Goal: Communication & Community: Participate in discussion

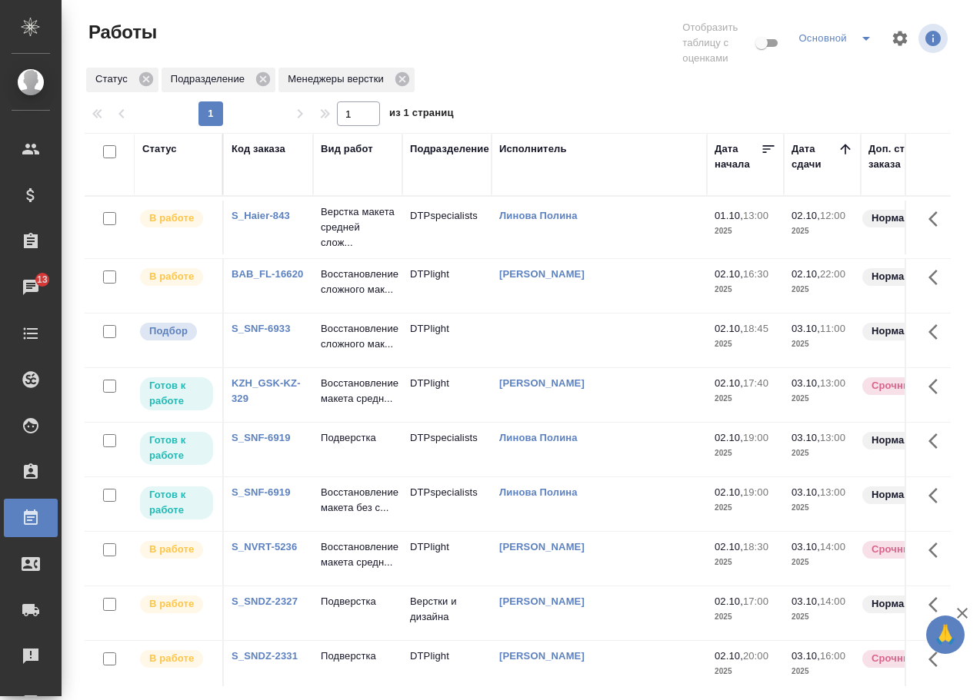
click at [281, 280] on link "BAB_FL-16620" at bounding box center [267, 274] width 72 height 12
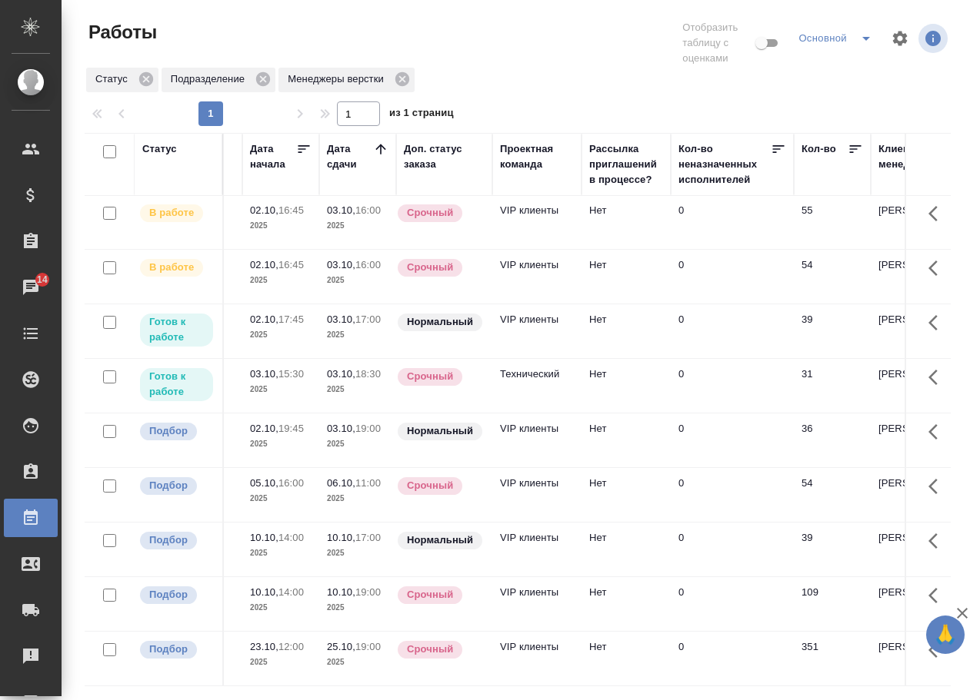
scroll to position [620, 0]
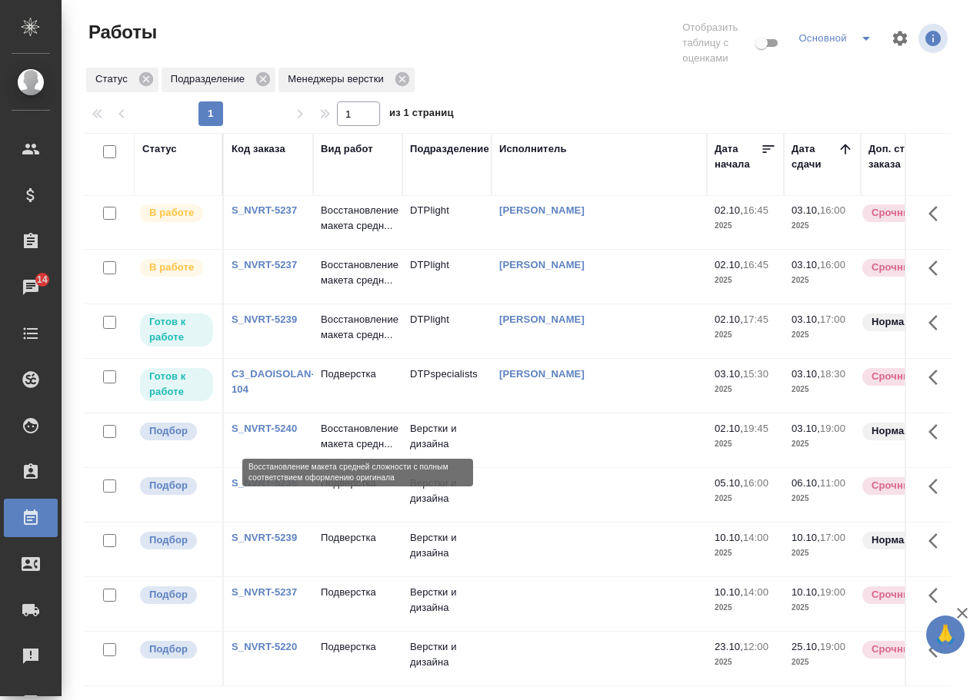
click at [353, 421] on p "Восстановление макета средн..." at bounding box center [358, 436] width 74 height 31
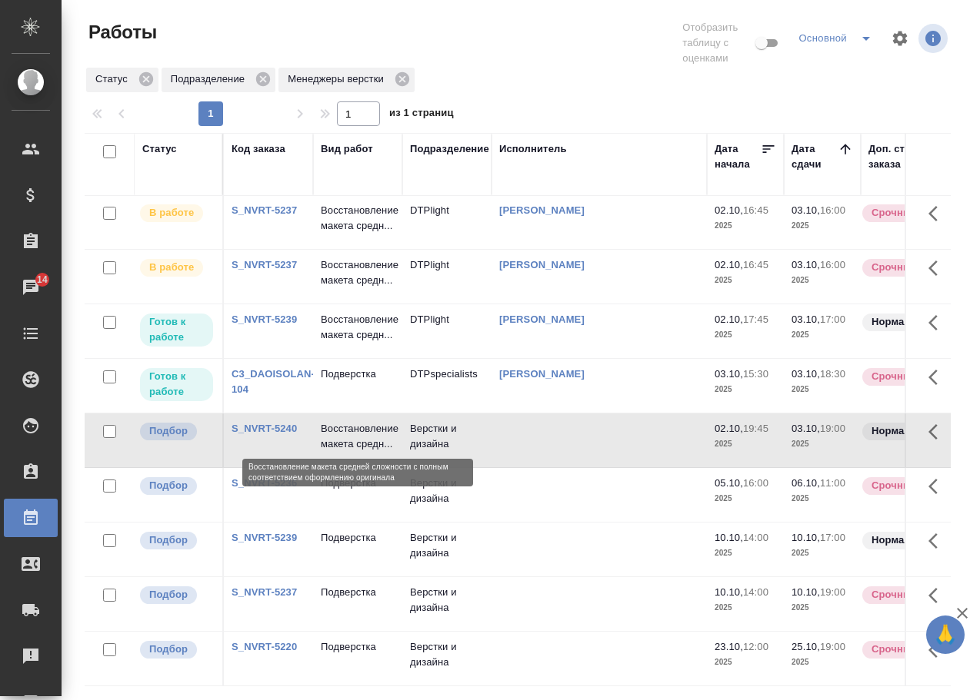
click at [353, 421] on p "Восстановление макета средн..." at bounding box center [358, 436] width 74 height 31
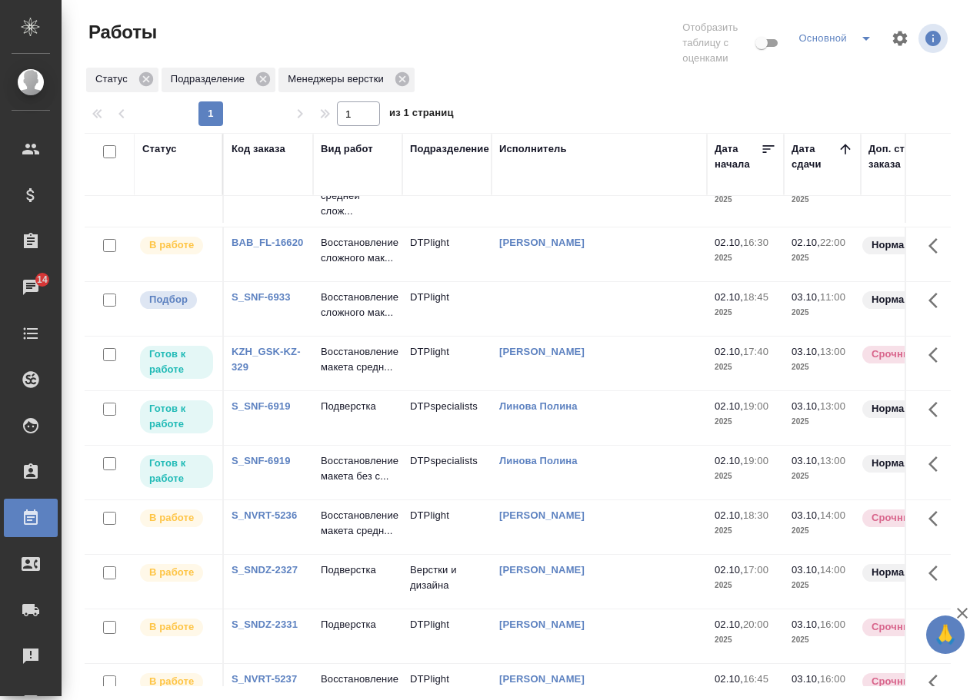
scroll to position [0, 0]
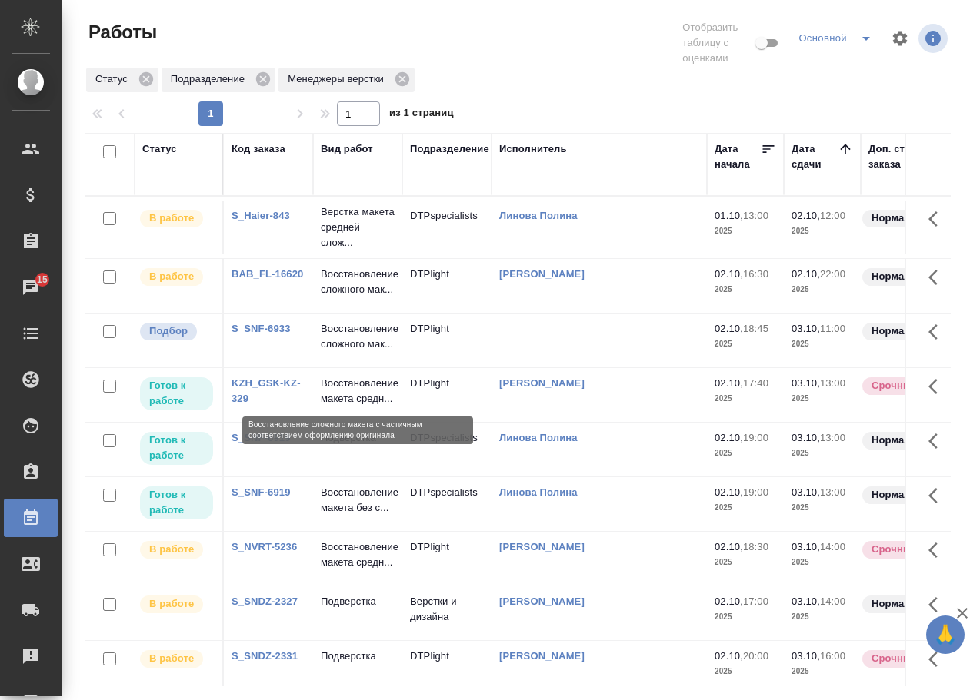
click at [349, 352] on p "Восстановление сложного мак..." at bounding box center [358, 336] width 74 height 31
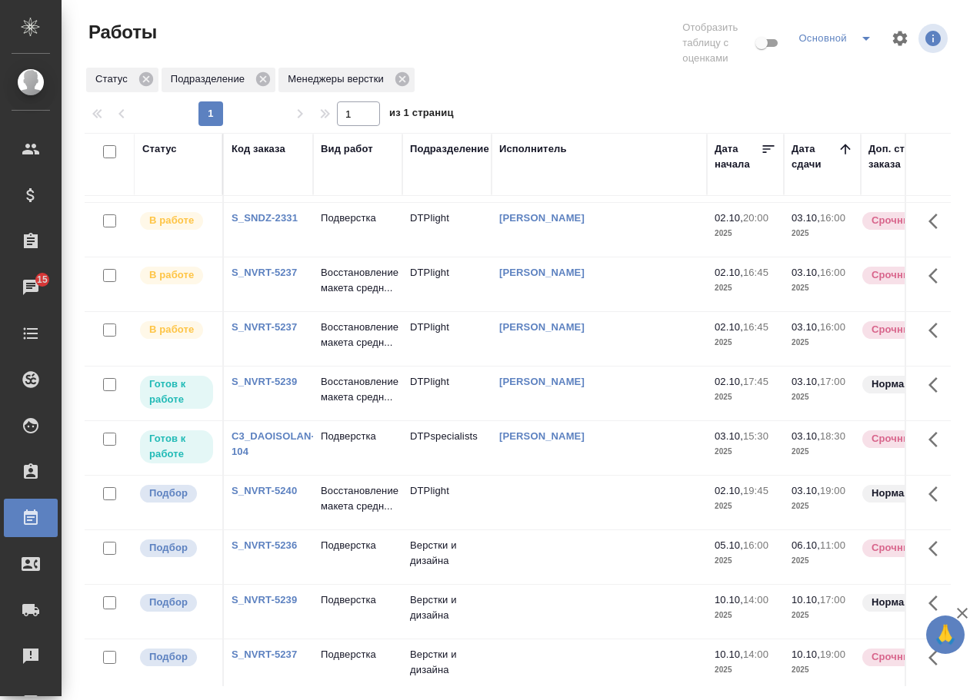
scroll to position [620, 0]
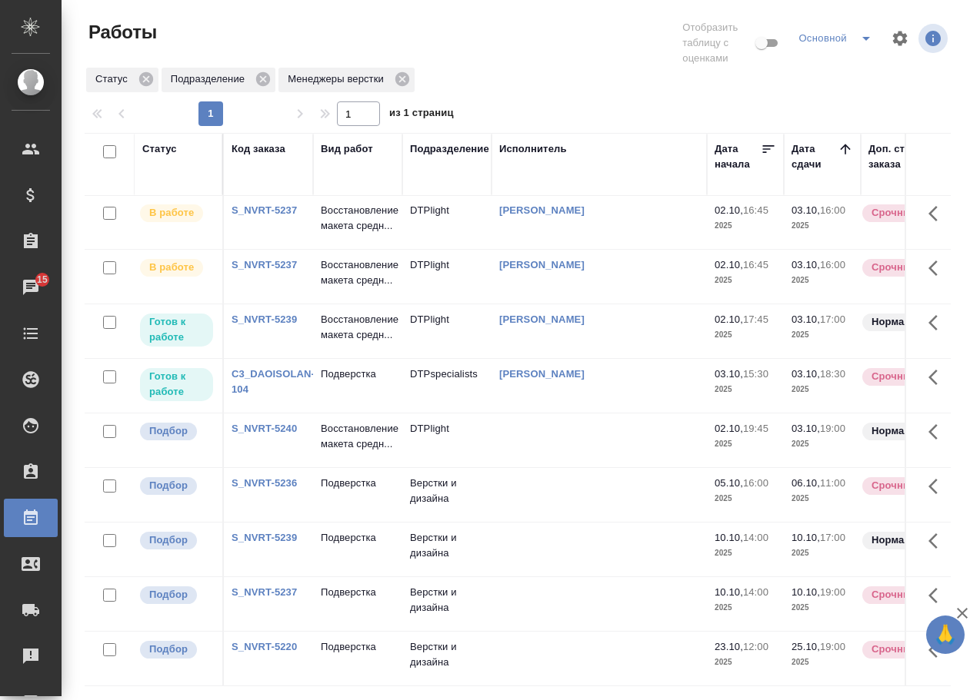
click at [258, 477] on link "S_NVRT-5236" at bounding box center [263, 483] width 65 height 12
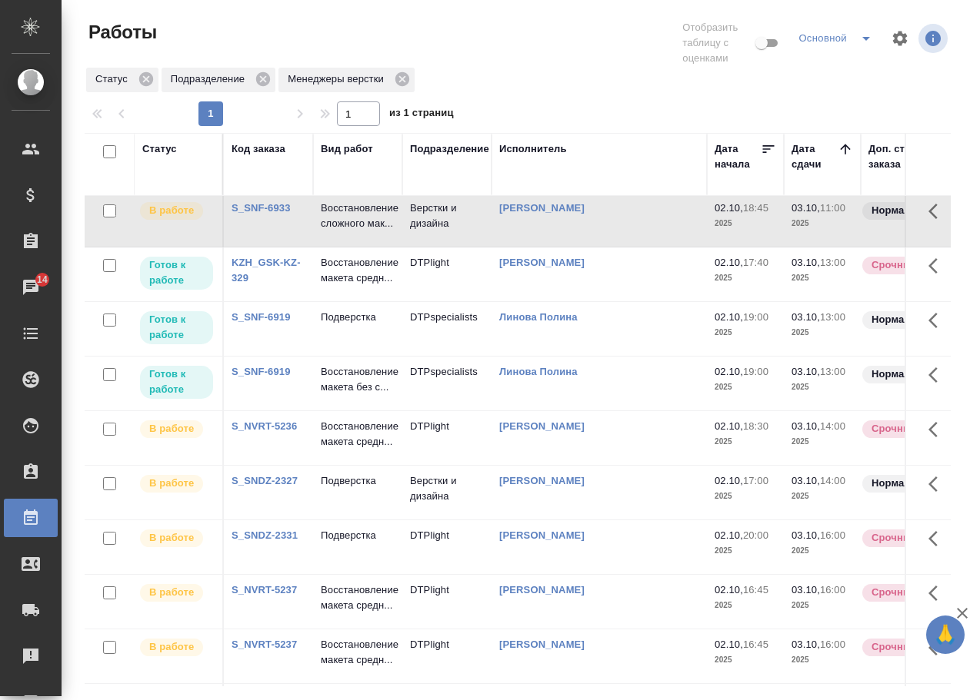
scroll to position [77, 0]
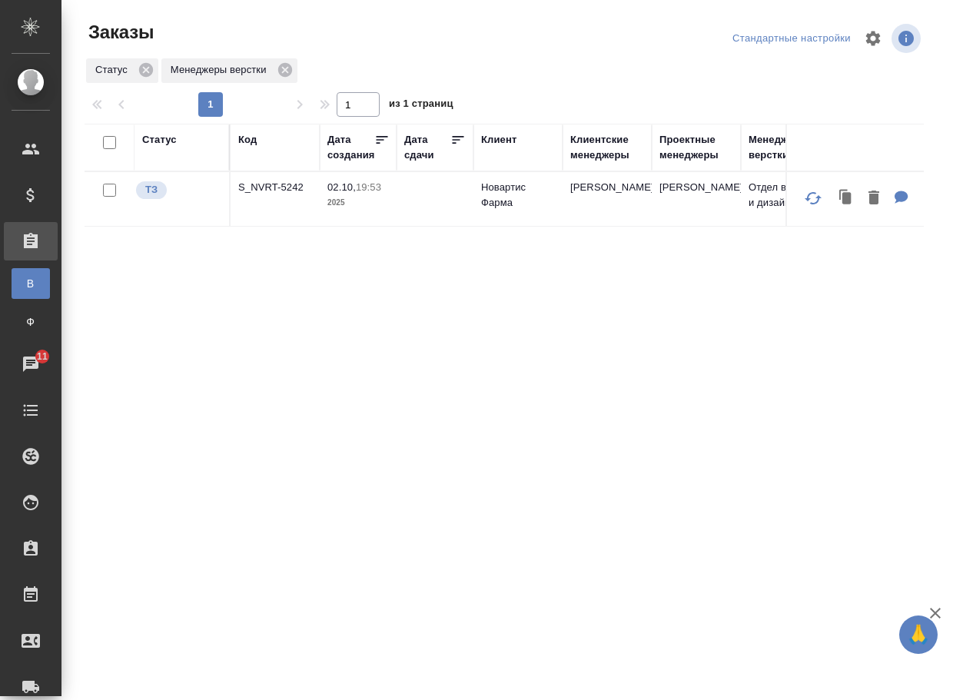
click at [292, 192] on p "S_NVRT-5242" at bounding box center [275, 187] width 74 height 15
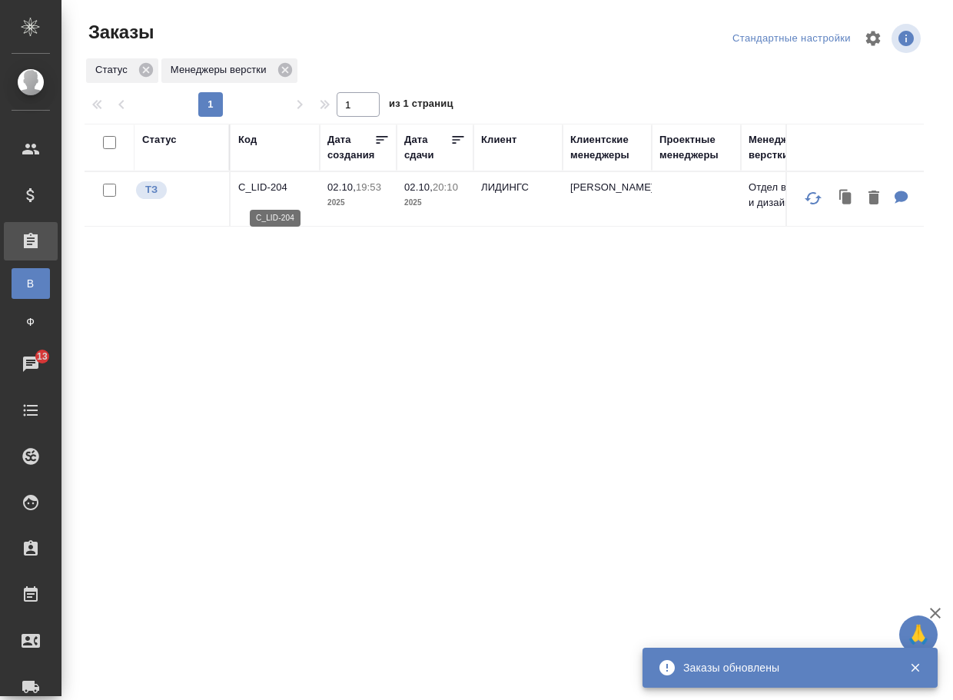
click at [260, 191] on p "C_LID-204" at bounding box center [275, 187] width 74 height 15
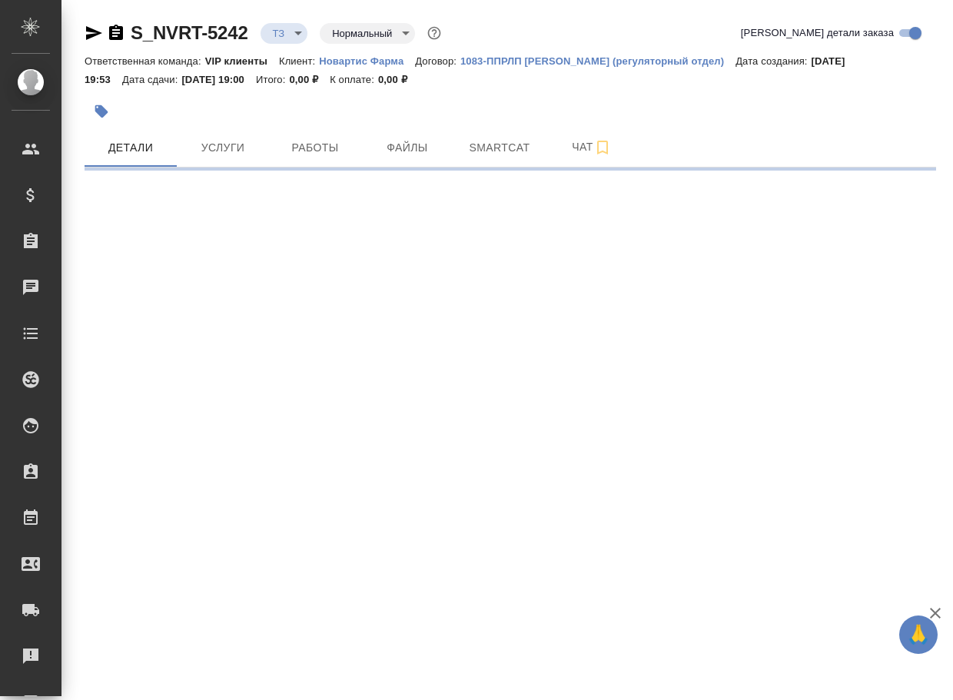
select select "RU"
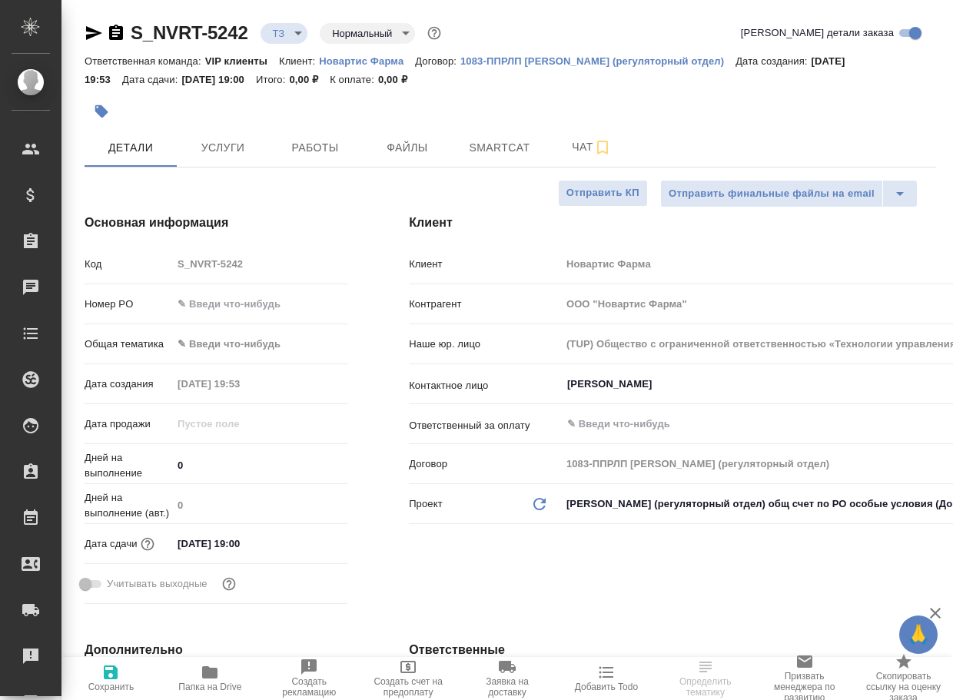
type textarea "x"
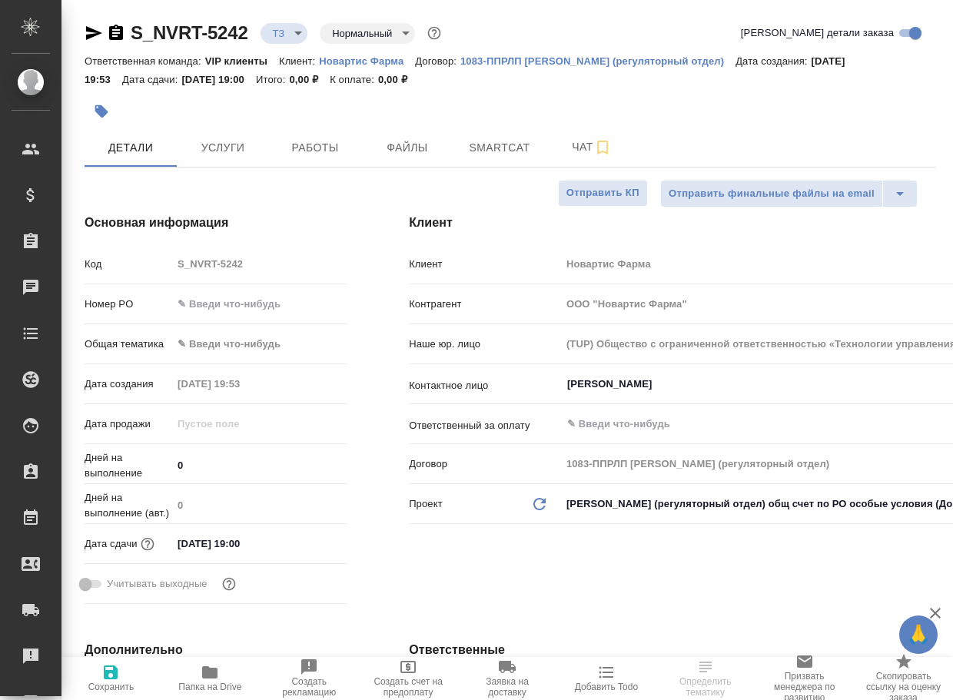
type textarea "x"
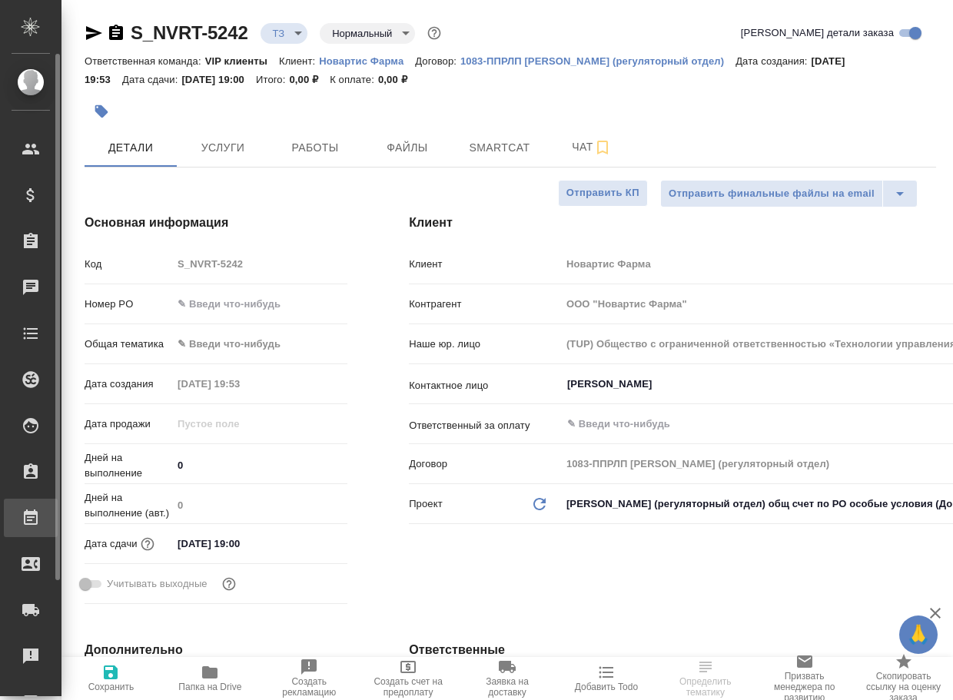
type textarea "x"
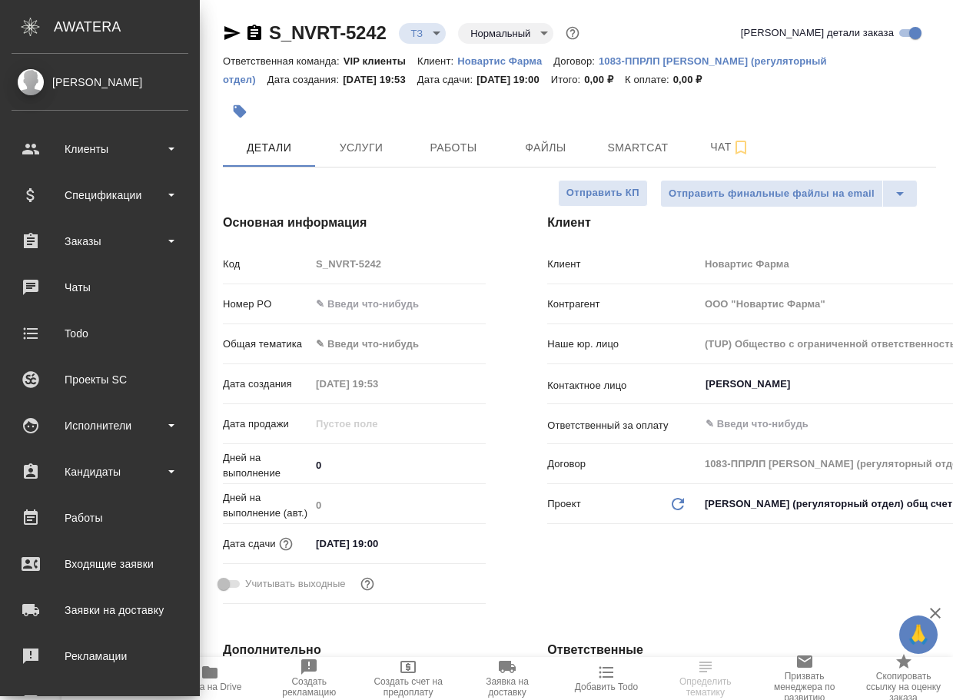
type textarea "x"
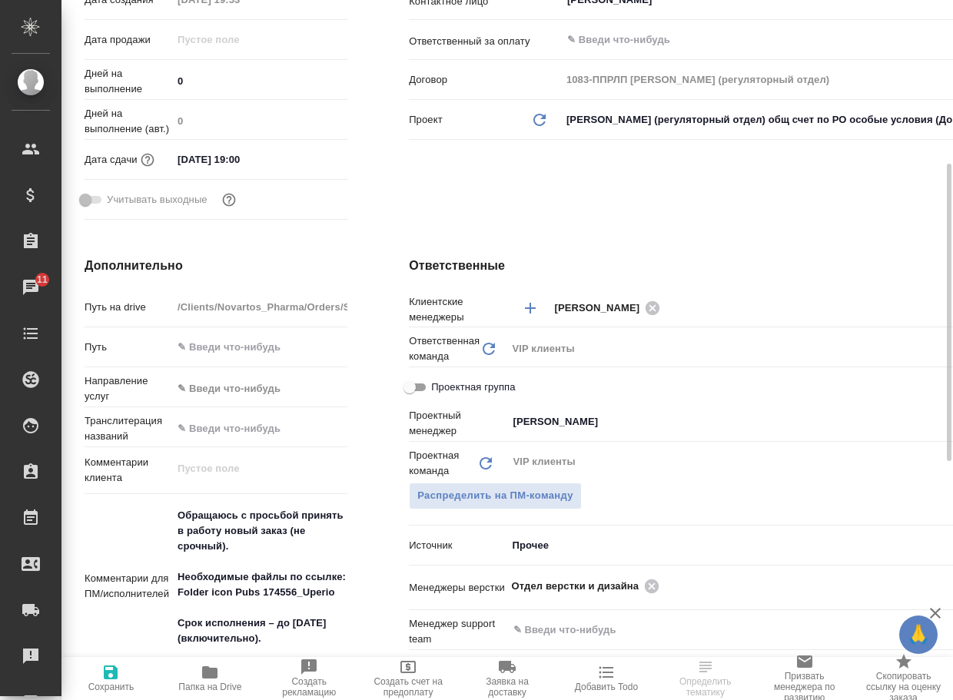
scroll to position [461, 0]
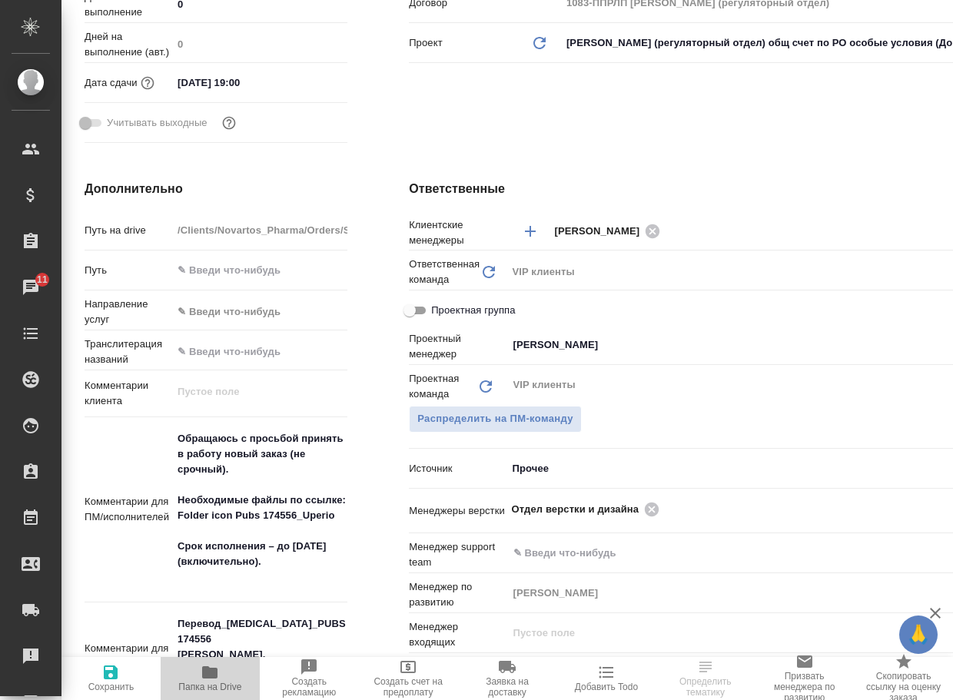
click at [218, 672] on icon "button" at bounding box center [209, 673] width 15 height 12
type textarea "x"
select select "RU"
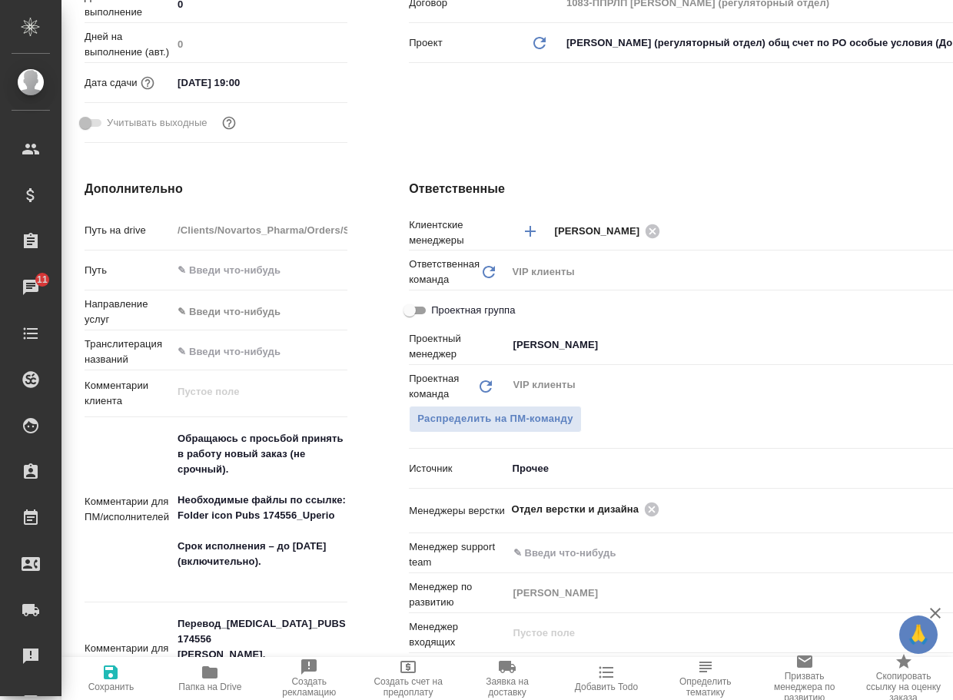
type textarea "x"
click at [644, 510] on icon at bounding box center [652, 509] width 17 height 17
type textarea "x"
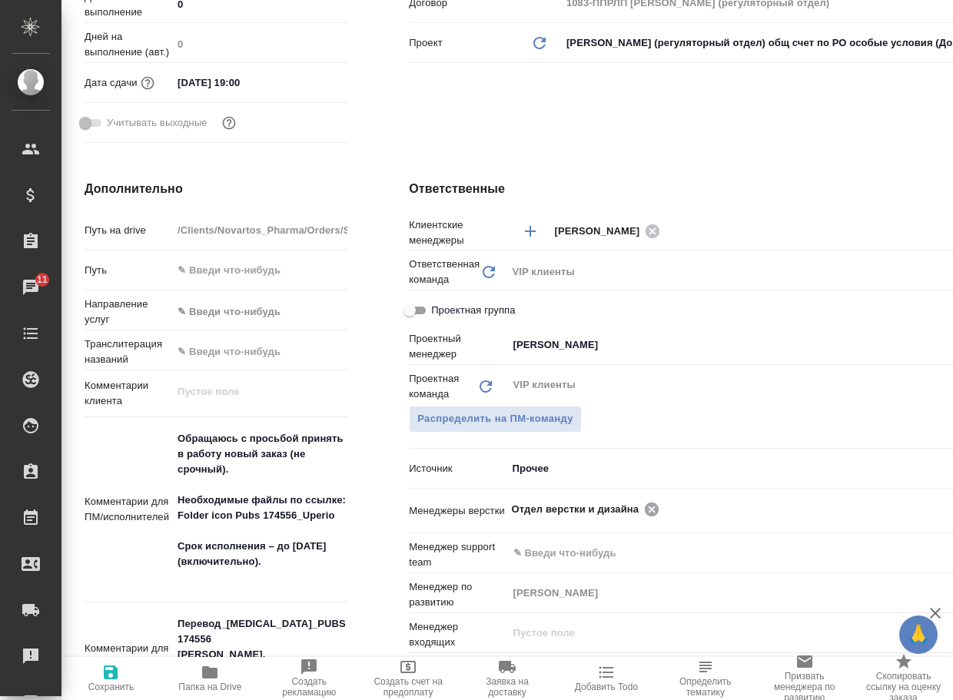
type textarea "x"
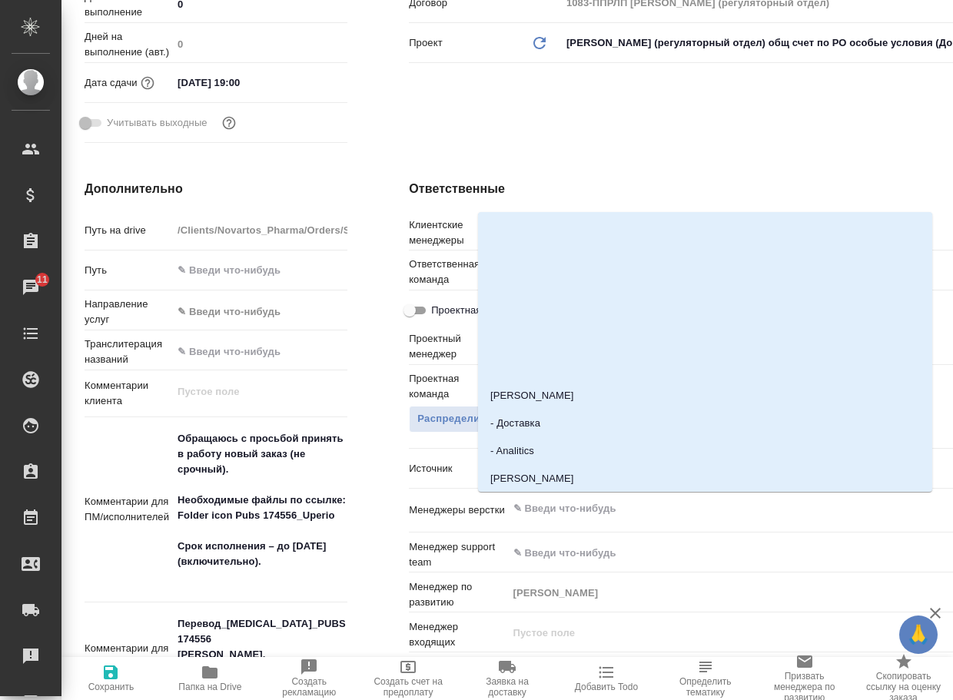
click at [626, 510] on input "text" at bounding box center [726, 509] width 429 height 18
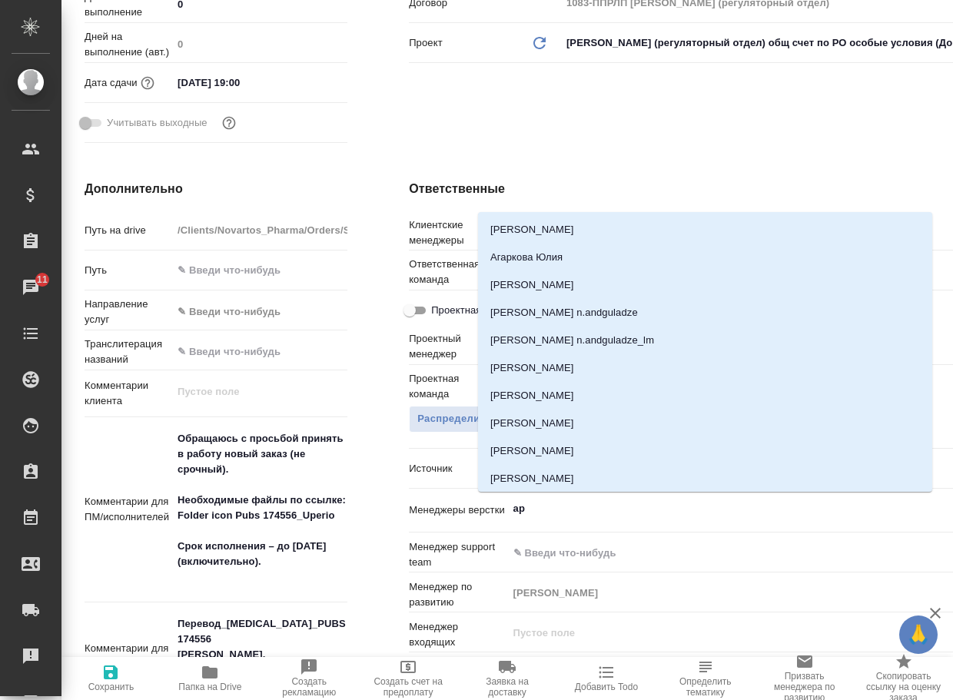
type input "арс"
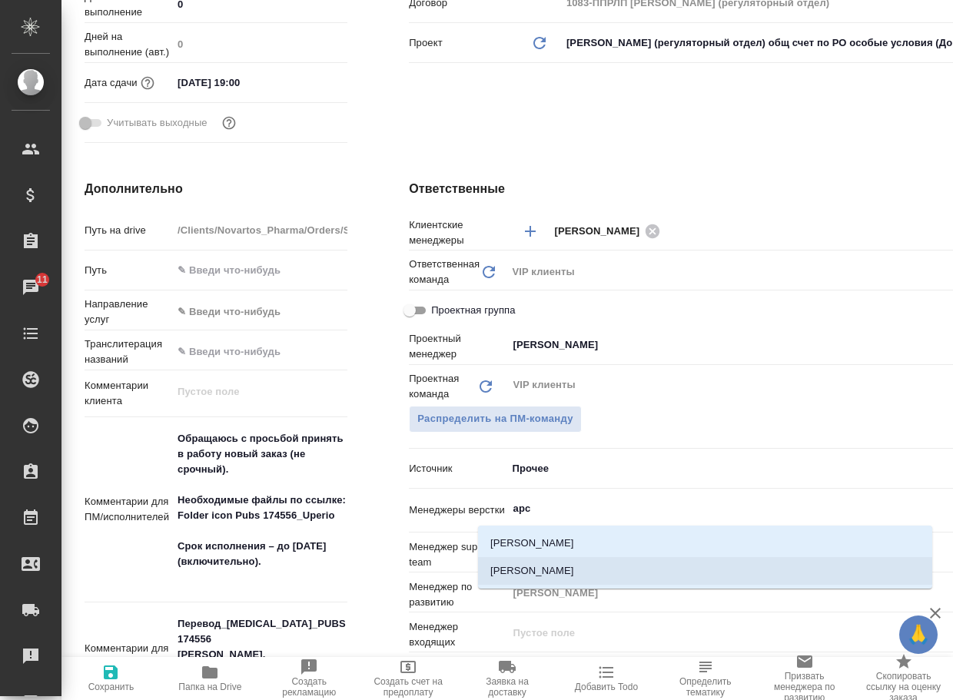
click at [574, 574] on li "[PERSON_NAME]" at bounding box center [705, 571] width 454 height 28
type textarea "x"
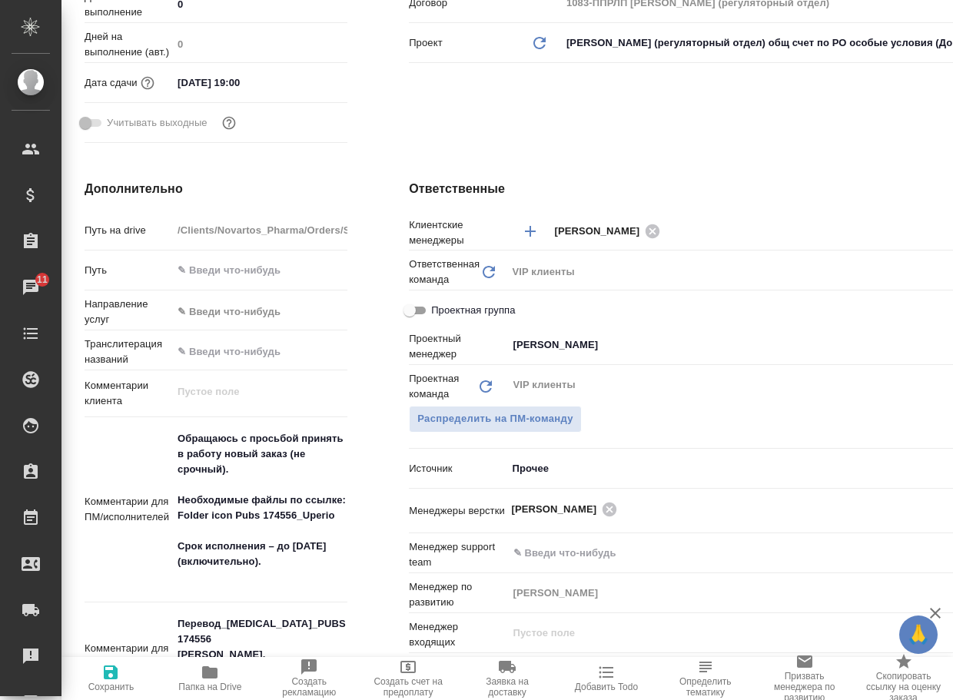
click at [221, 576] on textarea "Обращаюсь с просьбой принять в работу новый заказ (не срочный). Необходимые фай…" at bounding box center [259, 508] width 175 height 165
type textarea "x"
click at [91, 674] on span "Сохранить" at bounding box center [111, 678] width 81 height 29
type textarea "x"
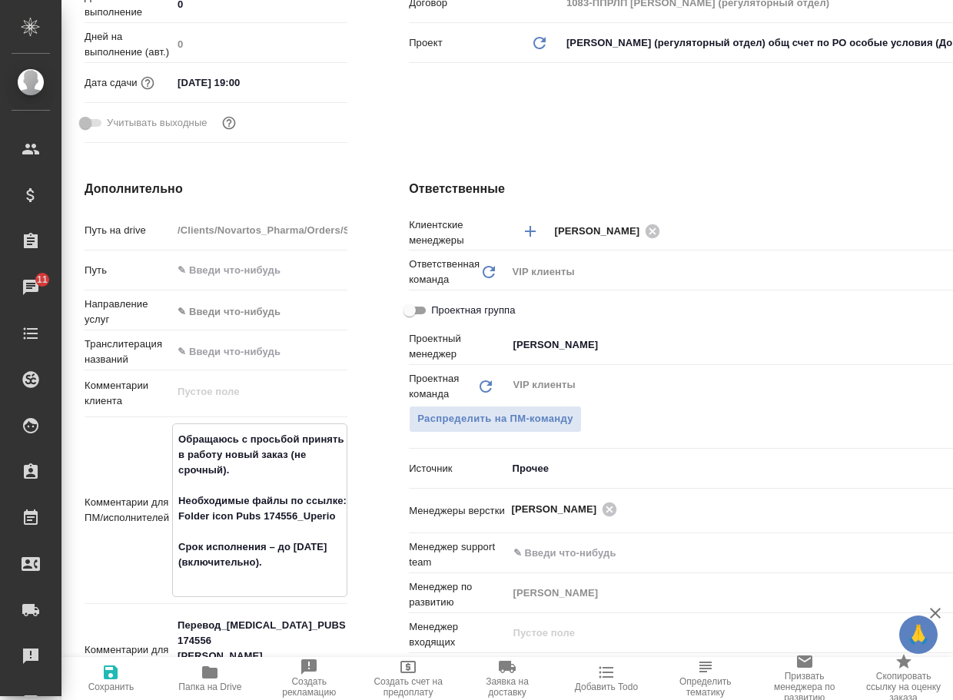
type textarea "x"
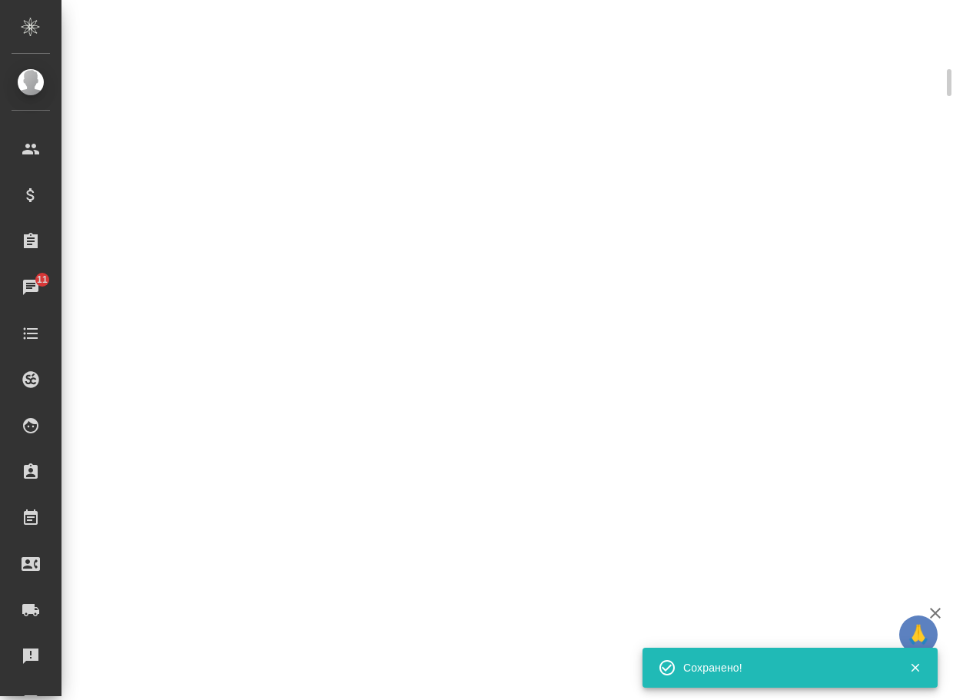
scroll to position [449, 0]
select select "RU"
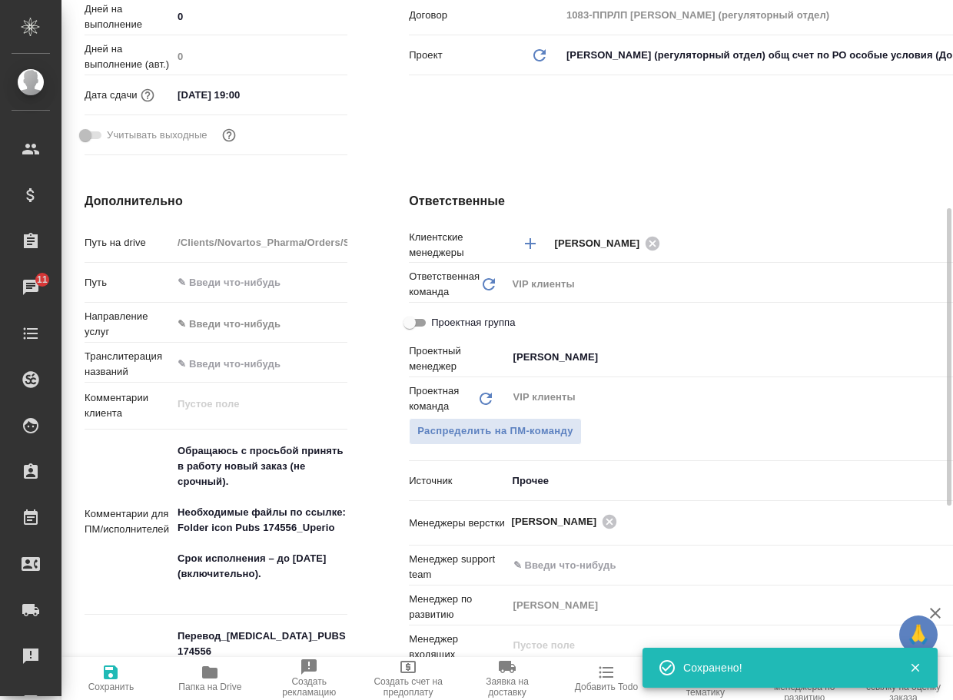
type textarea "x"
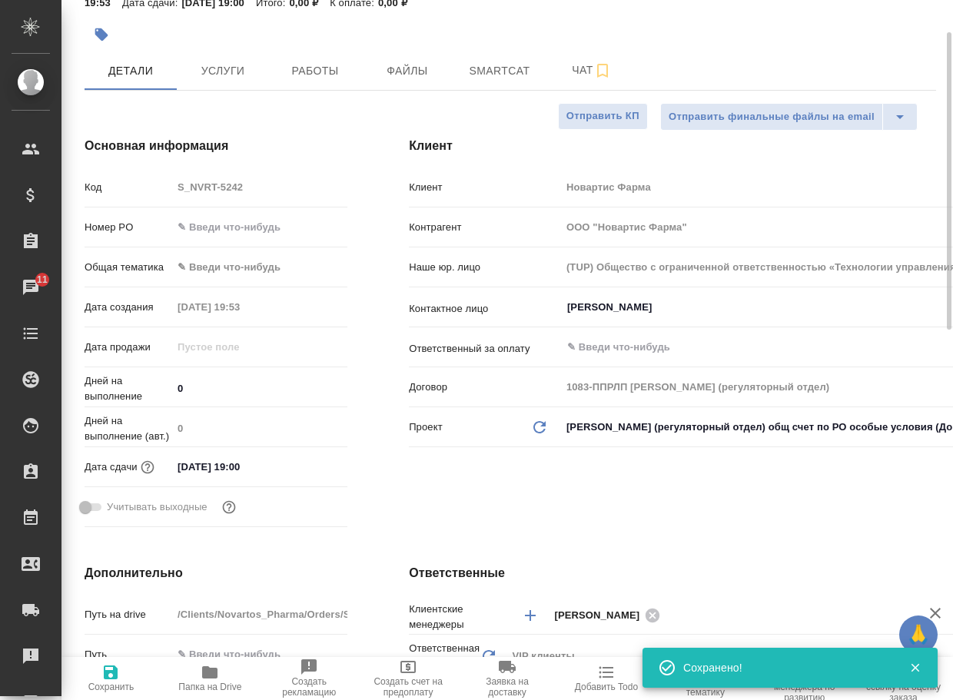
scroll to position [0, 0]
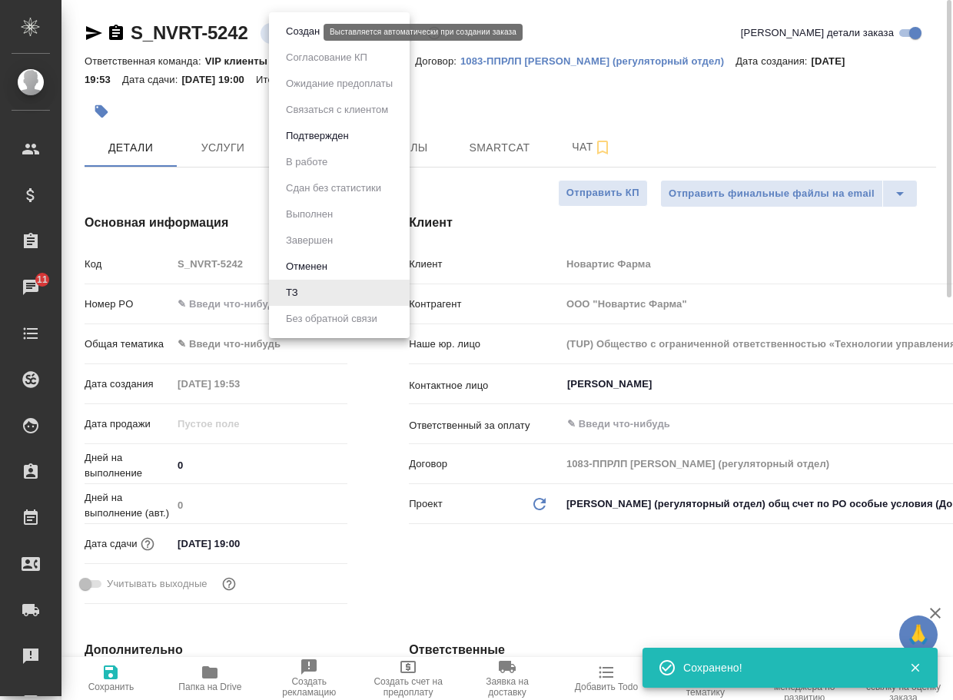
click at [297, 28] on body "🙏 .cls-1 fill:#fff; AWATERA Arsenyeva Vera Клиенты Спецификации Заказы 11 Чаты …" at bounding box center [476, 350] width 953 height 700
click at [302, 34] on button "Создан" at bounding box center [302, 31] width 43 height 17
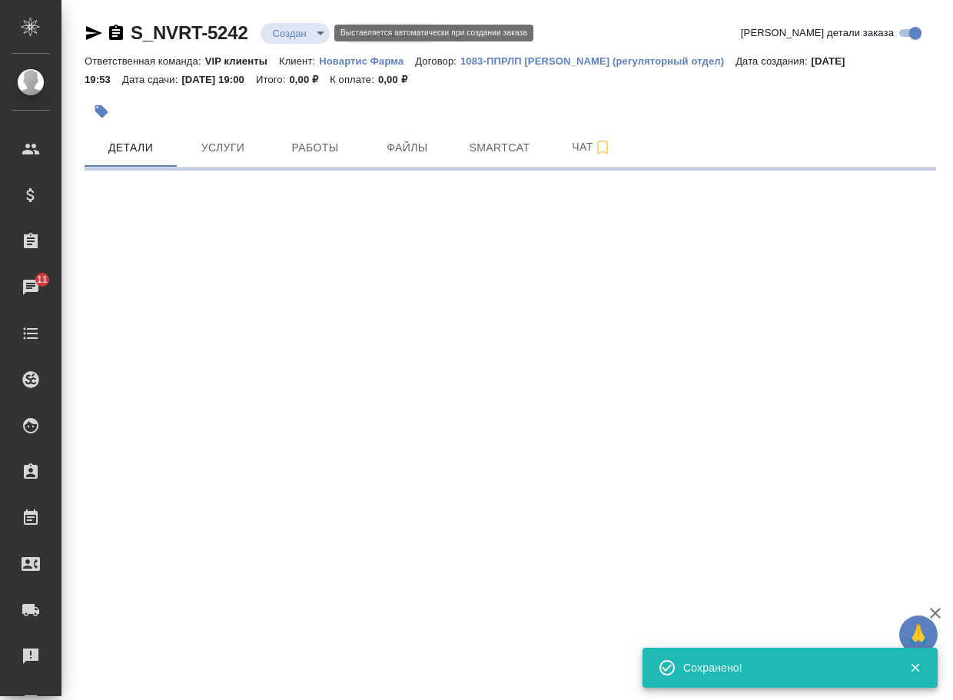
select select "RU"
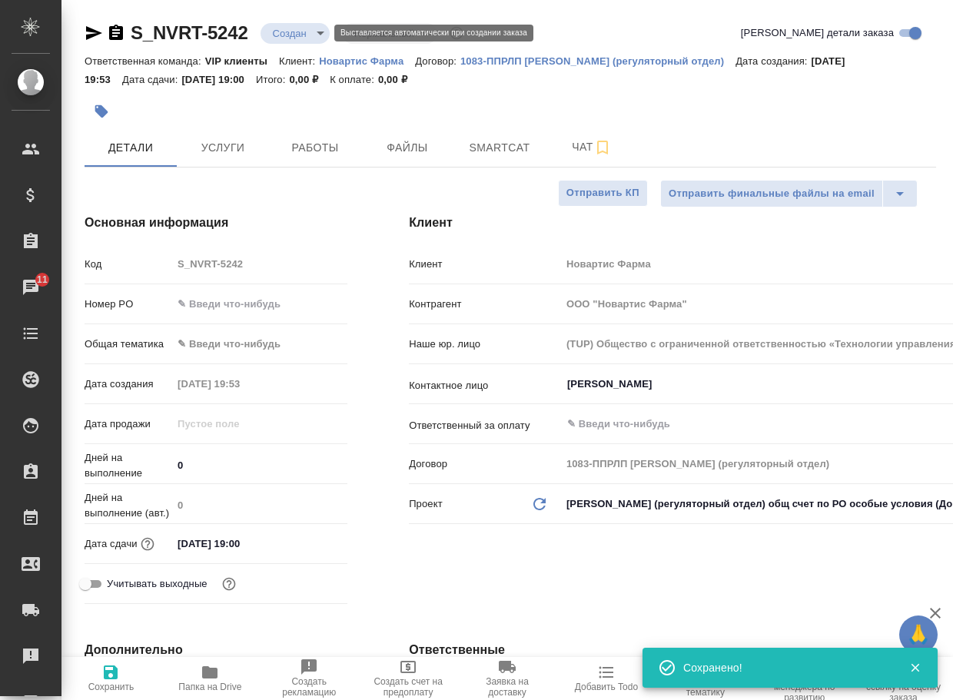
type textarea "x"
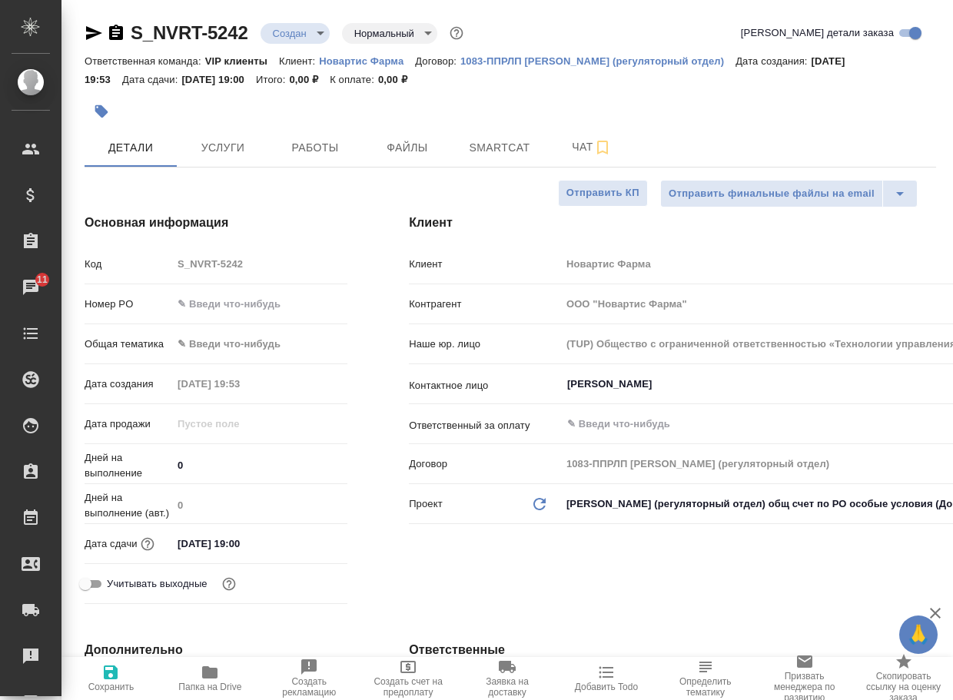
type textarea "x"
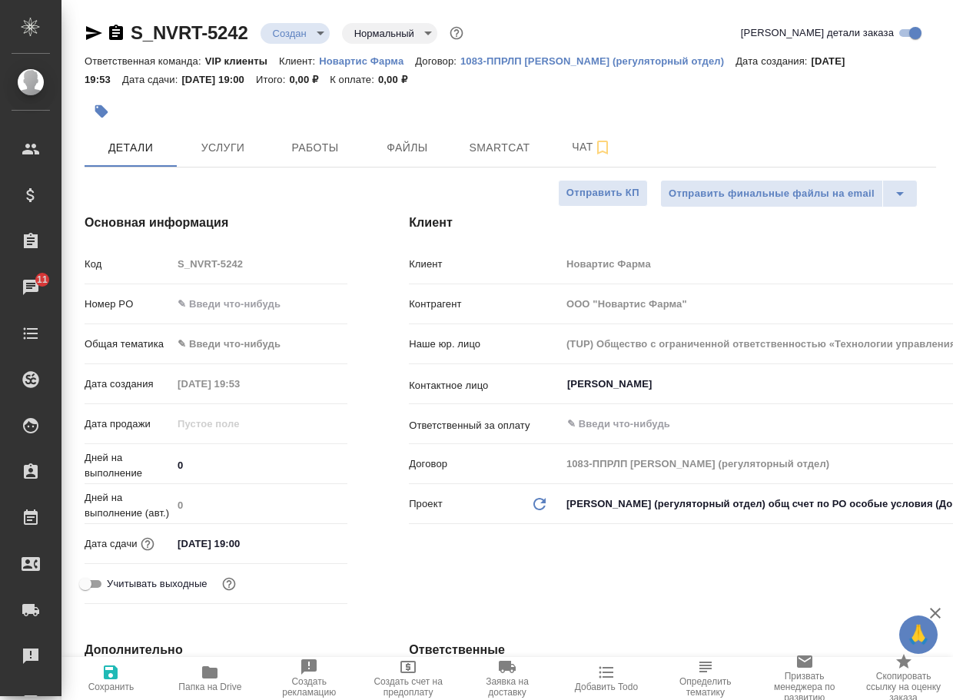
type textarea "x"
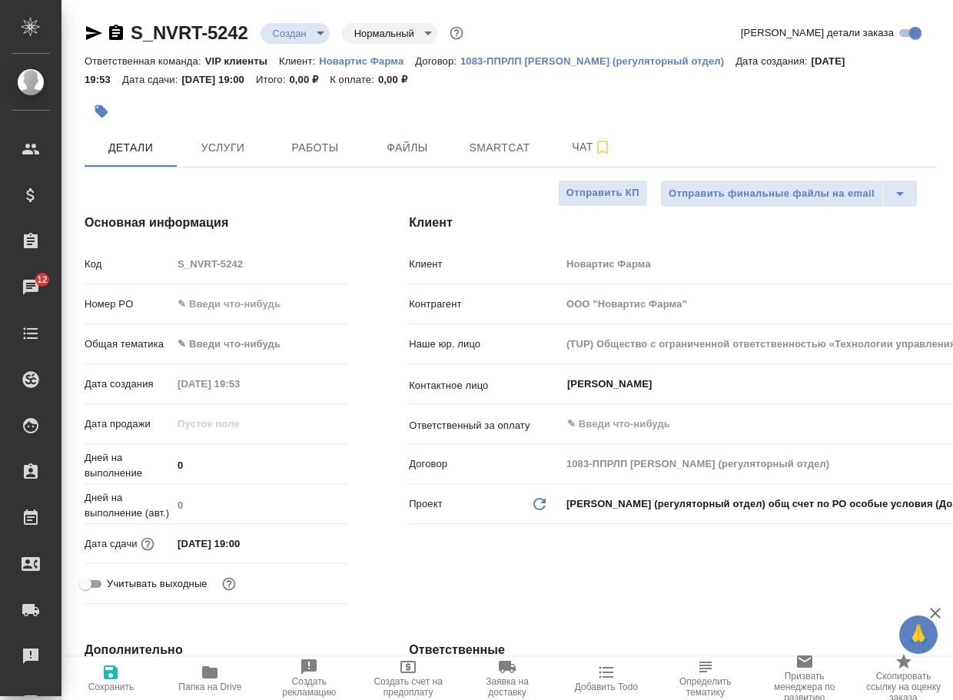
type textarea "x"
drag, startPoint x: 268, startPoint y: 44, endPoint x: 129, endPoint y: 32, distance: 138.9
click at [129, 32] on div "S_NVRT-5242 Создан new Нормальный normal" at bounding box center [276, 33] width 382 height 25
copy link "S_NVRT-5242"
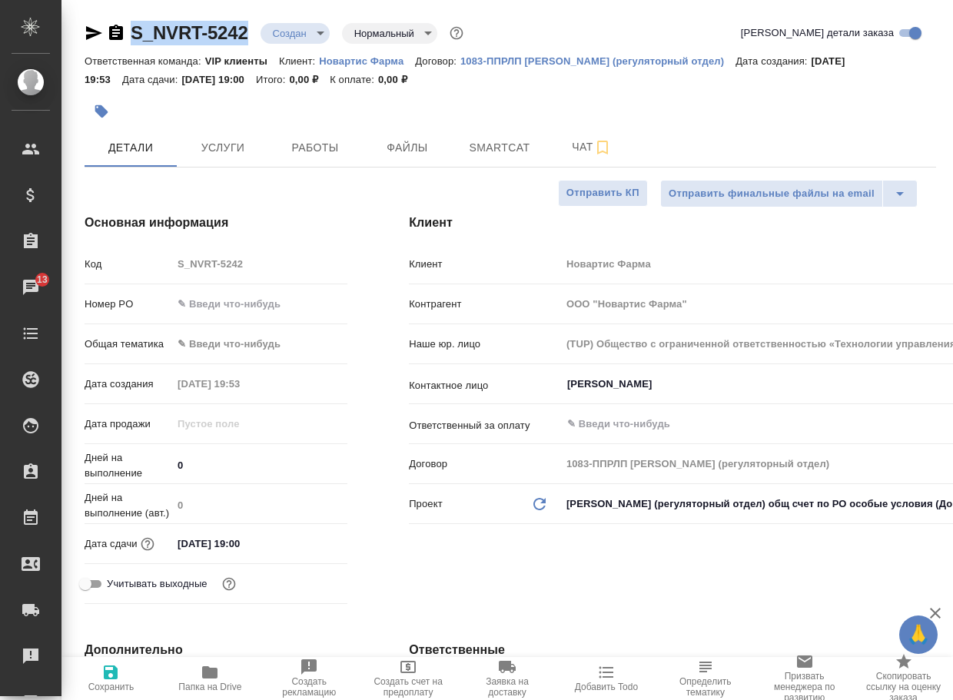
type textarea "x"
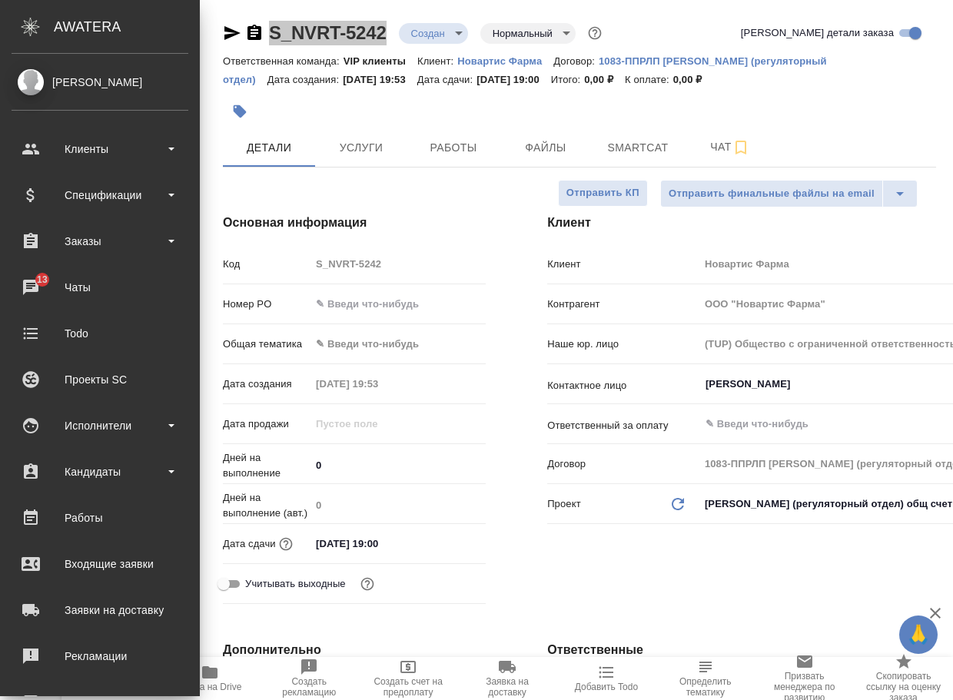
type textarea "x"
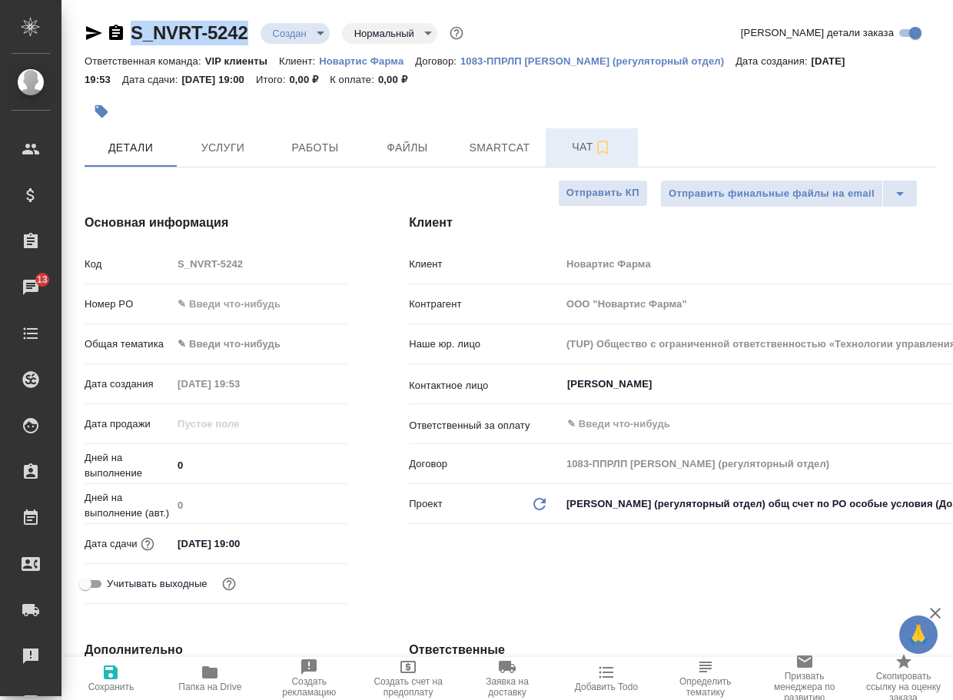
click at [587, 144] on span "Чат" at bounding box center [592, 147] width 74 height 19
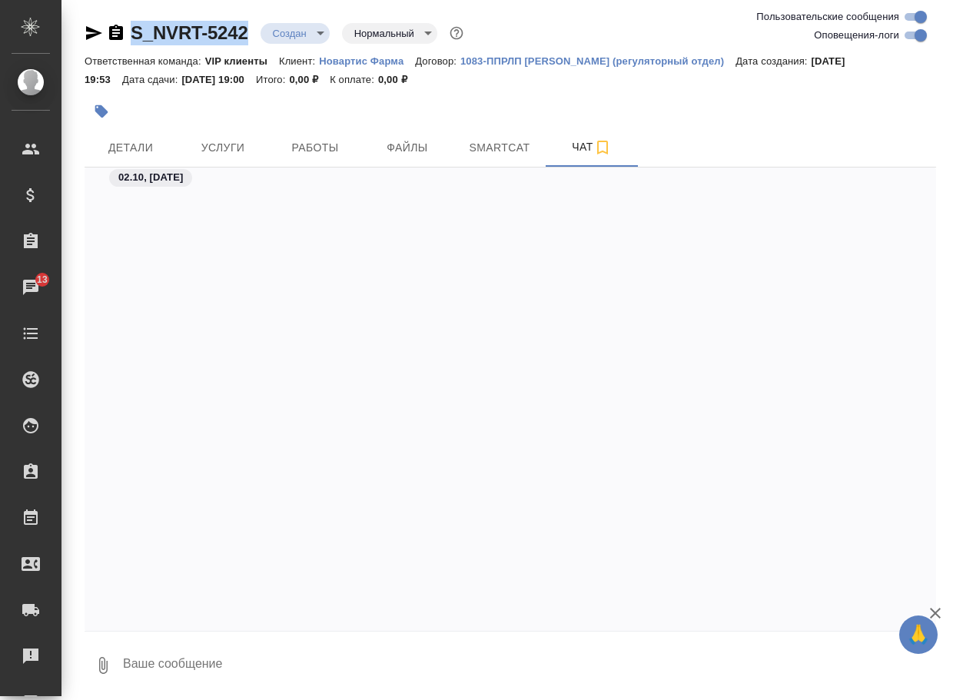
scroll to position [1112, 0]
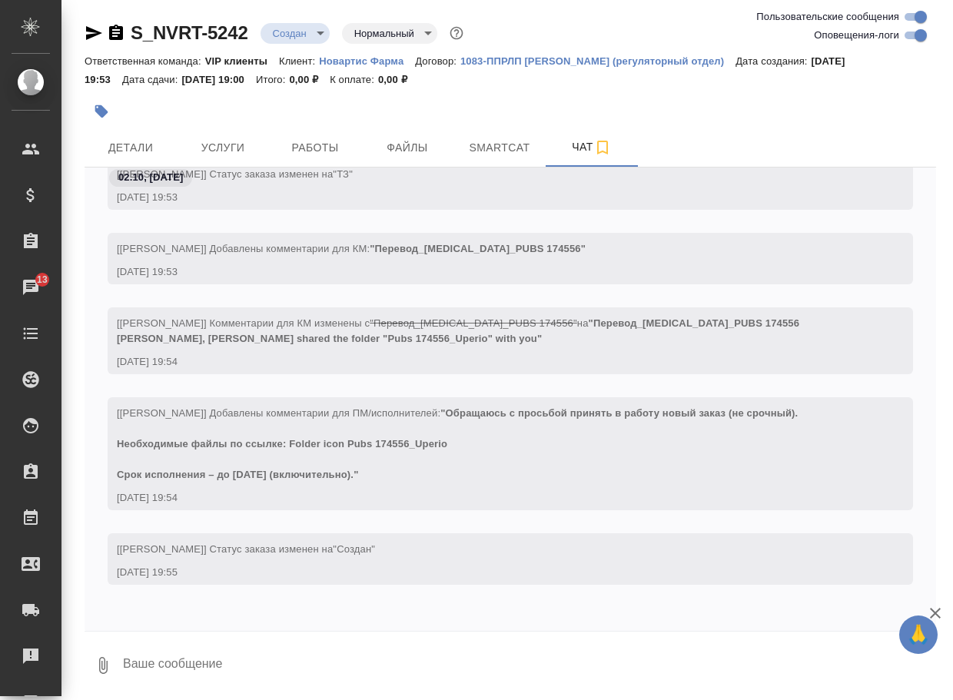
click at [217, 667] on textarea at bounding box center [528, 666] width 815 height 52
click at [111, 658] on icon "button" at bounding box center [103, 666] width 18 height 18
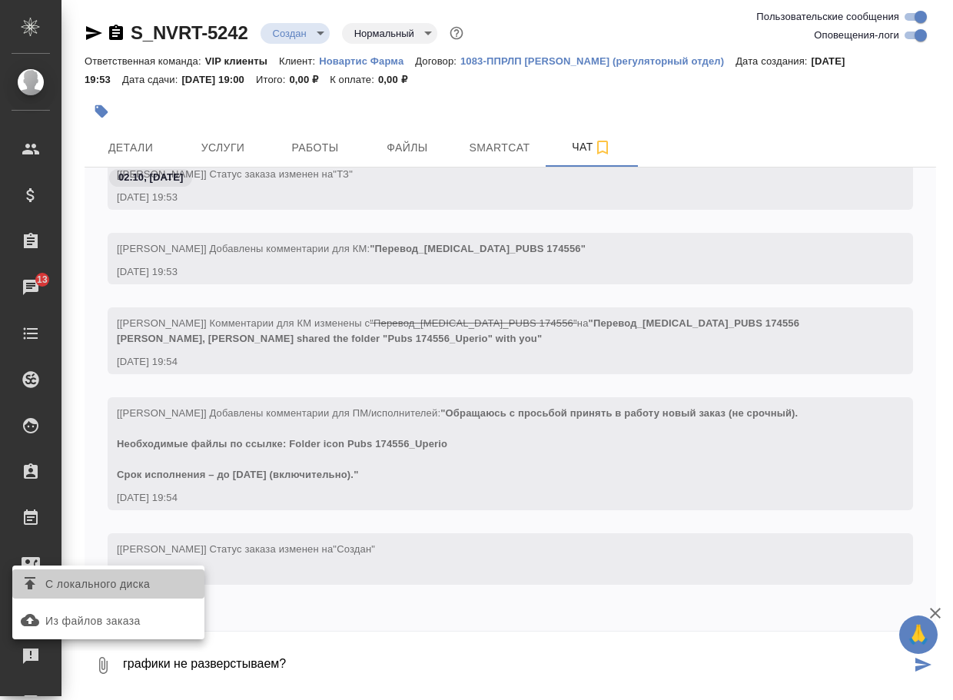
click at [133, 582] on span "С локального диска" at bounding box center [97, 584] width 105 height 19
click at [0, 0] on input "С локального диска" at bounding box center [0, 0] width 0 height 0
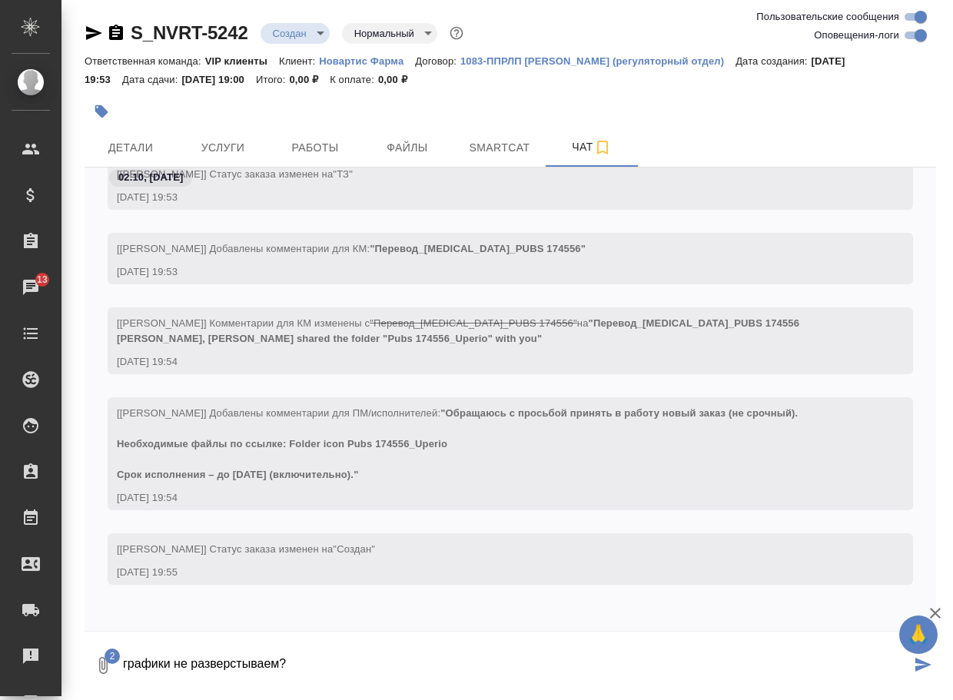
click at [310, 659] on textarea "графики не разверстываем?" at bounding box center [516, 666] width 790 height 52
type textarea "графики не разверстываем?"
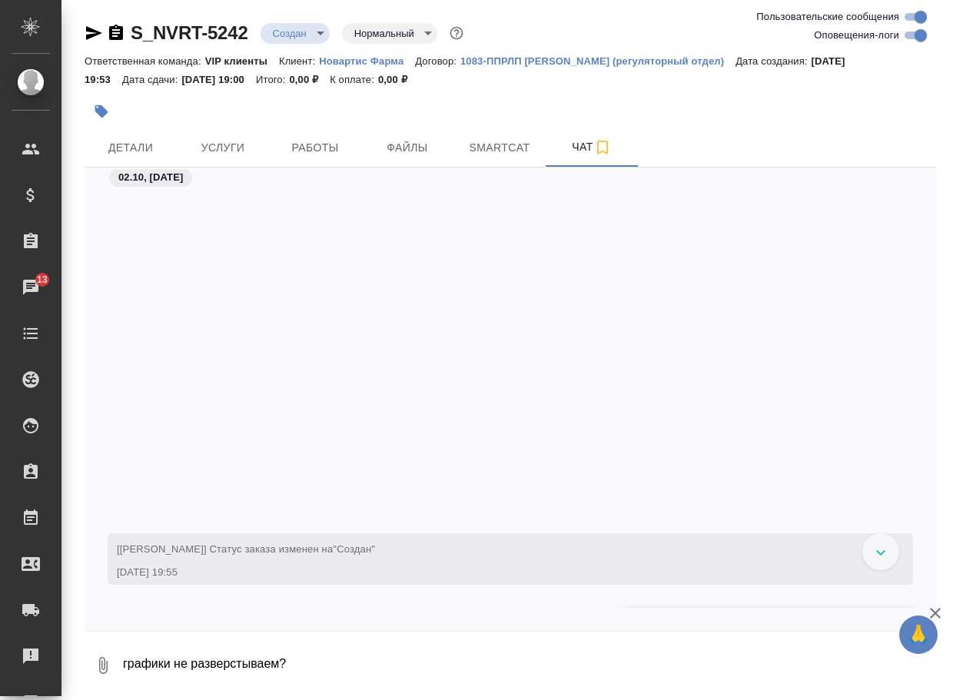
scroll to position [1279, 0]
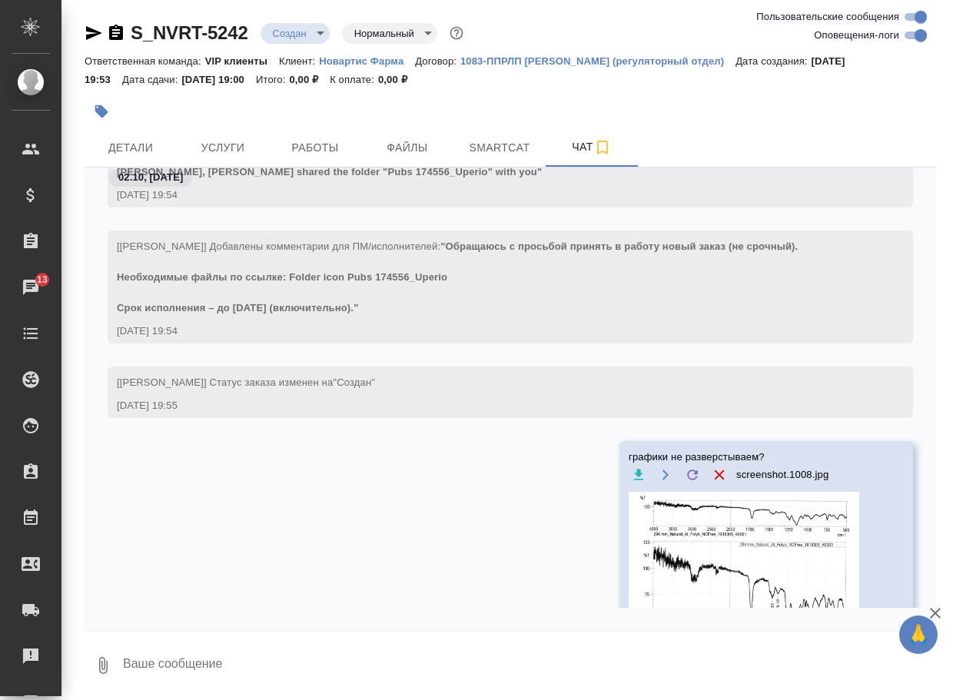
click at [104, 669] on icon "button" at bounding box center [103, 666] width 18 height 18
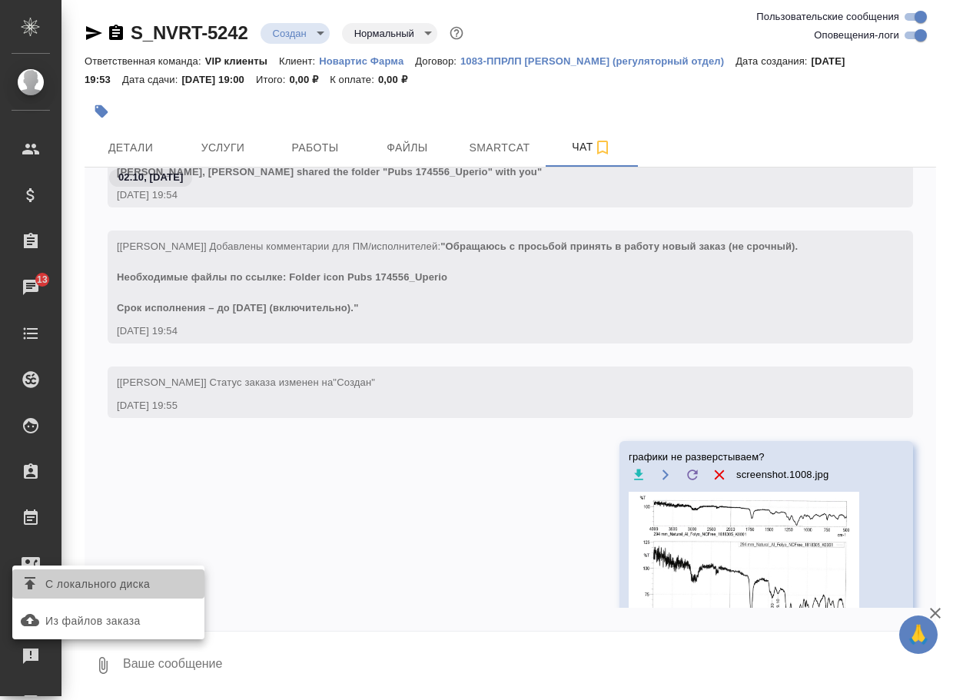
click at [123, 586] on span "С локального диска" at bounding box center [97, 584] width 105 height 19
click at [0, 0] on input "С локального диска" at bounding box center [0, 0] width 0 height 0
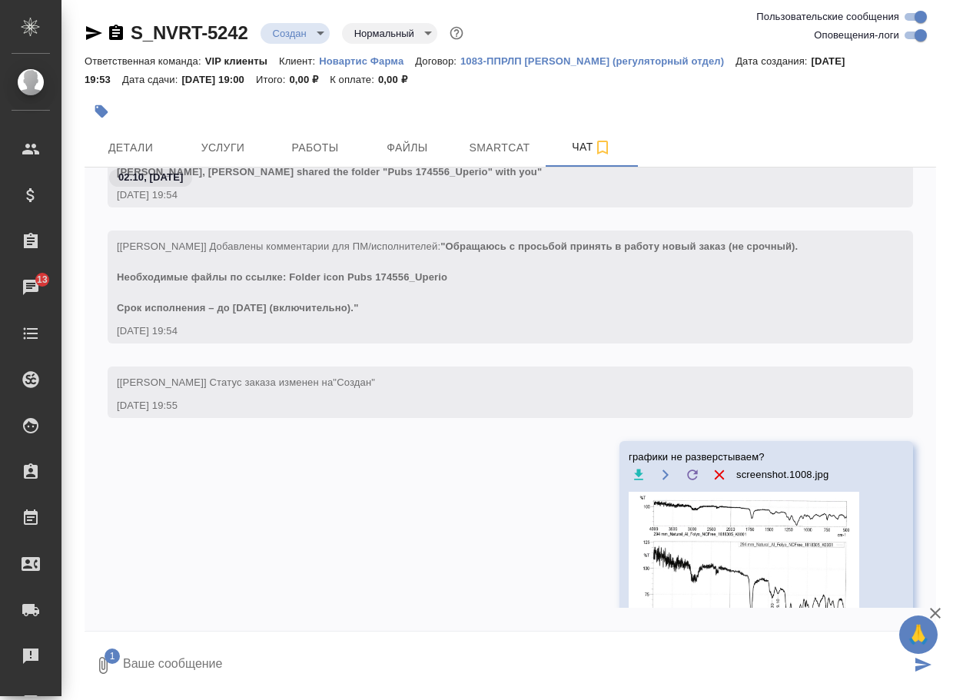
click at [223, 666] on textarea at bounding box center [516, 666] width 790 height 52
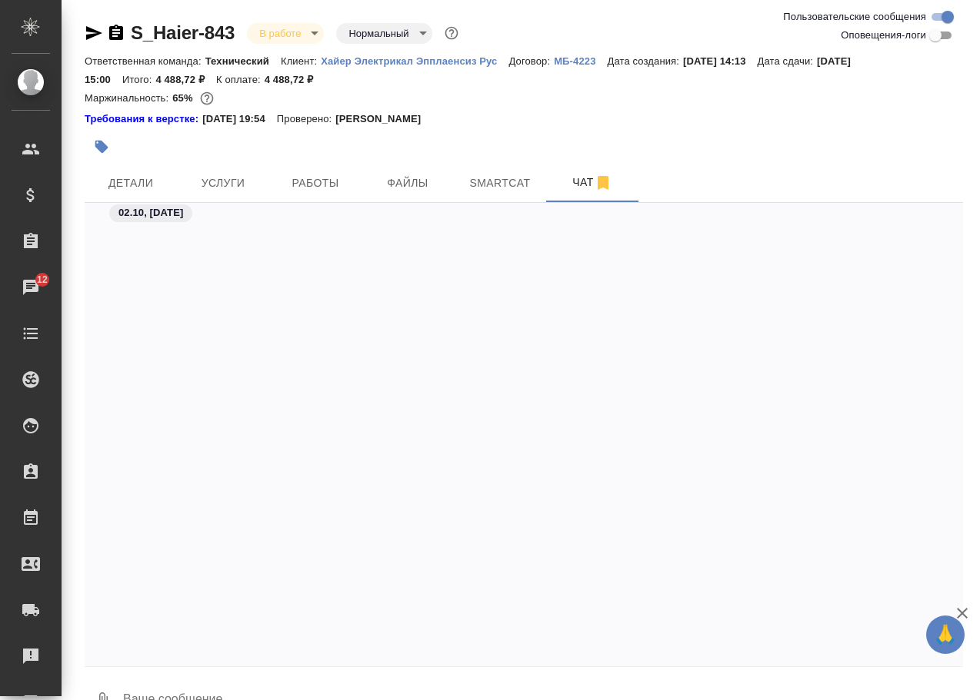
scroll to position [3843, 0]
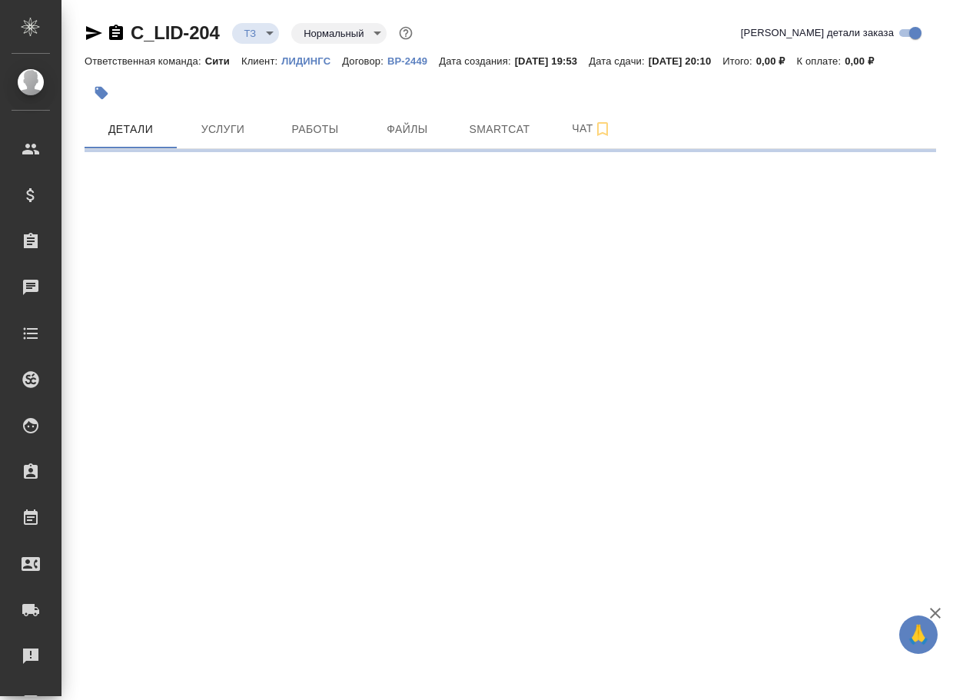
select select "RU"
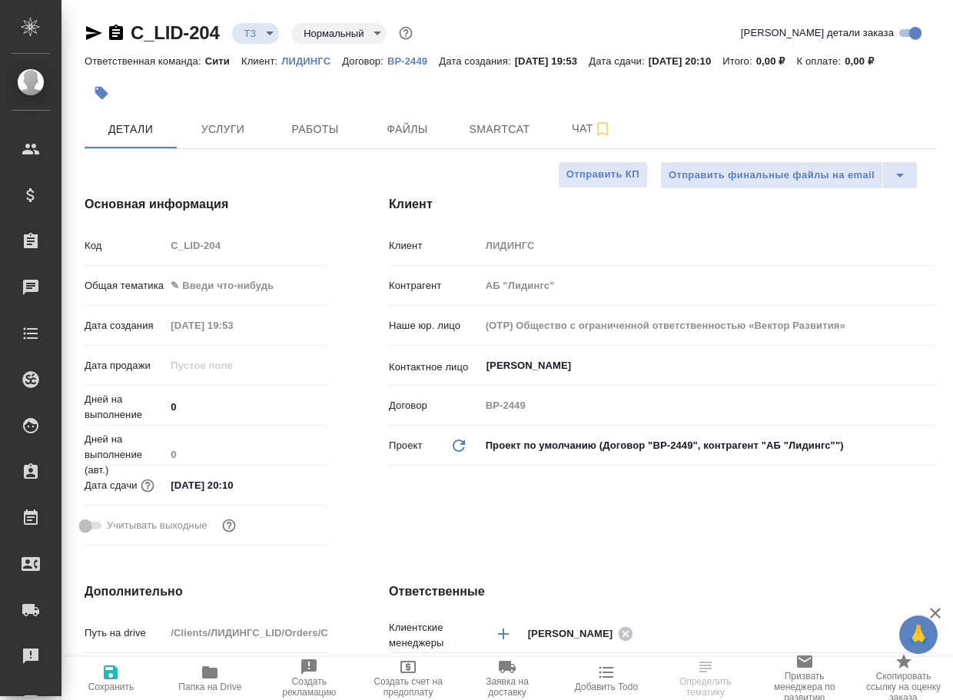
type textarea "x"
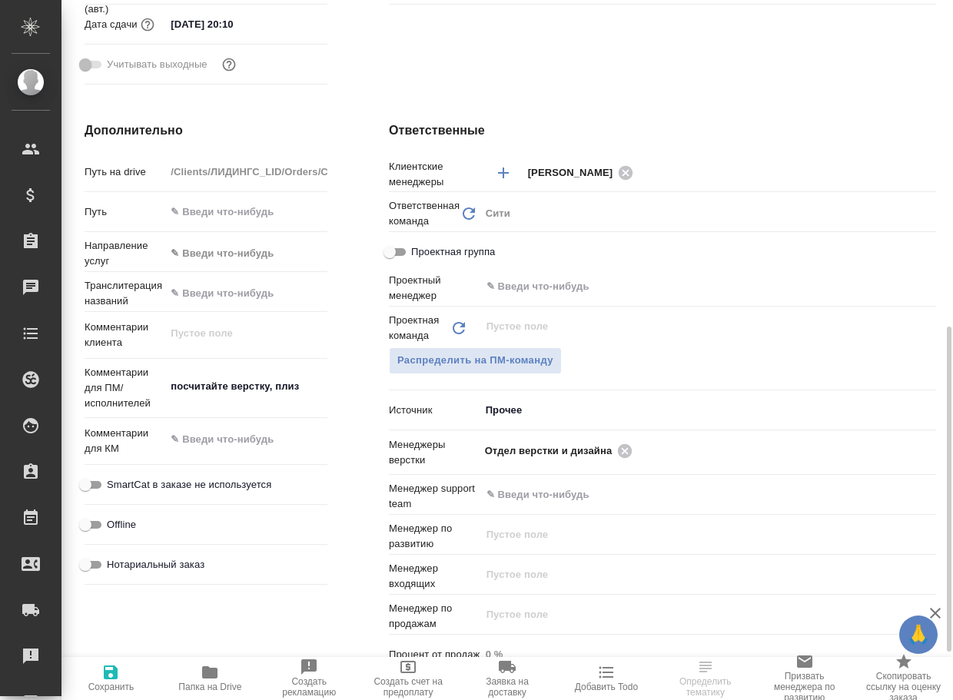
scroll to position [538, 0]
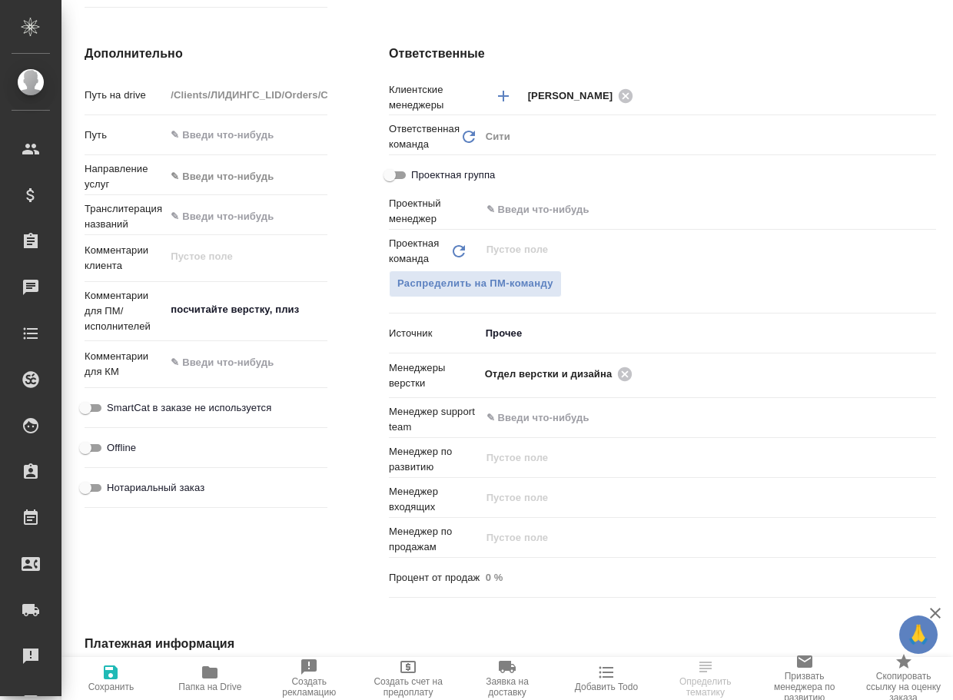
click at [193, 671] on span "Папка на Drive" at bounding box center [210, 678] width 81 height 29
type textarea "x"
select select "RU"
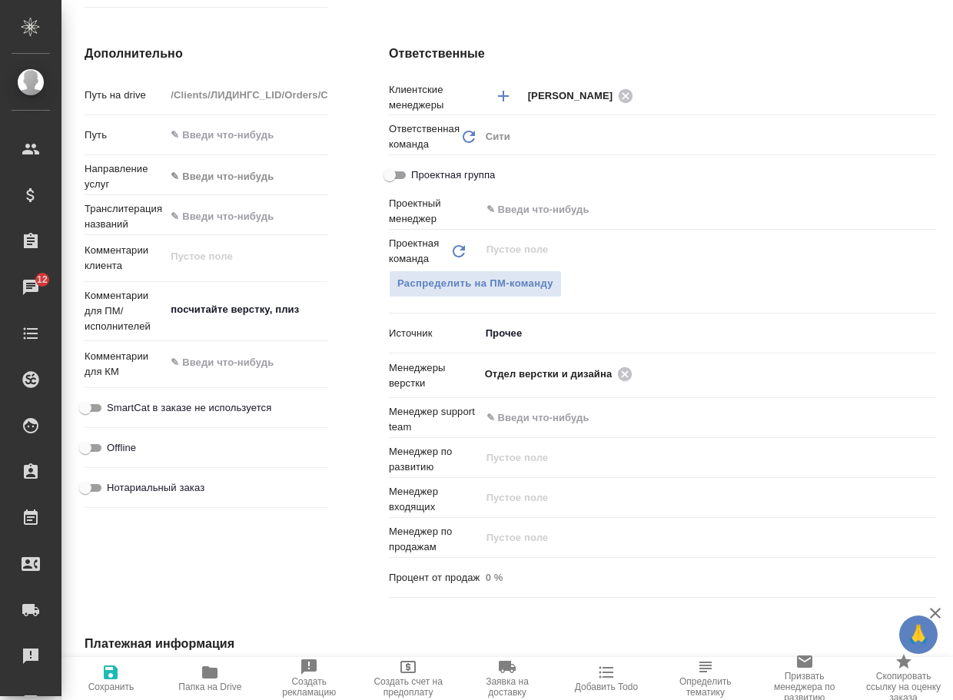
type textarea "x"
click at [624, 383] on icon at bounding box center [625, 374] width 17 height 17
type textarea "x"
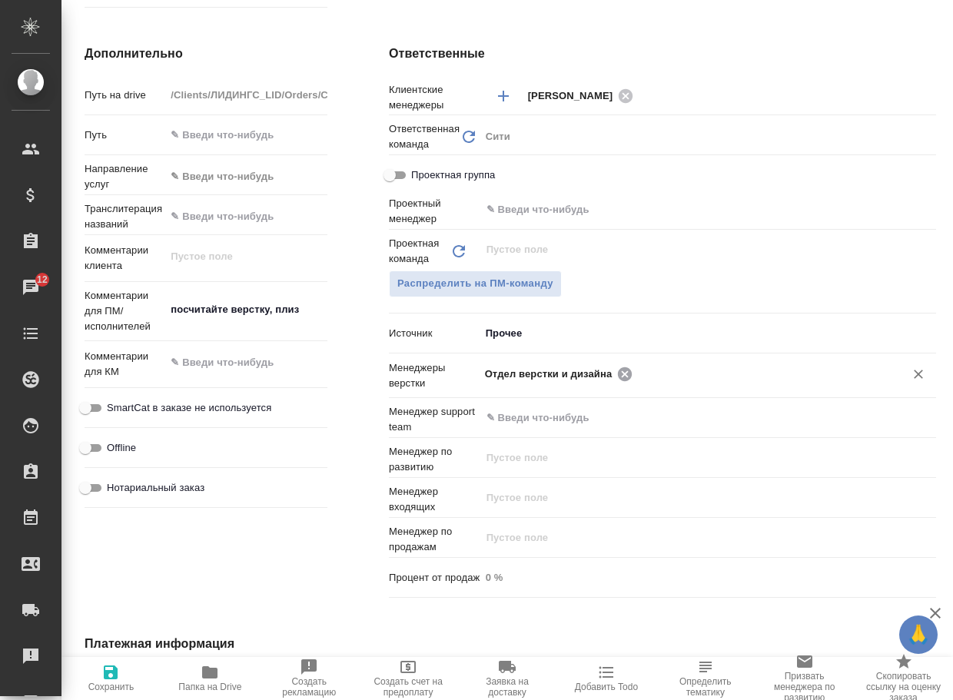
type textarea "x"
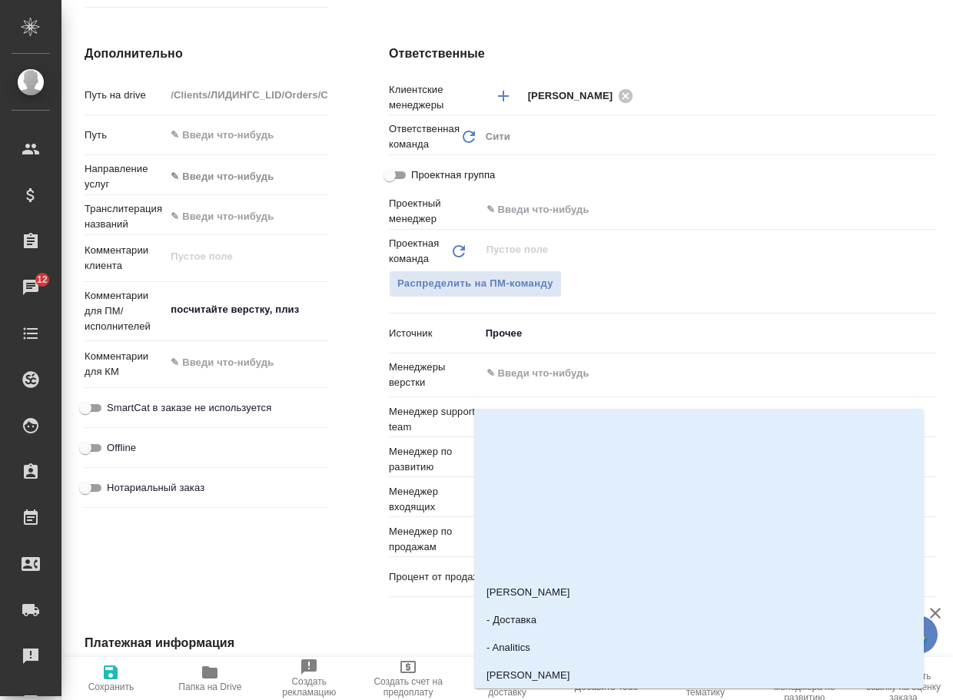
click at [624, 383] on input "text" at bounding box center [682, 373] width 395 height 18
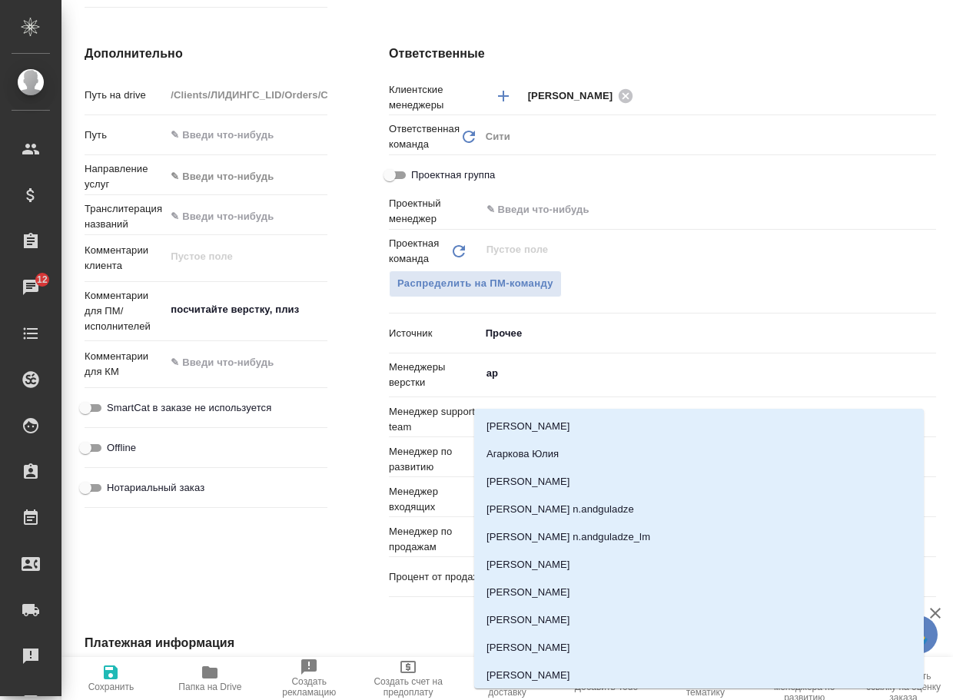
type input "арс"
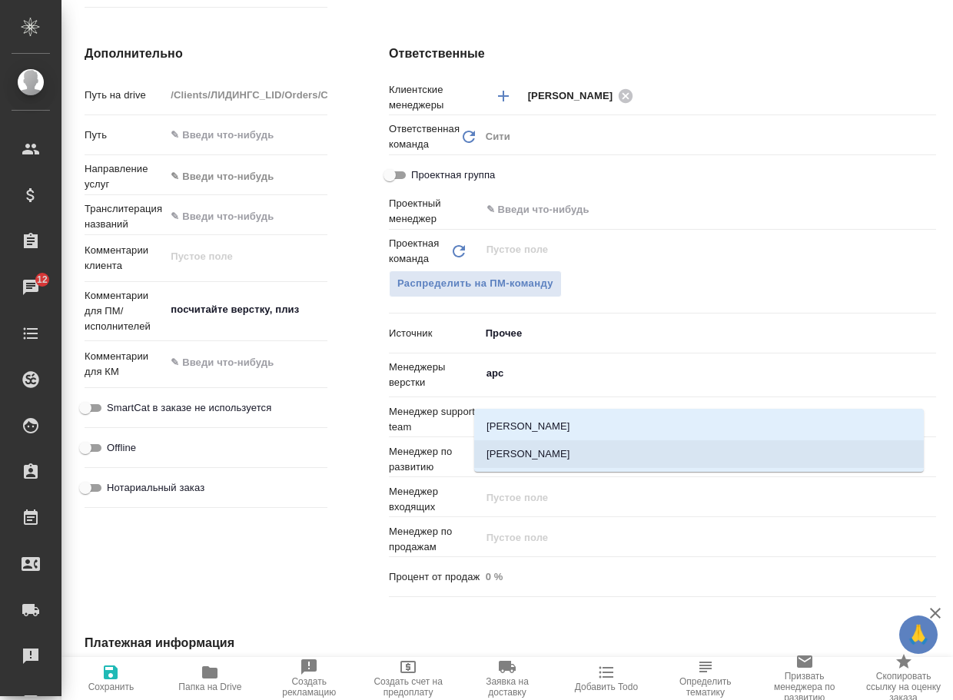
click at [567, 455] on li "[PERSON_NAME]" at bounding box center [699, 455] width 450 height 28
type textarea "x"
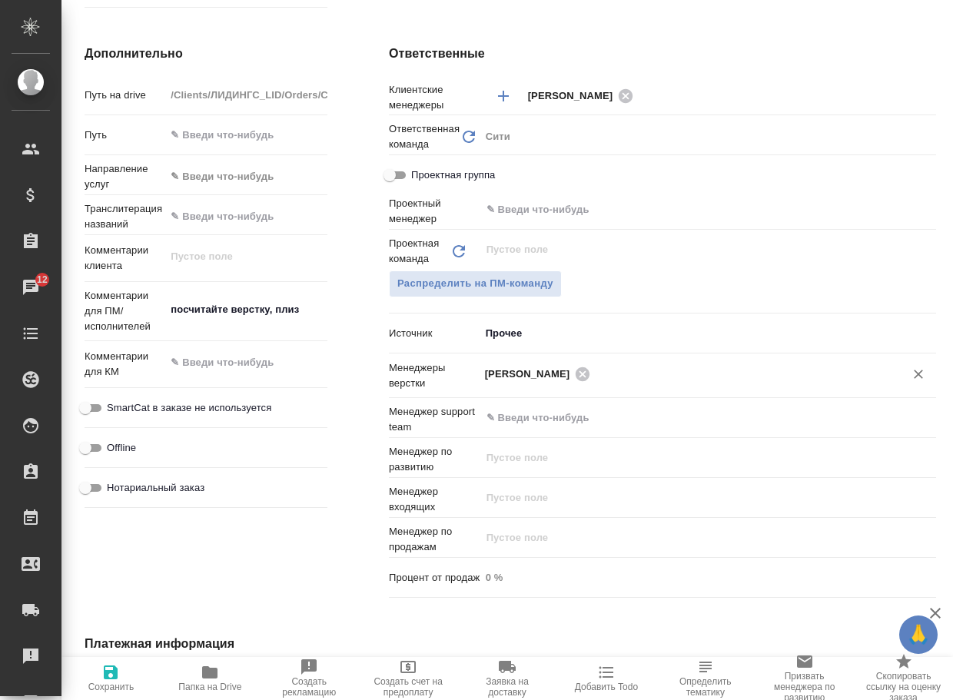
click at [108, 684] on span "Сохранить" at bounding box center [111, 687] width 46 height 11
type textarea "x"
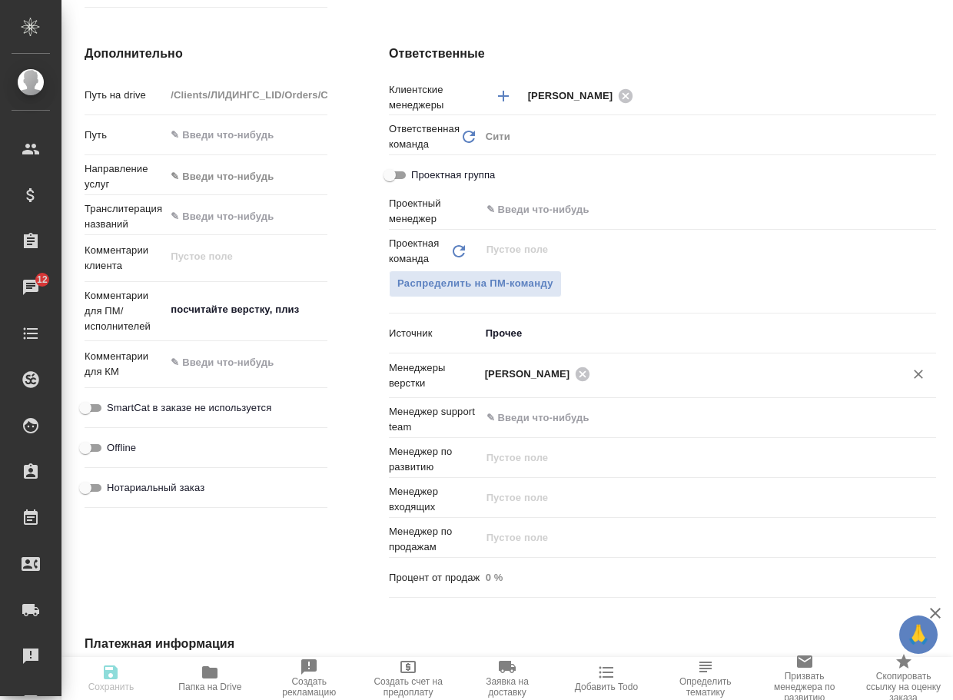
type textarea "x"
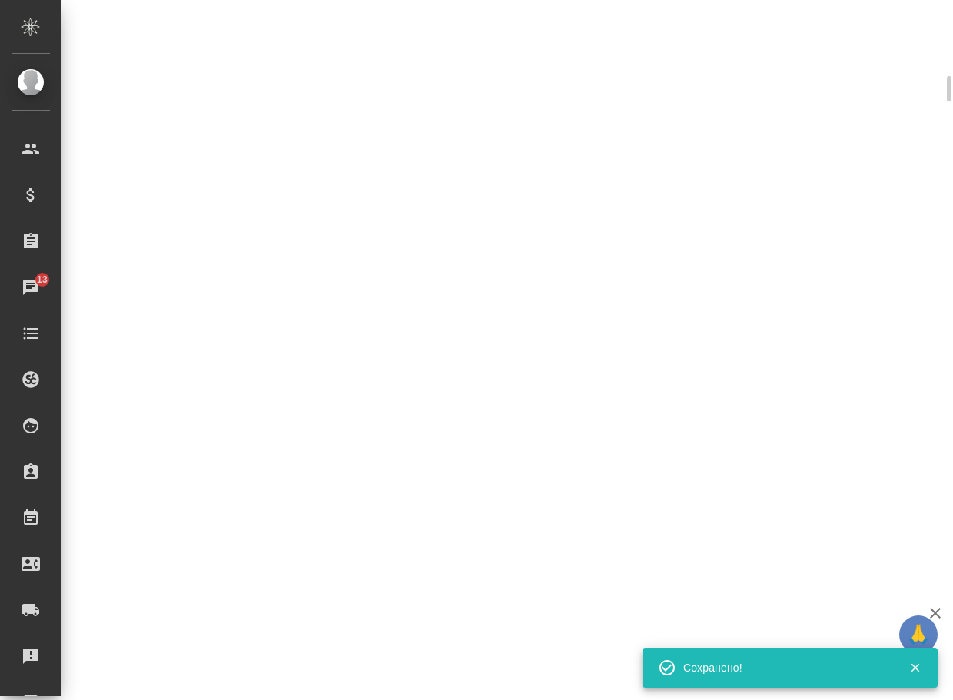
select select "RU"
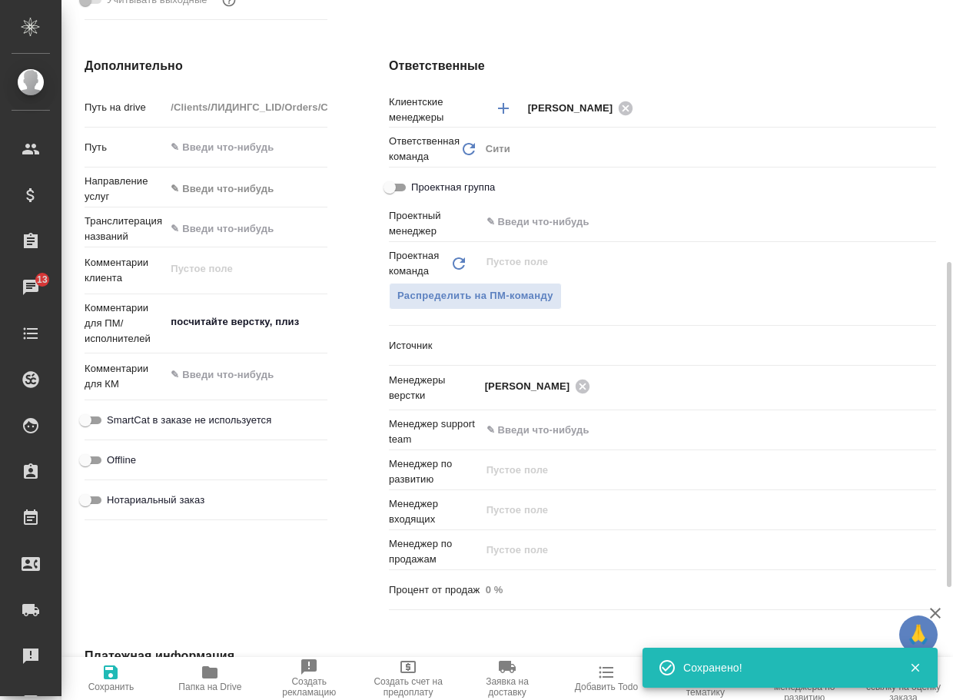
type textarea "x"
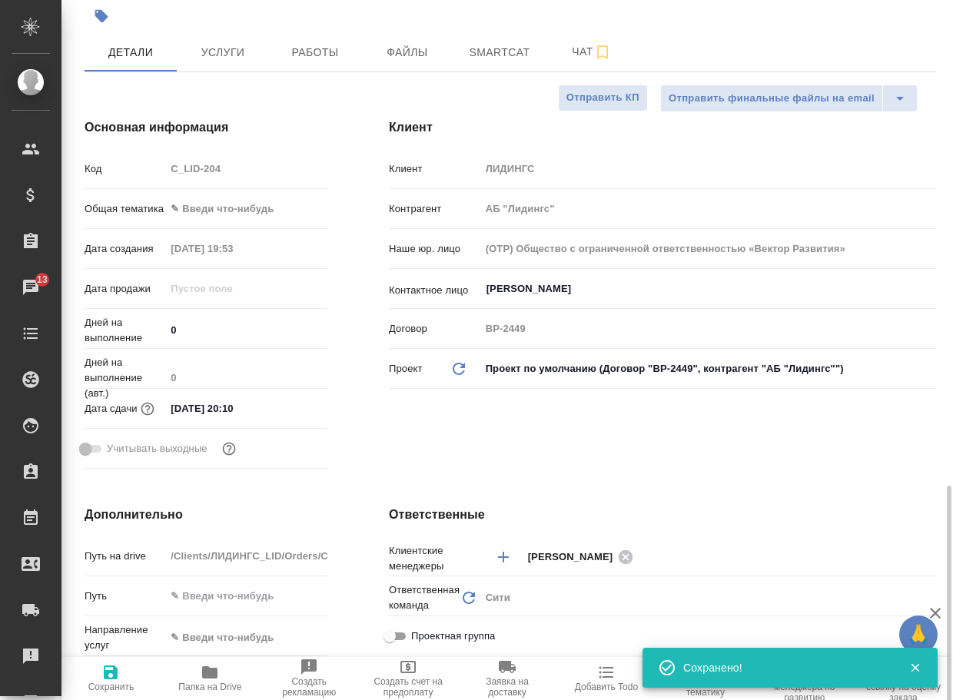
scroll to position [0, 0]
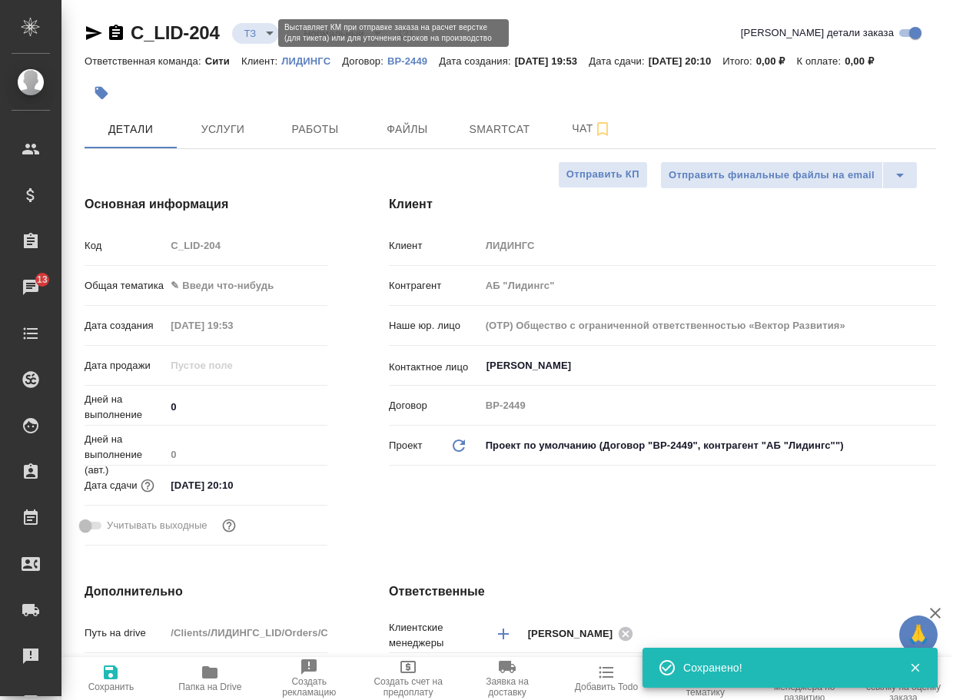
click at [262, 39] on body "🙏 .cls-1 fill:#fff; AWATERA Arsenyeva Vera Клиенты Спецификации Заказы 13 Чаты …" at bounding box center [476, 350] width 953 height 700
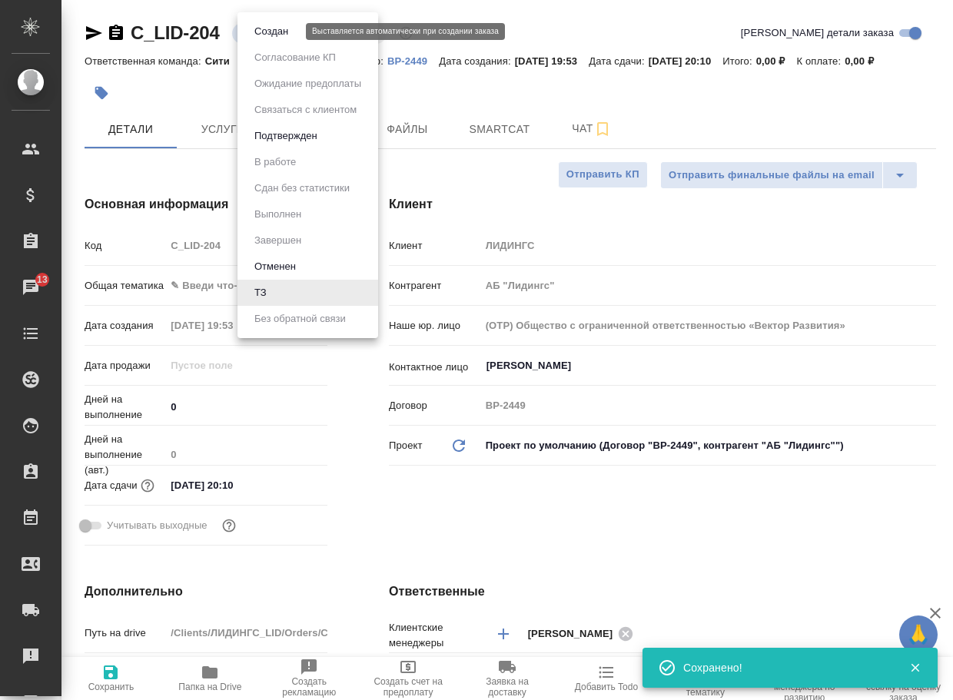
click at [272, 35] on button "Создан" at bounding box center [271, 31] width 43 height 17
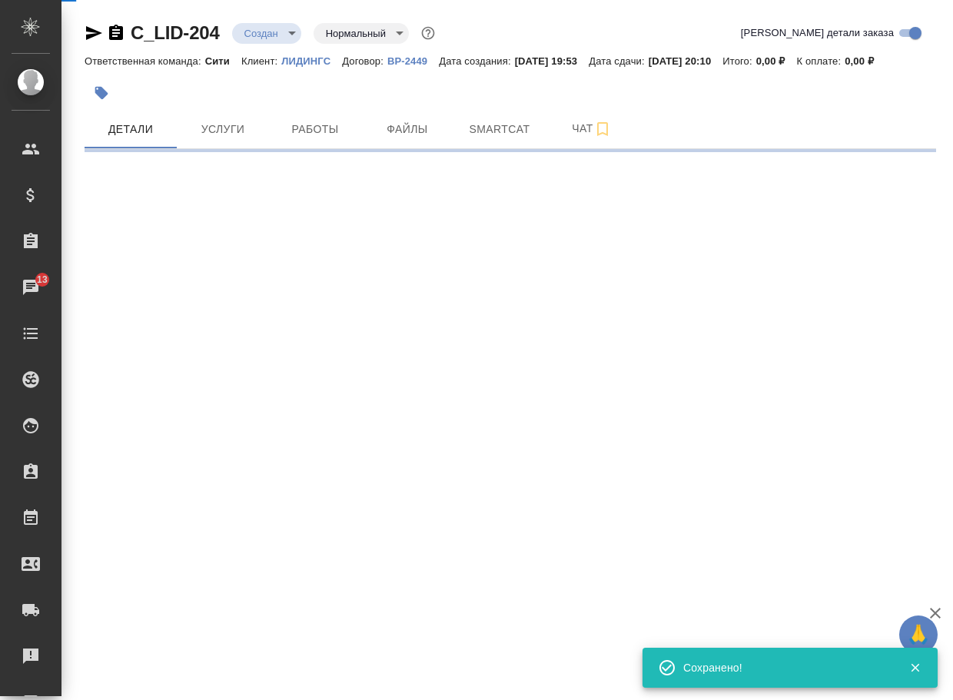
select select "RU"
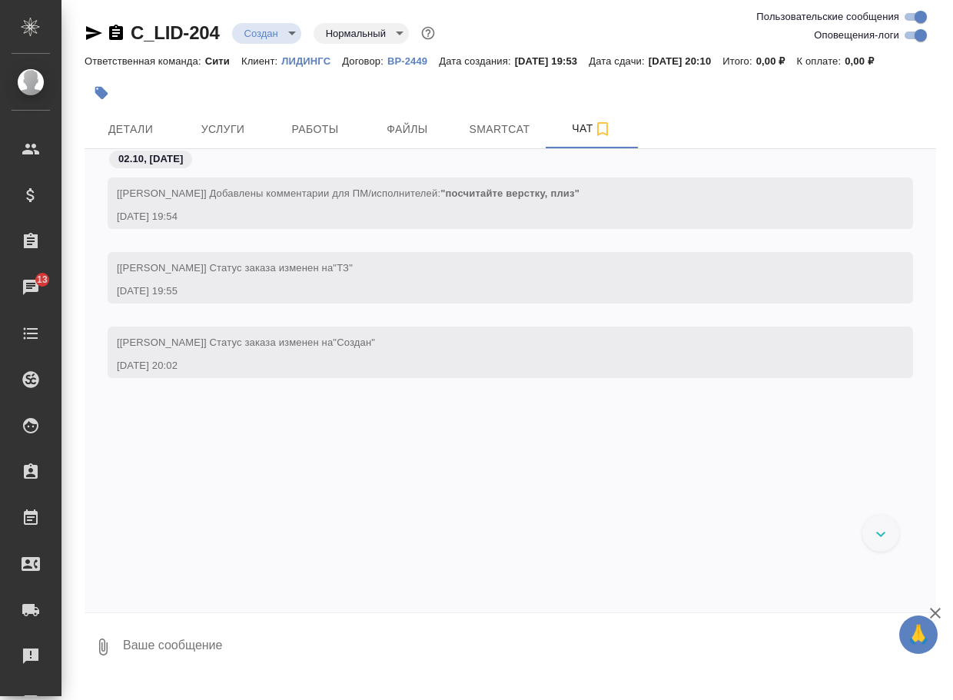
click at [211, 664] on textarea at bounding box center [528, 647] width 815 height 52
type textarea "а"
click at [104, 657] on icon "button" at bounding box center [103, 647] width 18 height 18
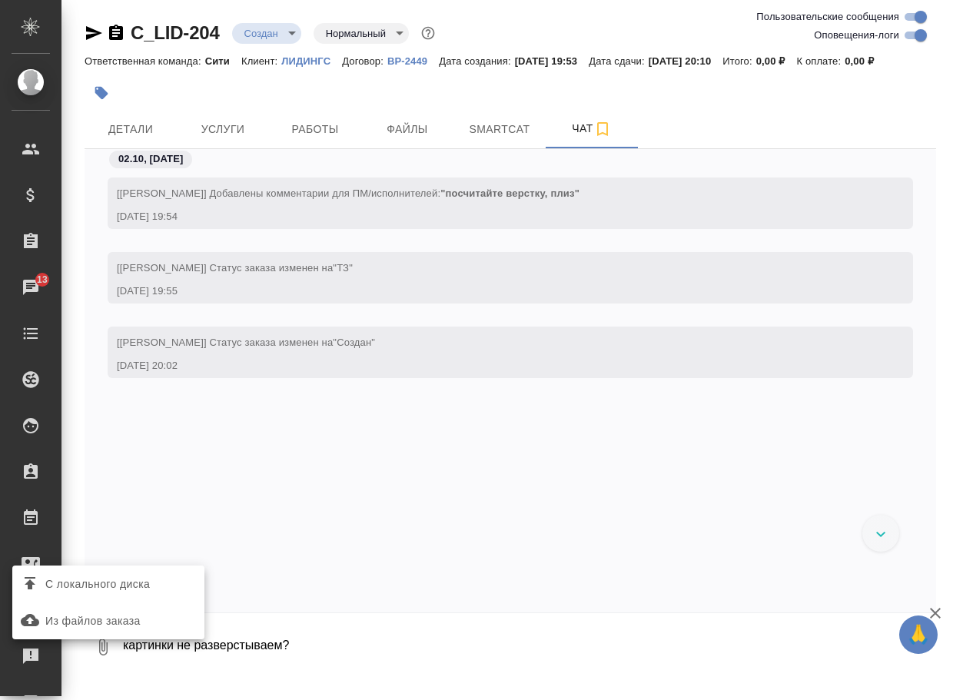
click at [122, 577] on span "С локального диска" at bounding box center [97, 584] width 105 height 19
click at [0, 0] on input "С локального диска" at bounding box center [0, 0] width 0 height 0
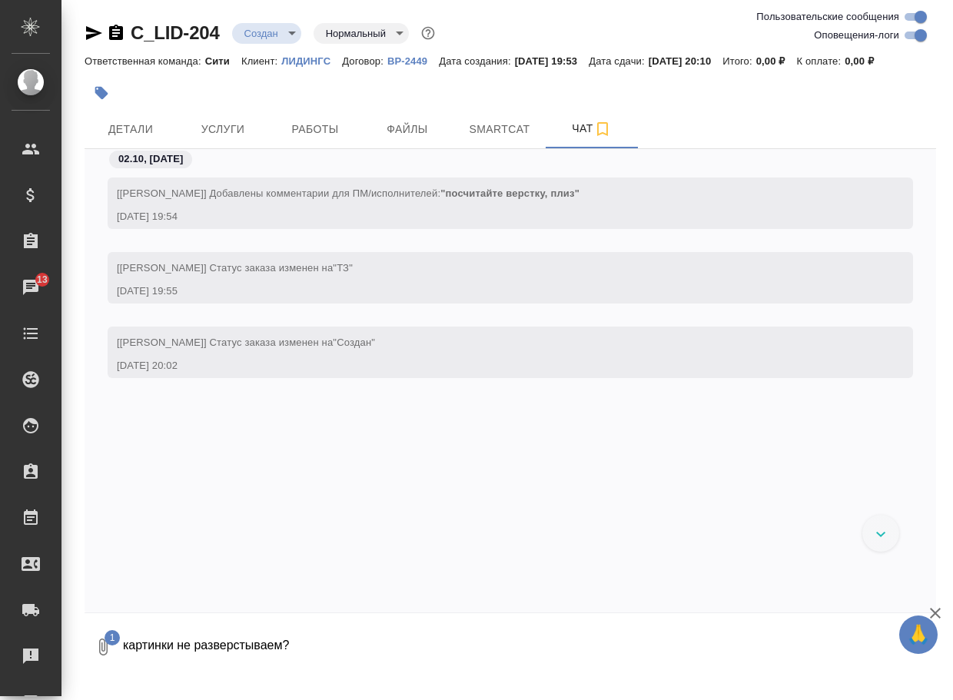
click at [341, 663] on textarea "картинки не разверстываем?" at bounding box center [516, 647] width 790 height 52
type textarea "картинки не разверстываем?"
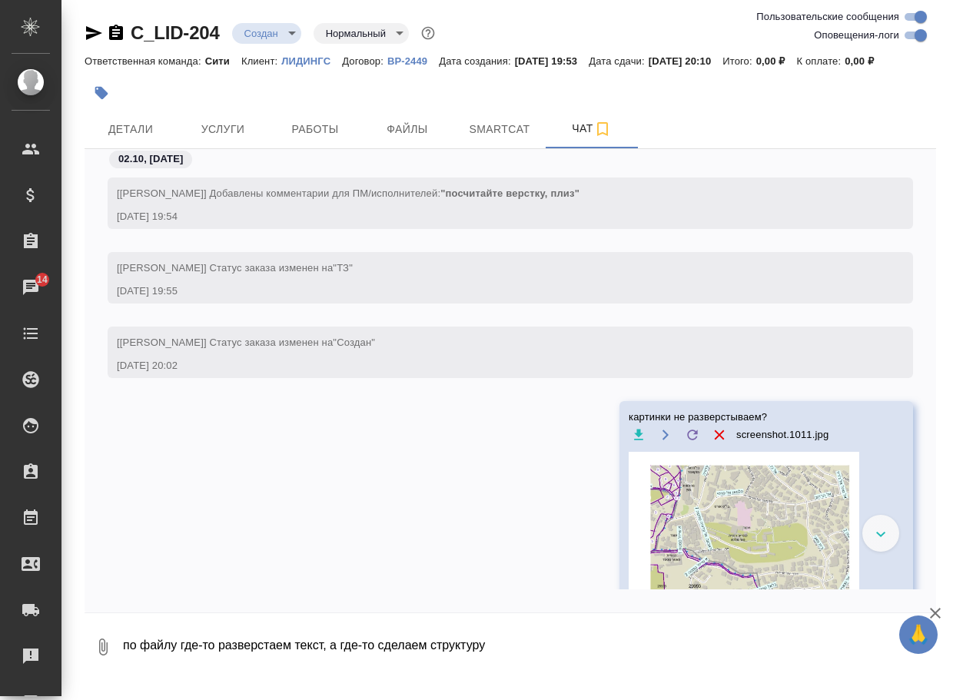
type textarea "по файлу где-то разверстаем текст, а где-то сделаем структуру"
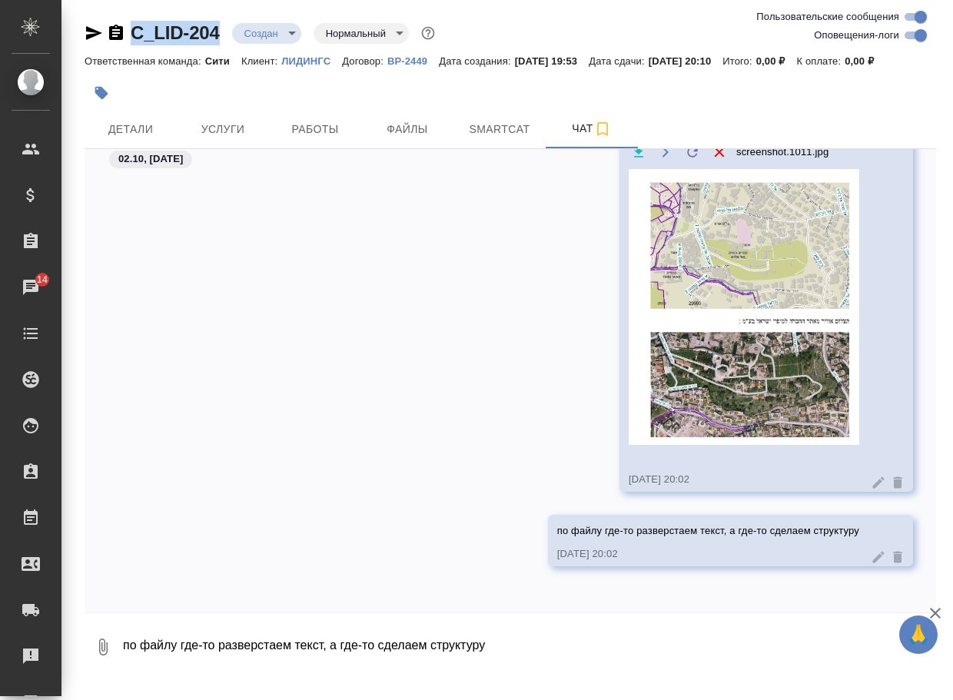
drag, startPoint x: 232, startPoint y: 43, endPoint x: 123, endPoint y: 38, distance: 109.3
click at [123, 38] on div "C_LID-204 Создан new Нормальный normal" at bounding box center [262, 33] width 354 height 25
copy link "C_LID-204"
click at [115, 659] on button "0" at bounding box center [103, 647] width 37 height 52
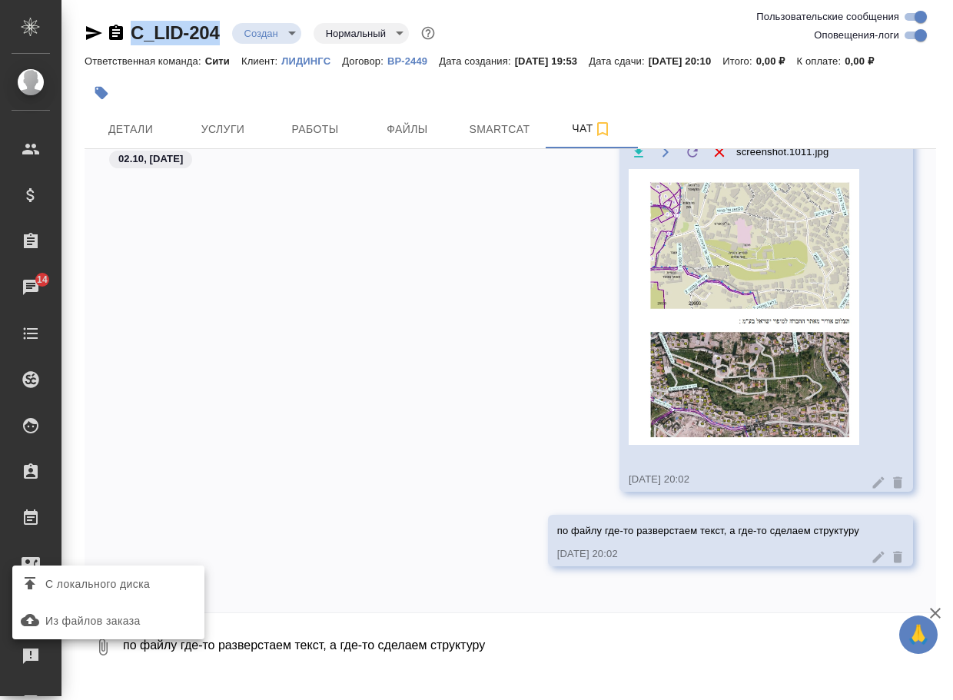
click at [122, 583] on span "С локального диска" at bounding box center [97, 584] width 105 height 19
click at [0, 0] on input "С локального диска" at bounding box center [0, 0] width 0 height 0
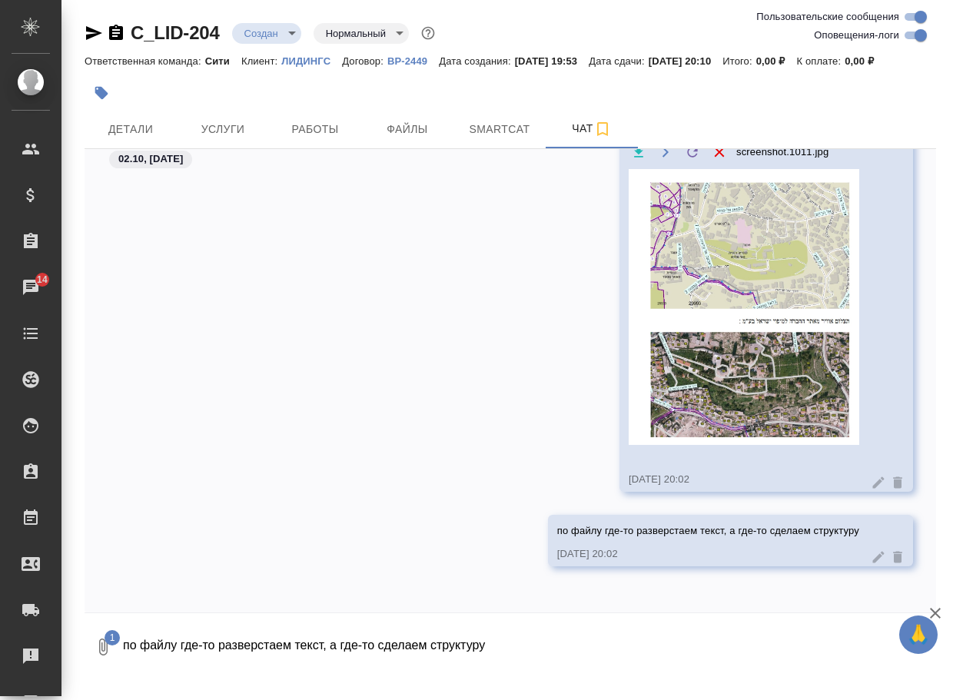
drag, startPoint x: 208, startPoint y: 664, endPoint x: 206, endPoint y: 656, distance: 8.8
click at [207, 664] on textarea "по файлу где-то разверстаем текст, а где-то сделаем структуру" at bounding box center [516, 647] width 790 height 52
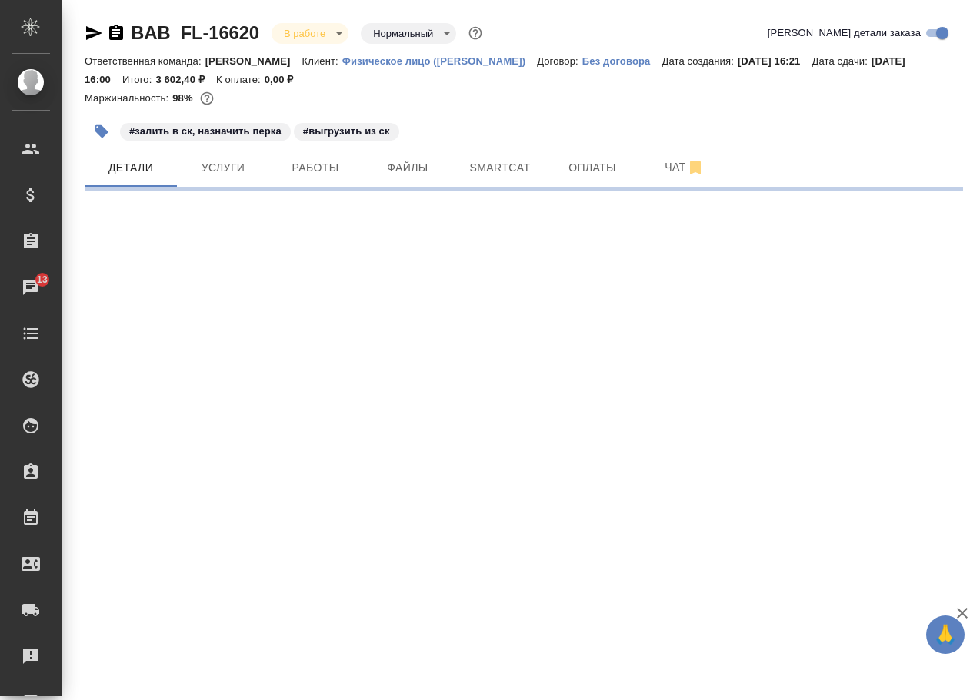
select select "RU"
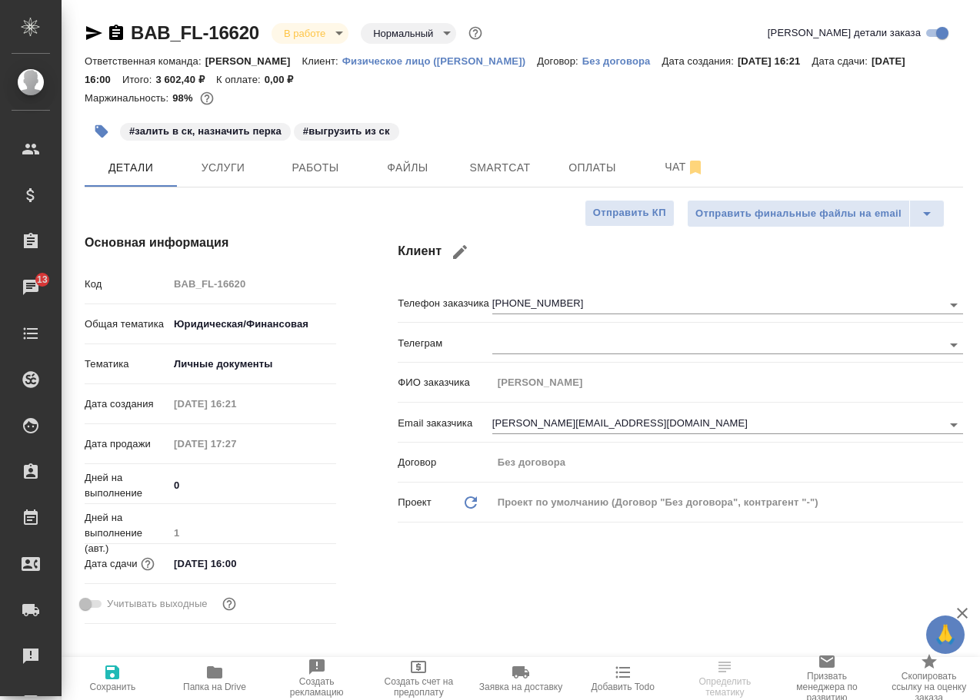
type textarea "x"
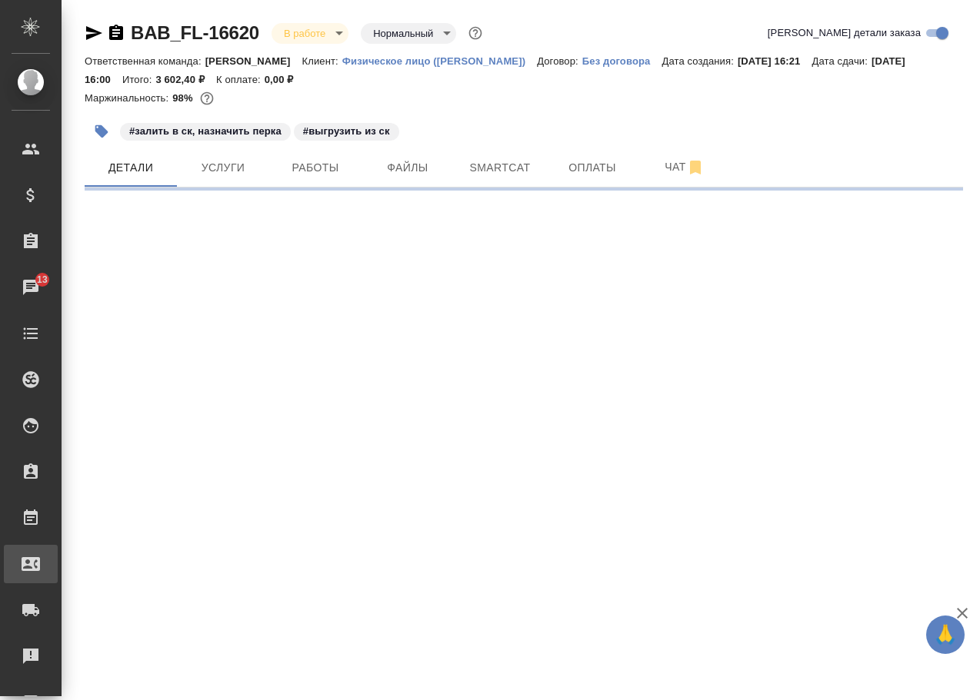
select select "RU"
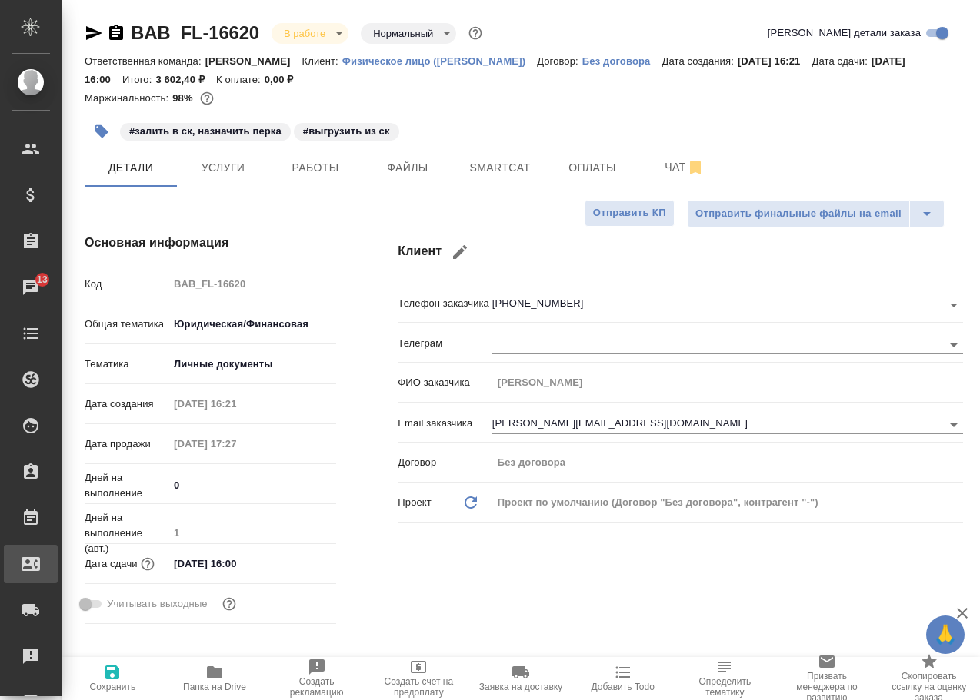
type textarea "x"
click at [225, 166] on span "Услуги" at bounding box center [223, 167] width 74 height 19
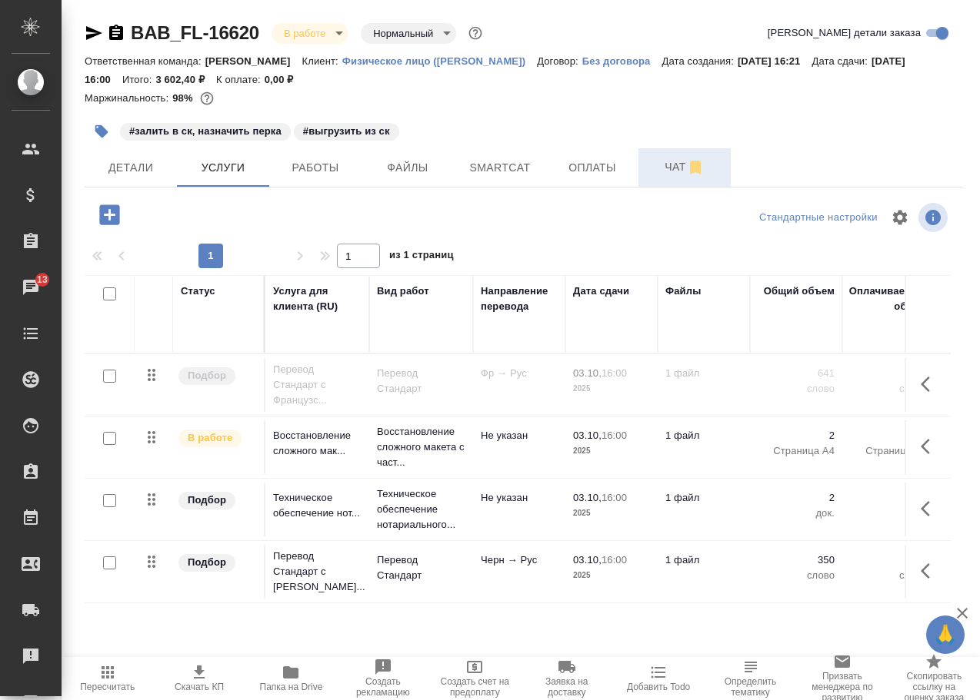
click at [674, 158] on span "Чат" at bounding box center [684, 167] width 74 height 19
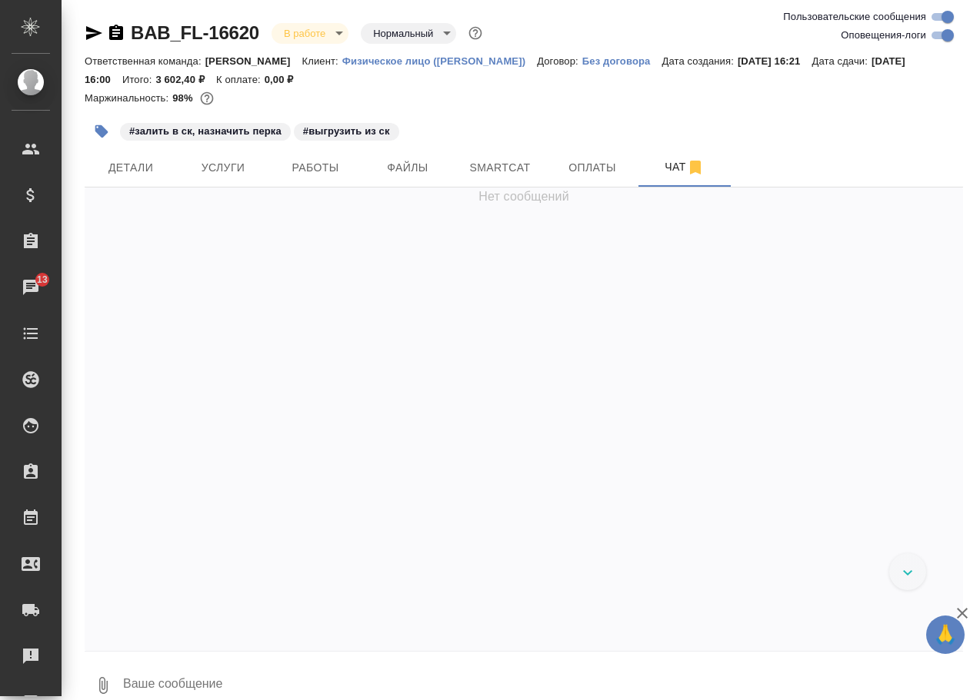
scroll to position [3692, 0]
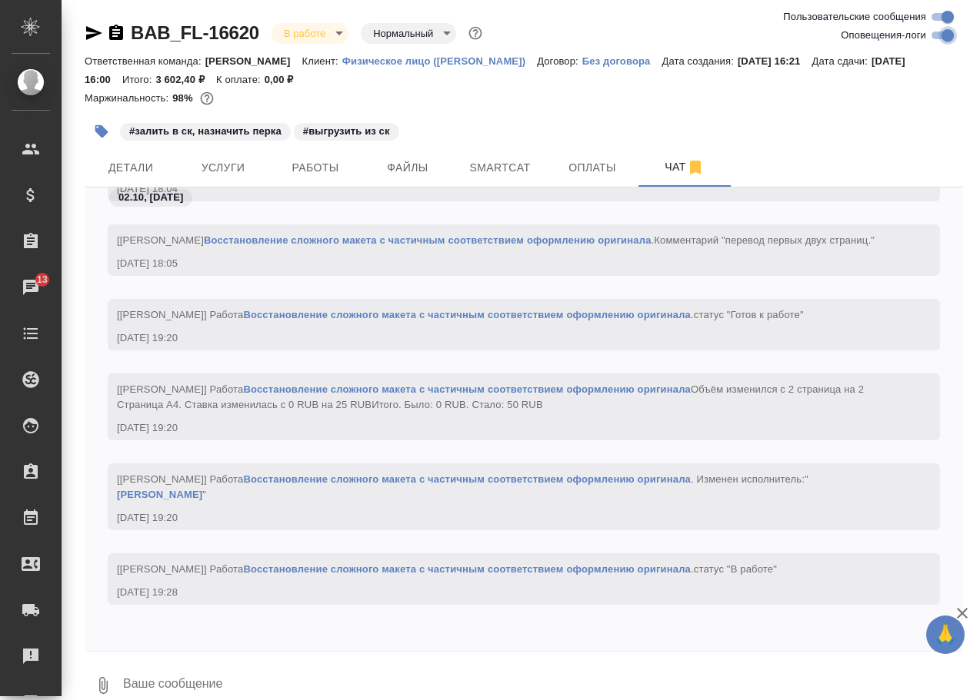
click at [935, 35] on input "Оповещения-логи" at bounding box center [947, 35] width 55 height 18
checkbox input "false"
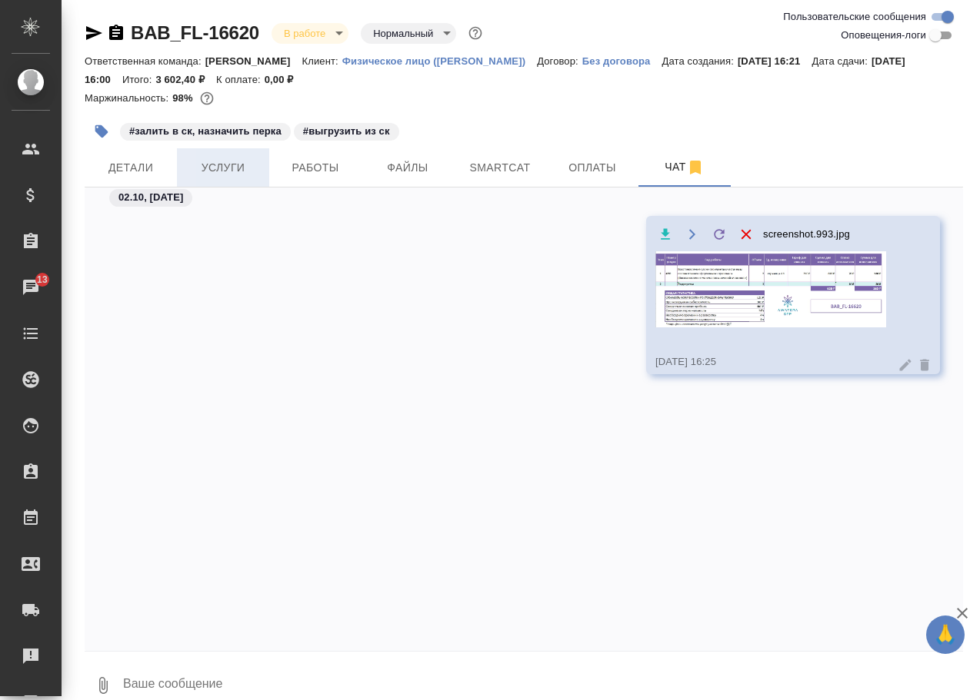
click at [210, 164] on span "Услуги" at bounding box center [223, 167] width 74 height 19
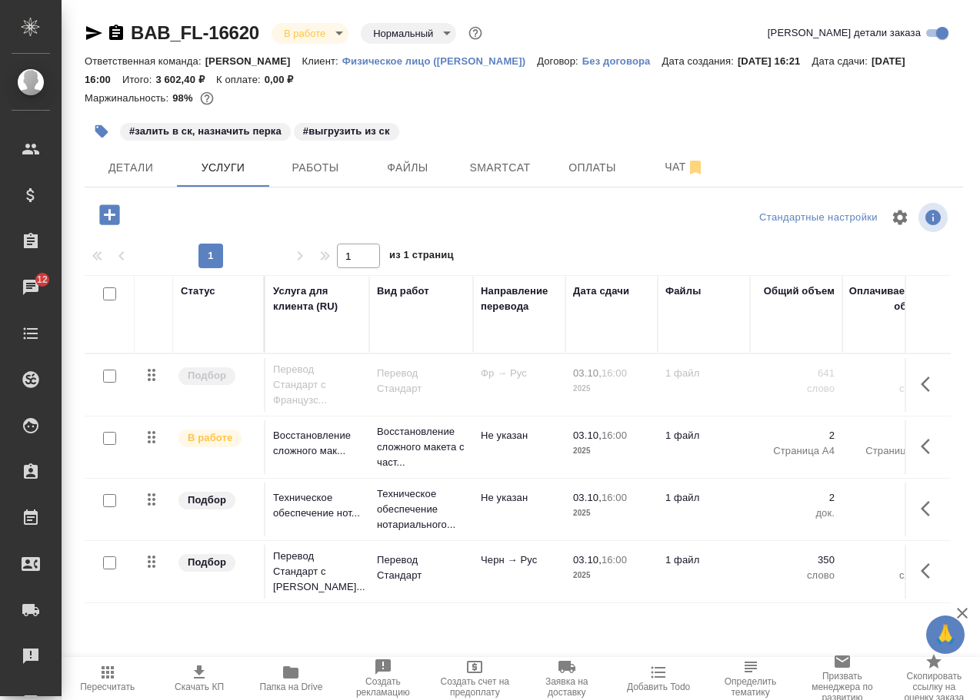
click at [494, 563] on p "Черн → Рус" at bounding box center [519, 560] width 77 height 15
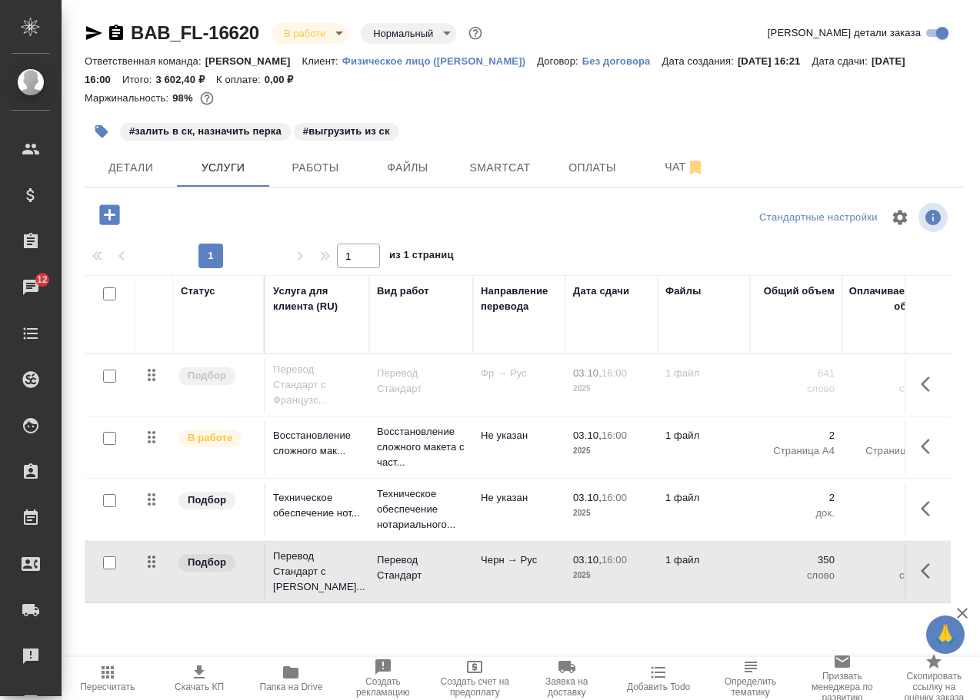
click at [495, 563] on p "Черн → Рус" at bounding box center [519, 560] width 77 height 15
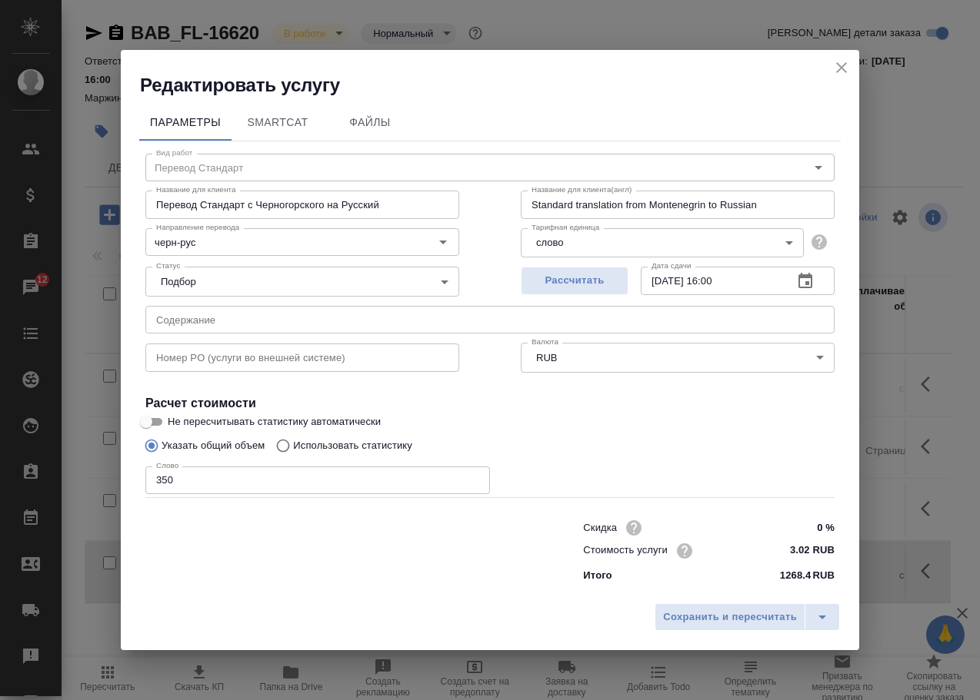
click at [840, 62] on icon "close" at bounding box center [841, 67] width 18 height 18
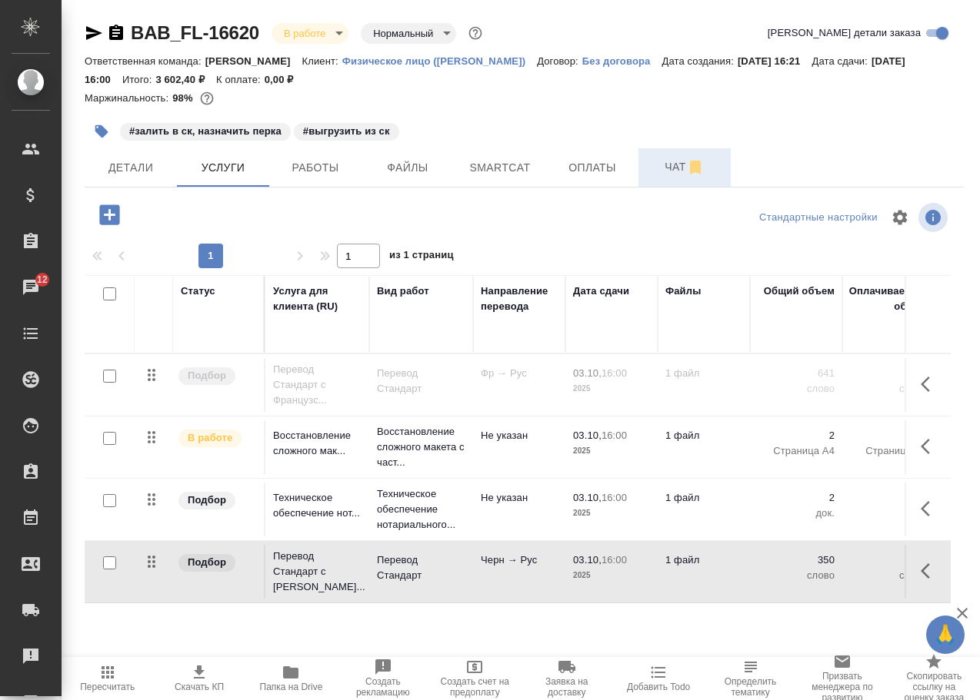
click at [676, 161] on span "Чат" at bounding box center [684, 167] width 74 height 19
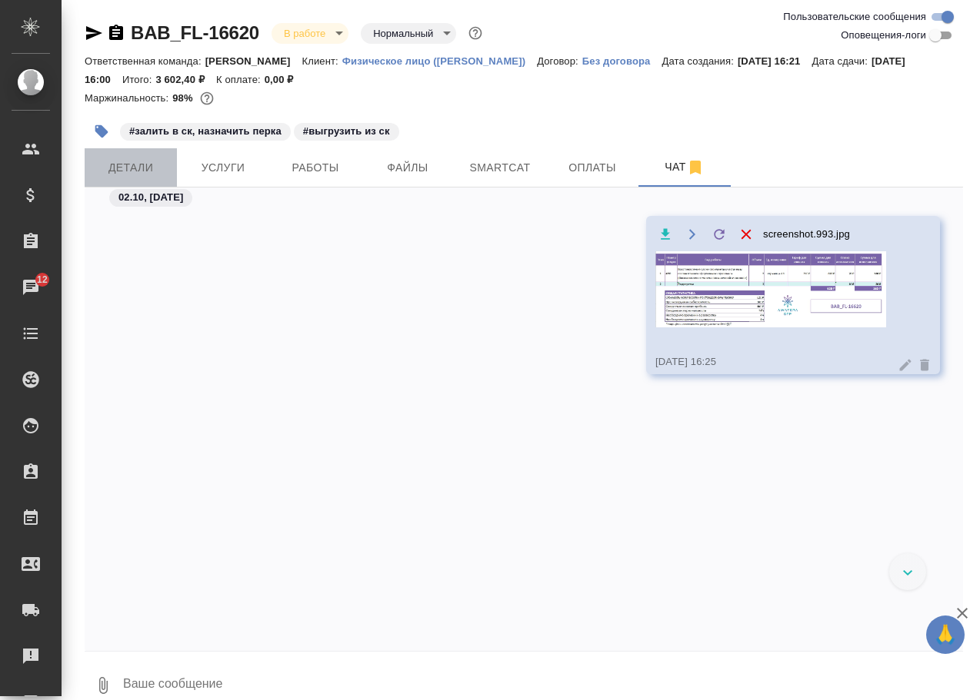
click at [125, 165] on span "Детали" at bounding box center [131, 167] width 74 height 19
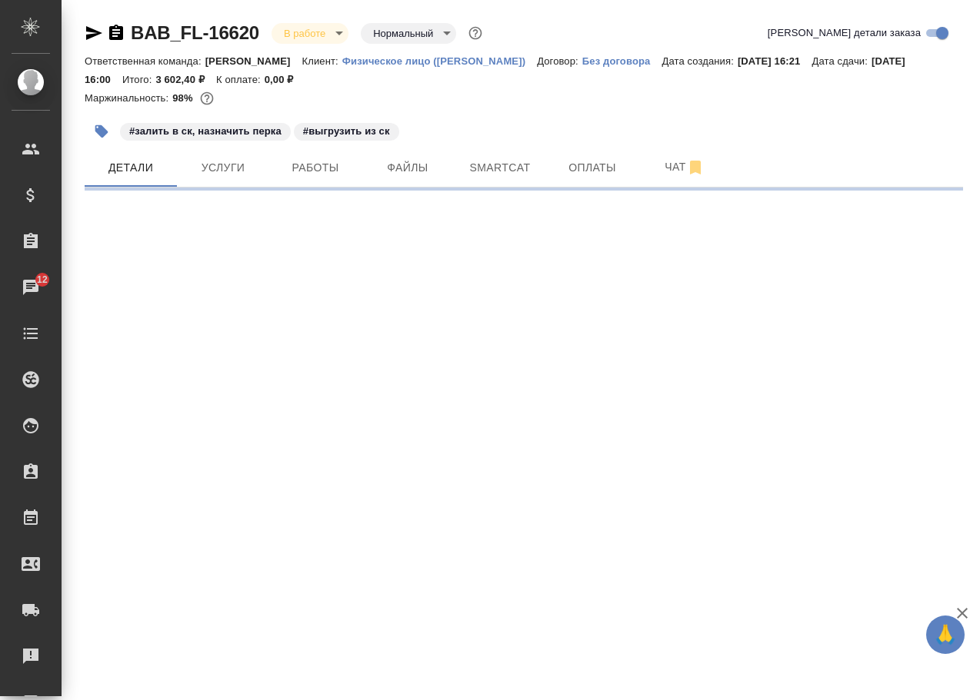
select select "RU"
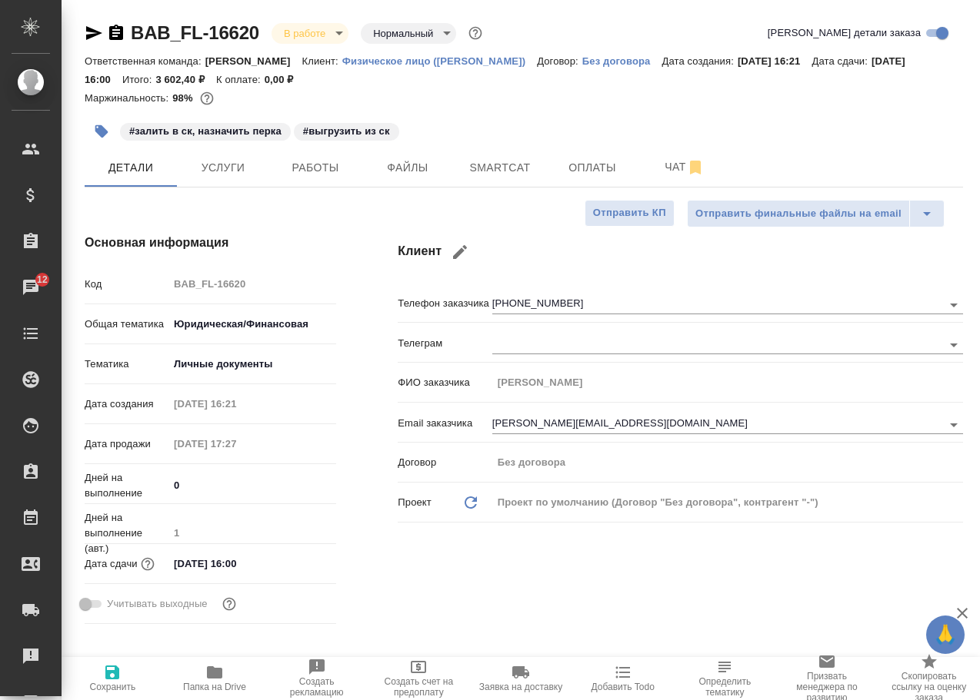
type textarea "x"
click at [673, 170] on span "Чат" at bounding box center [684, 167] width 74 height 19
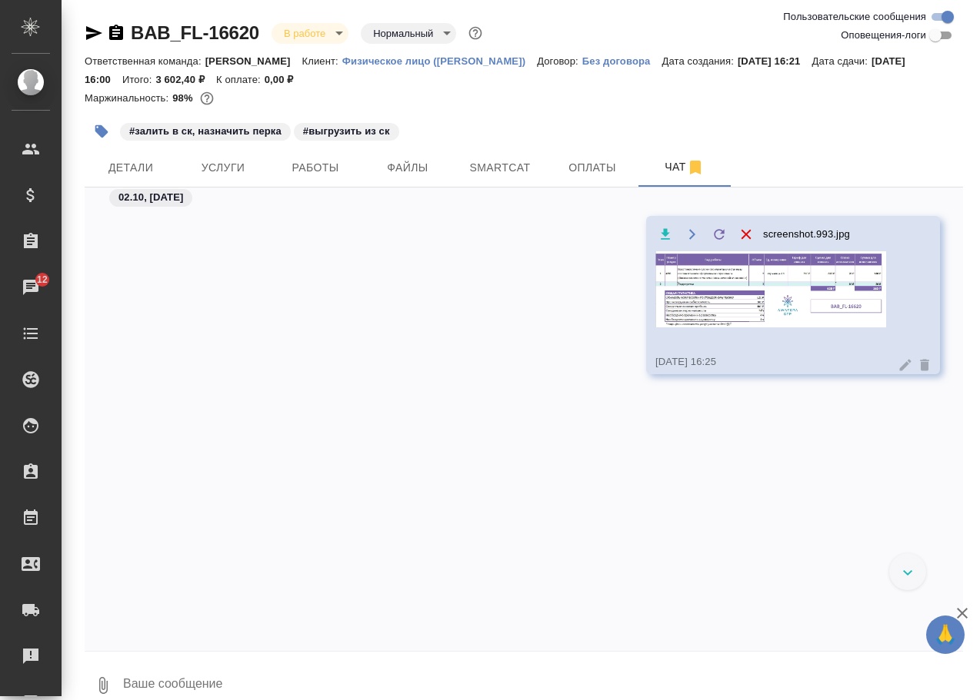
drag, startPoint x: 207, startPoint y: 674, endPoint x: 205, endPoint y: 662, distance: 11.6
click at [207, 672] on textarea at bounding box center [541, 686] width 841 height 52
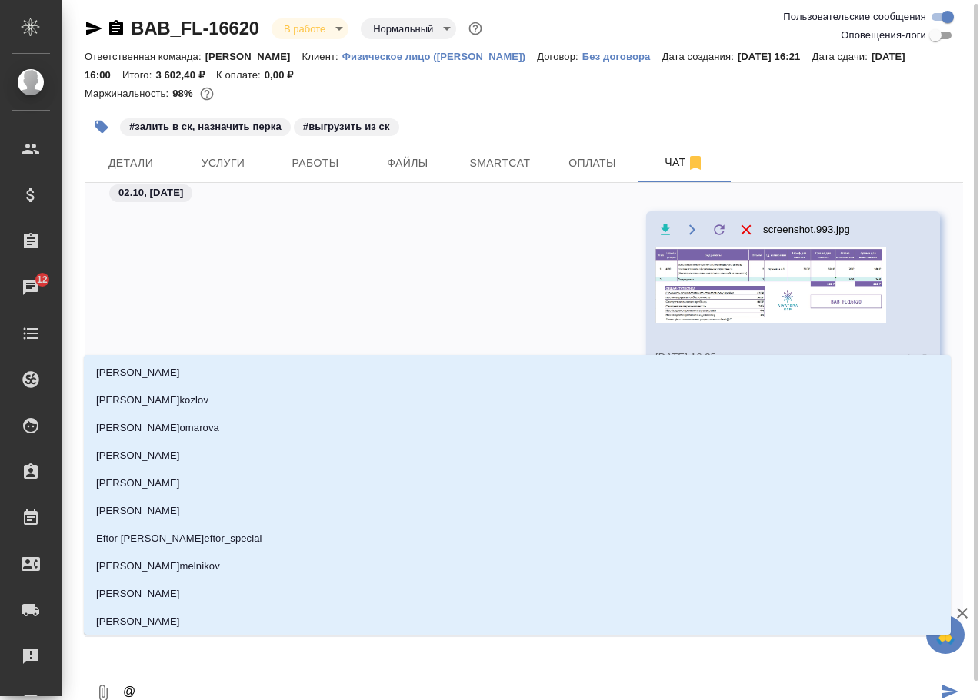
type textarea "@г"
type input "г"
type textarea "@га"
type input "га"
type textarea "@гащ"
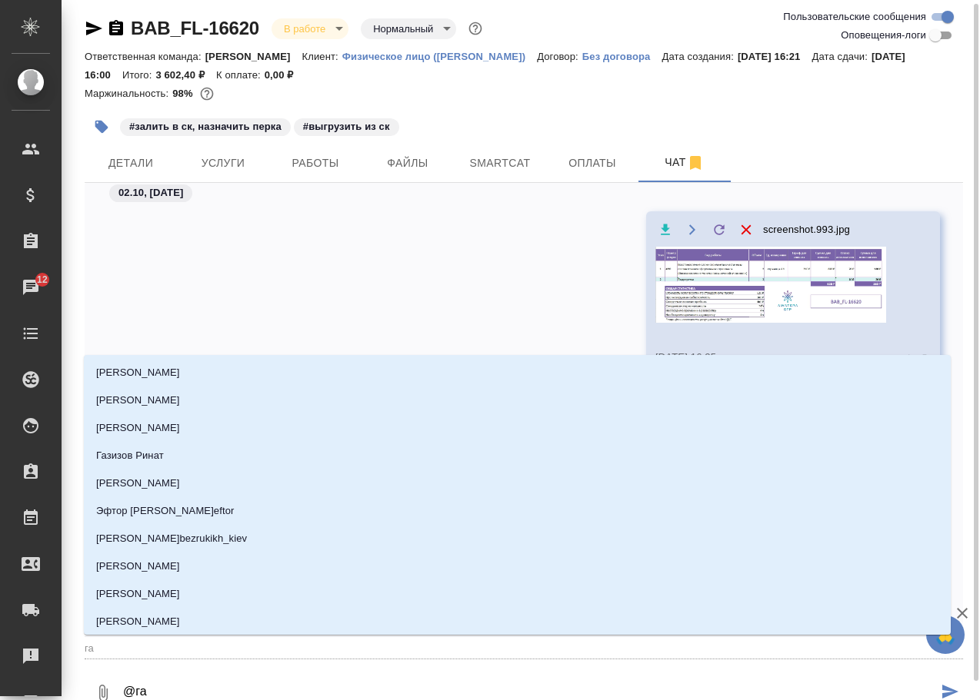
type input "гащ"
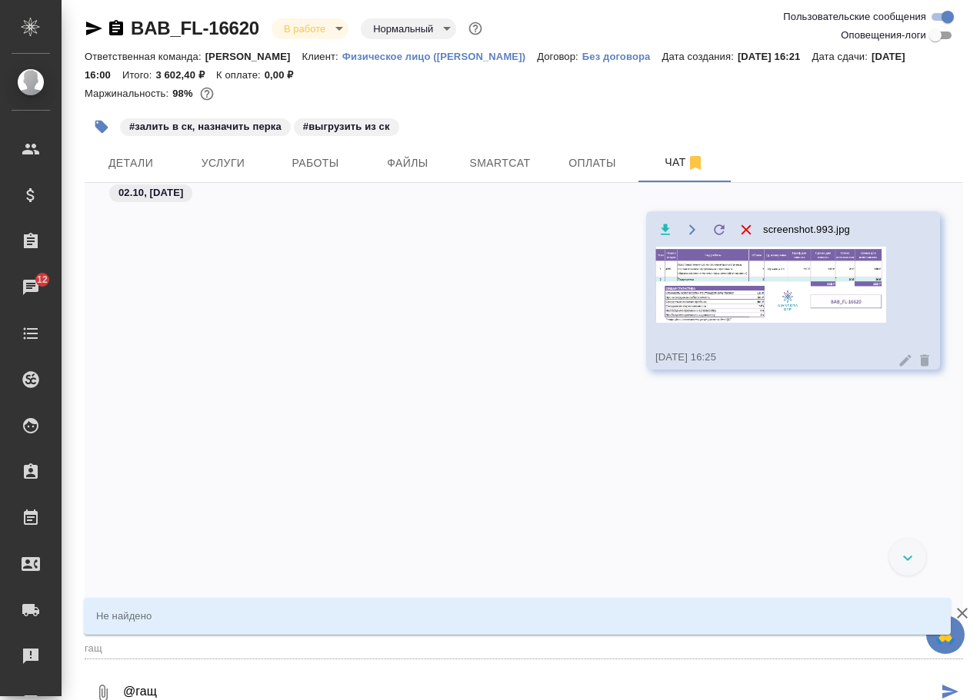
type textarea "@га"
type input "га"
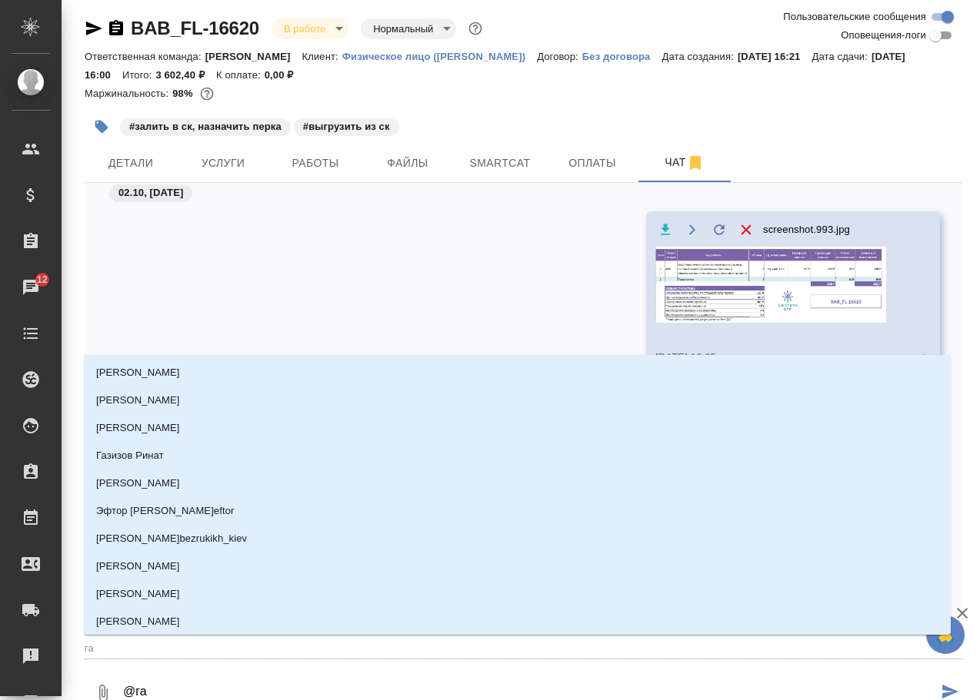
type textarea "@газ"
type input "газ"
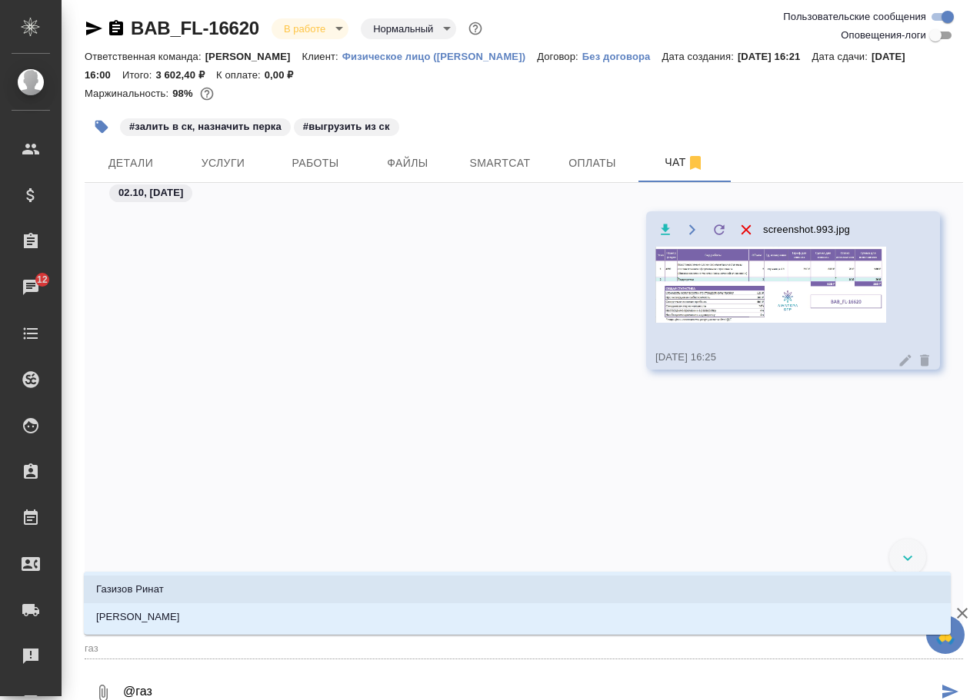
click at [217, 591] on li "Газизов Ринат" at bounding box center [517, 590] width 867 height 28
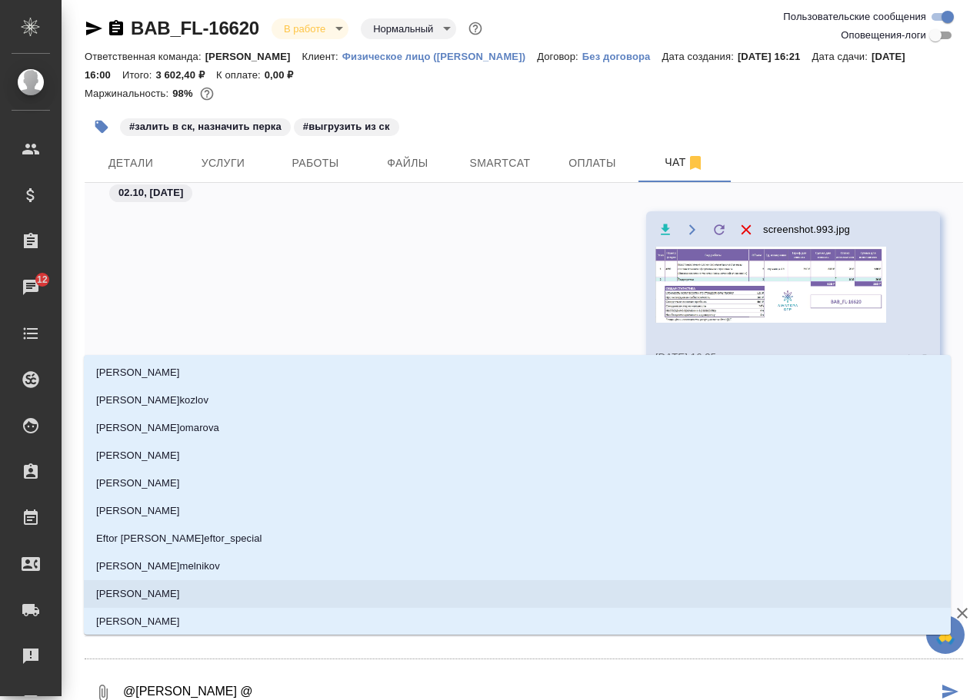
type textarea "@Газизов Ринат @c"
type input "c"
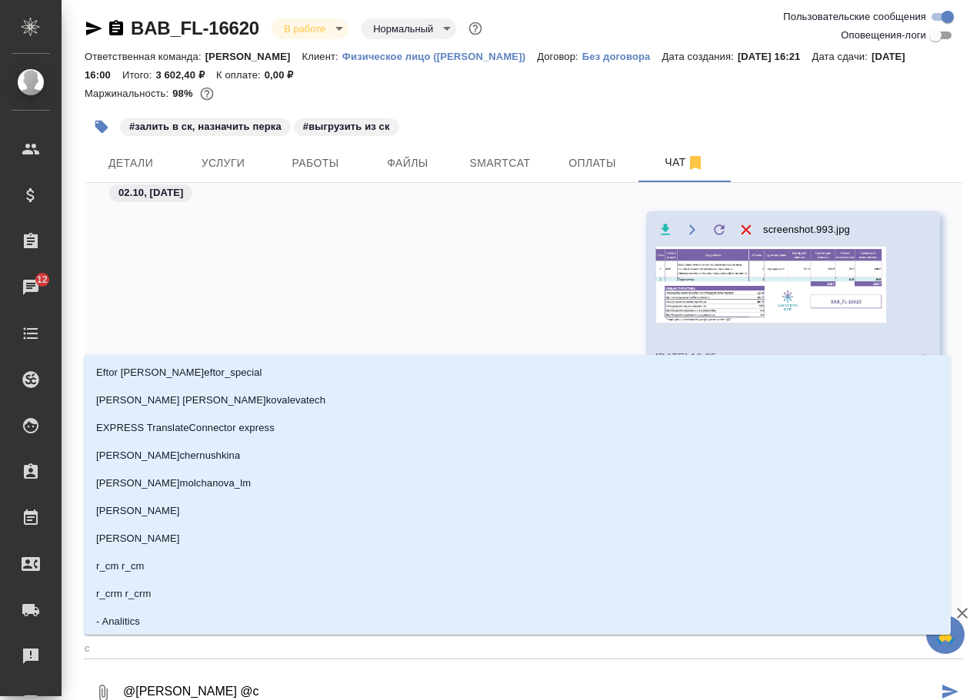
type textarea "@Газизов Ринат @ch"
type input "ch"
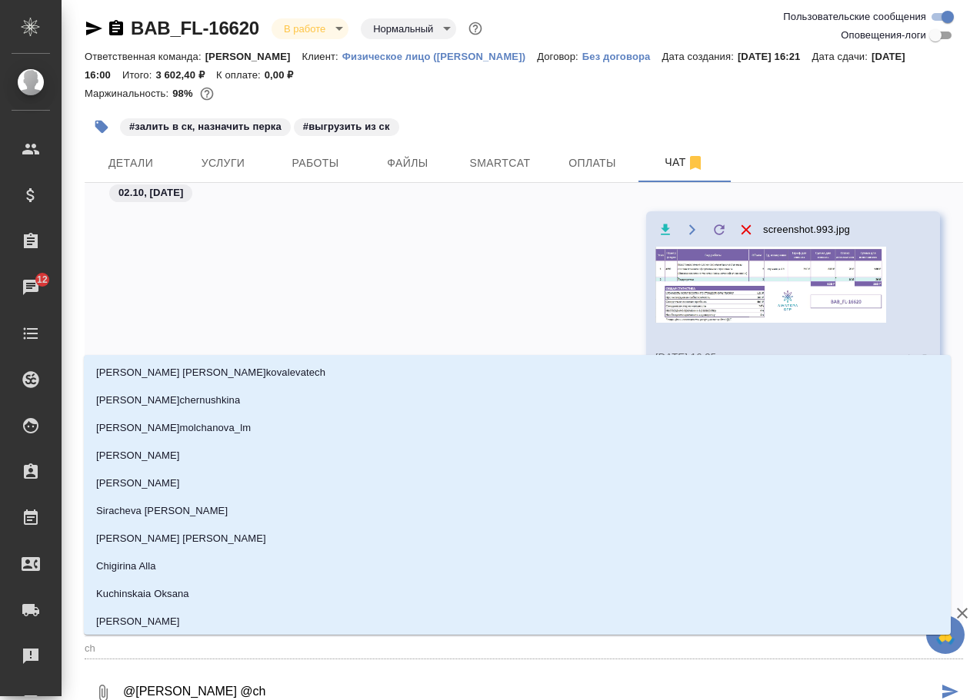
type textarea "@Газизов Ринат @che"
type input "che"
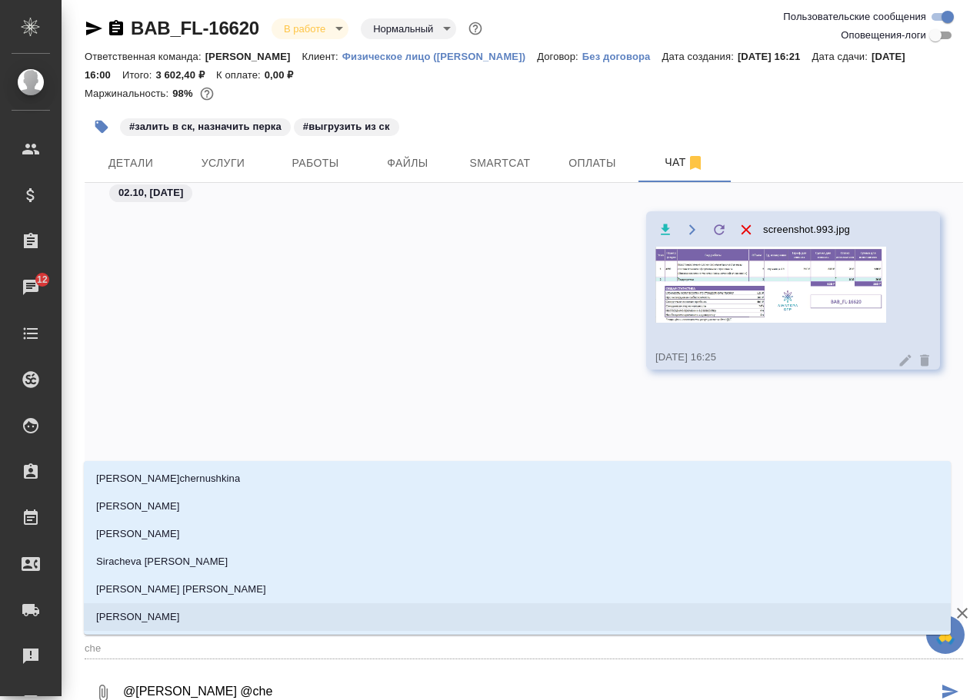
click at [214, 614] on li "Chernova Anna" at bounding box center [517, 618] width 867 height 28
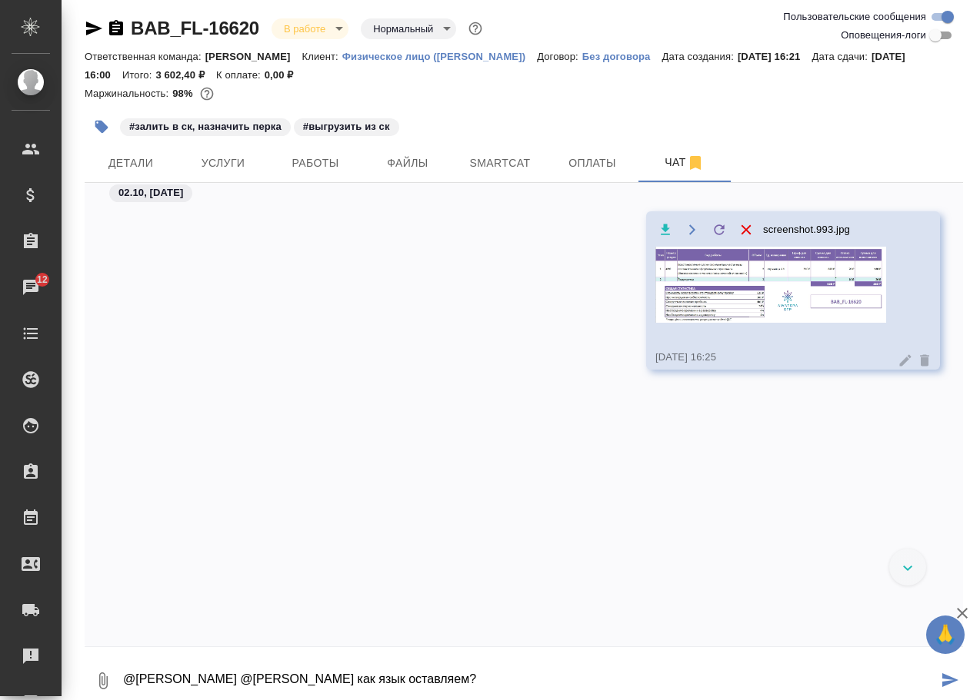
click at [95, 677] on icon "button" at bounding box center [103, 681] width 18 height 18
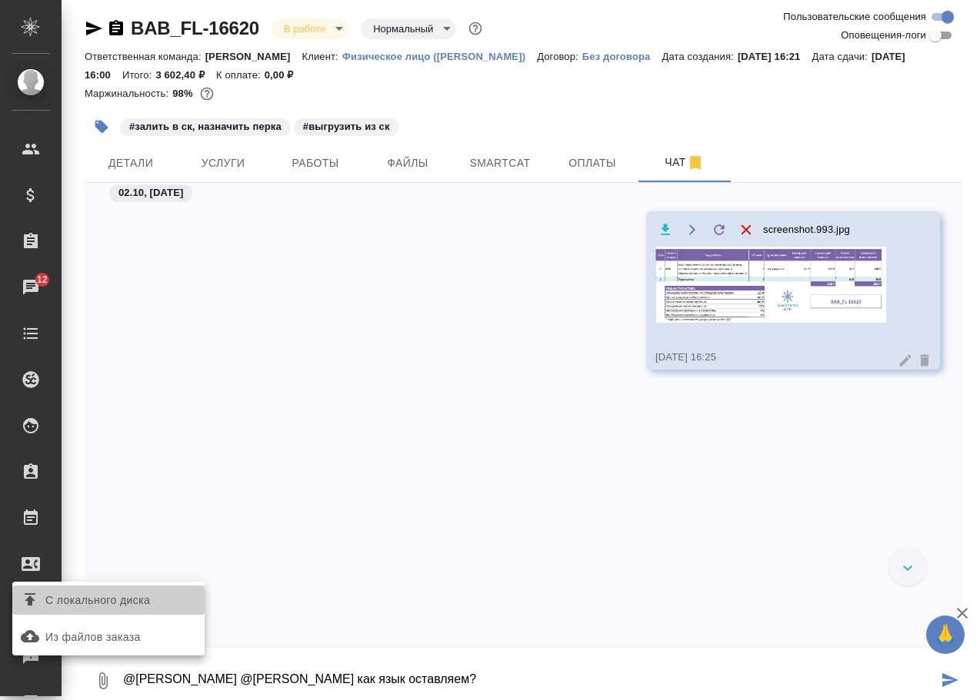
click at [133, 594] on span "С локального диска" at bounding box center [97, 600] width 105 height 19
click at [0, 0] on input "С локального диска" at bounding box center [0, 0] width 0 height 0
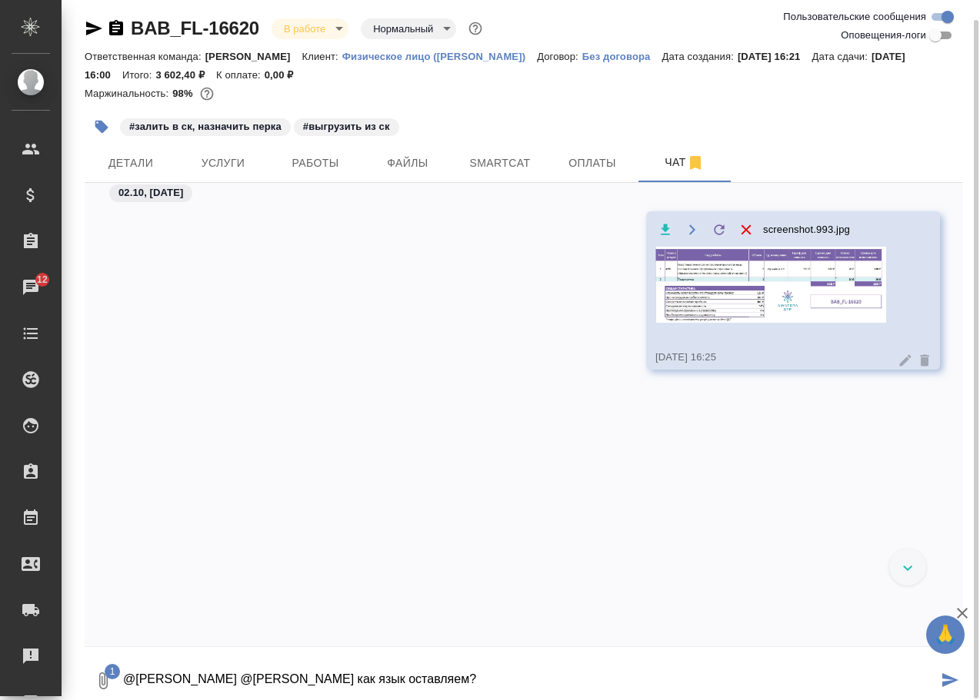
scroll to position [12, 0]
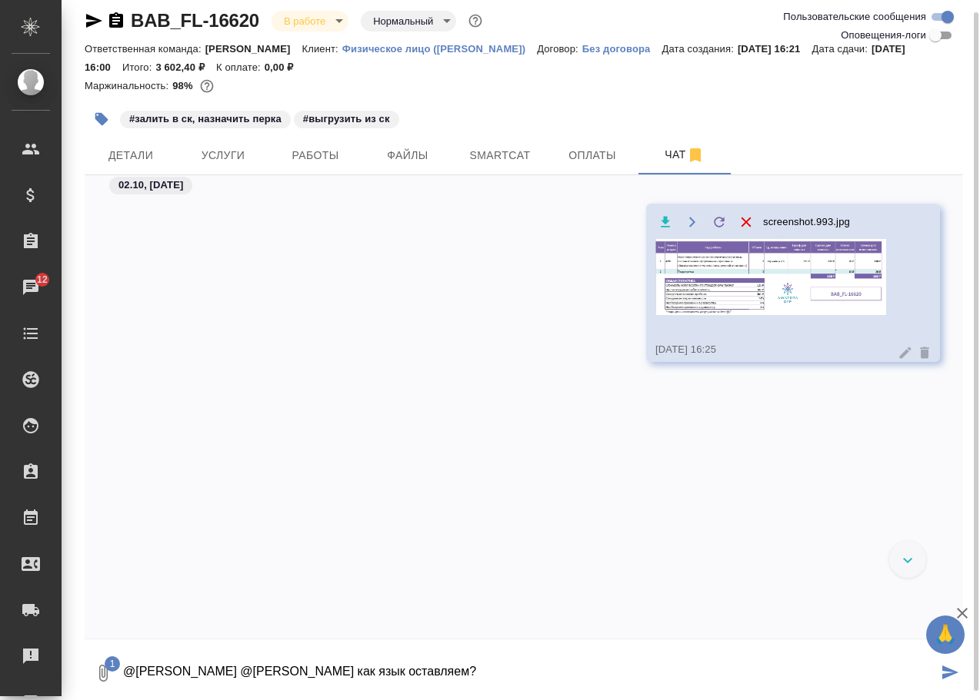
click at [519, 674] on textarea "@Газизов Ринат @Chernova Anna как язык оставляем?" at bounding box center [529, 673] width 816 height 52
type textarea "@Газизов Ринат @Chernova Anna как язык оставляем?"
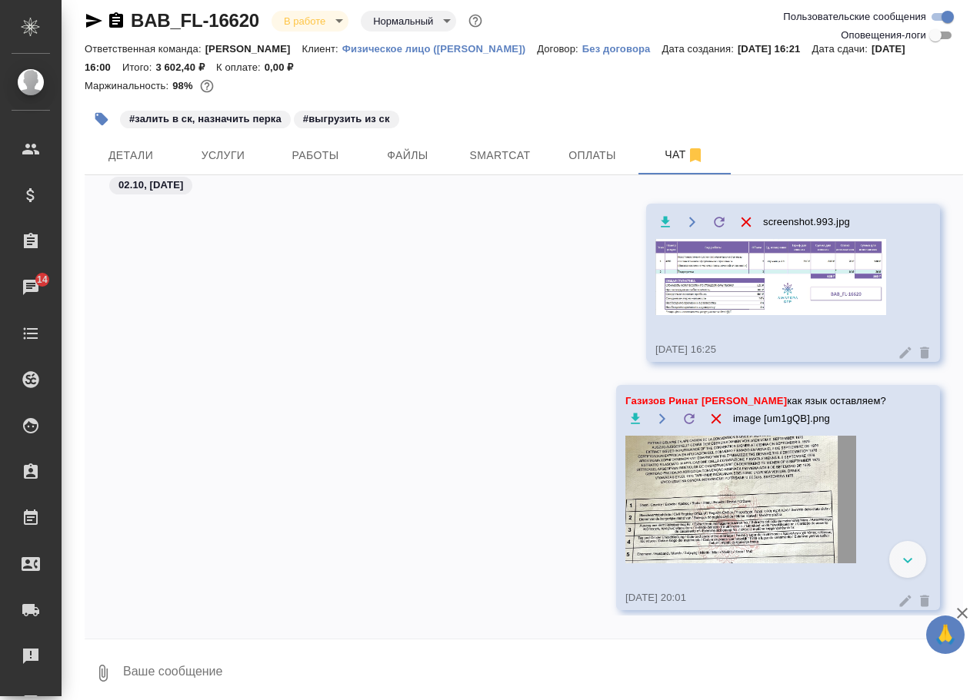
click at [94, 22] on icon "button" at bounding box center [94, 21] width 16 height 14
click at [91, 26] on icon "button" at bounding box center [94, 21] width 18 height 18
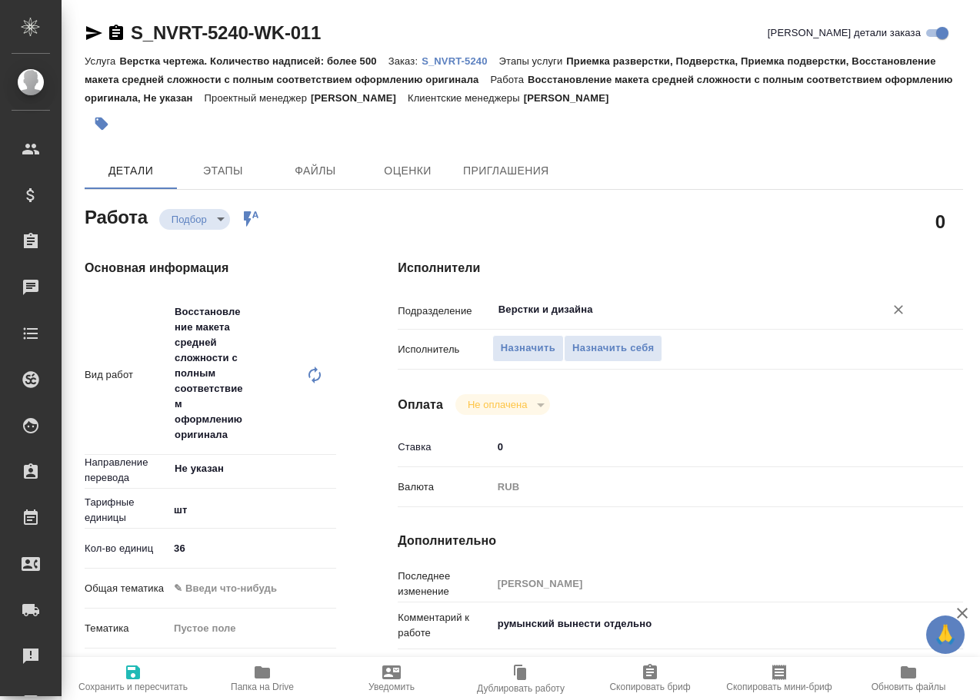
type textarea "x"
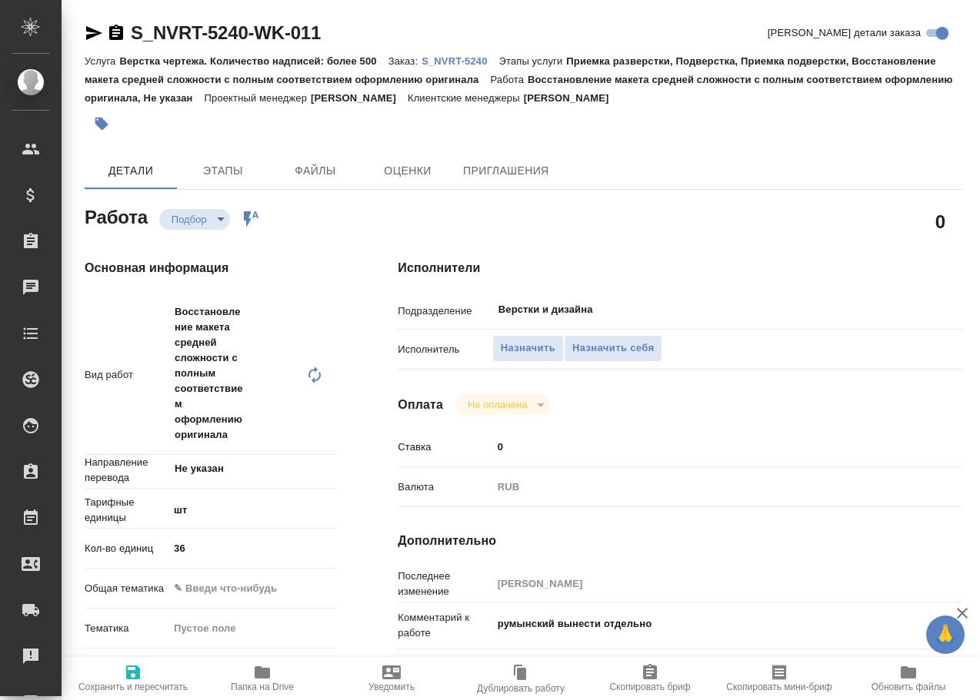
type textarea "x"
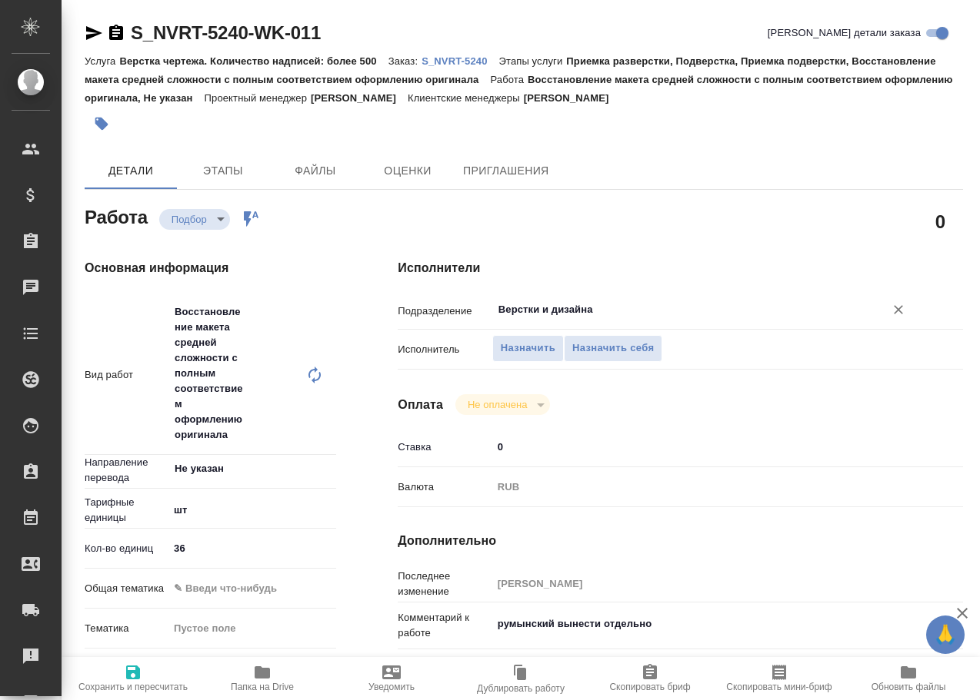
click at [597, 308] on input "Верстки и дизайна" at bounding box center [678, 310] width 363 height 18
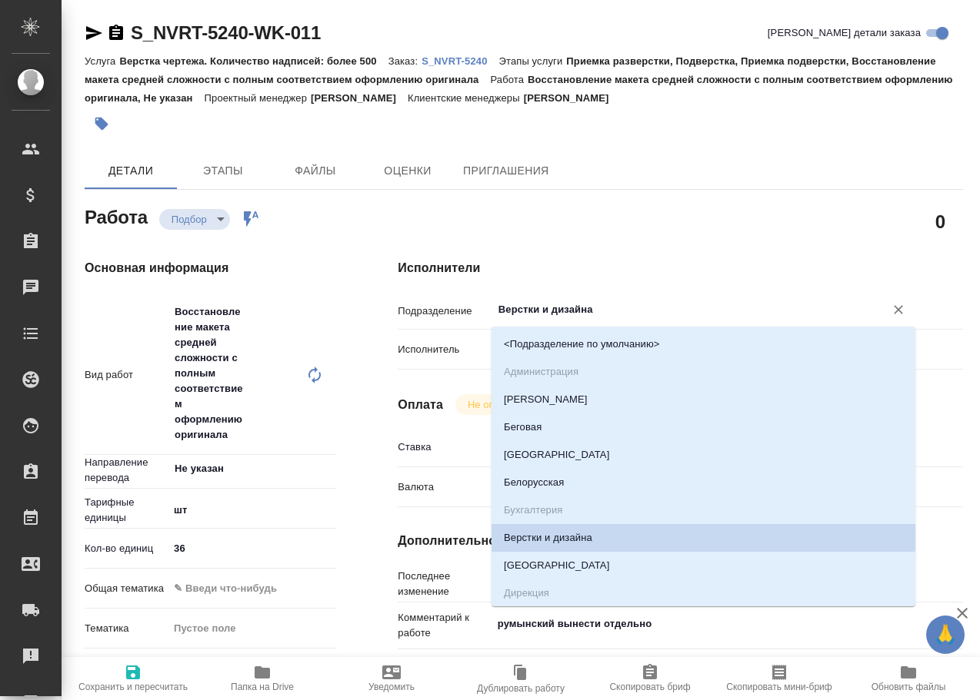
type input "d"
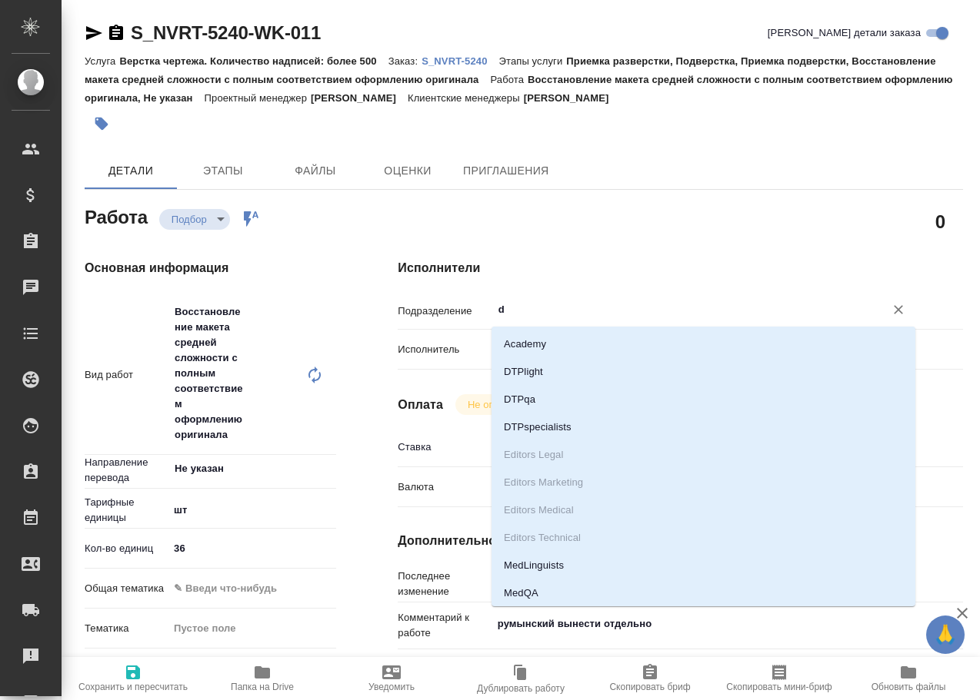
type textarea "x"
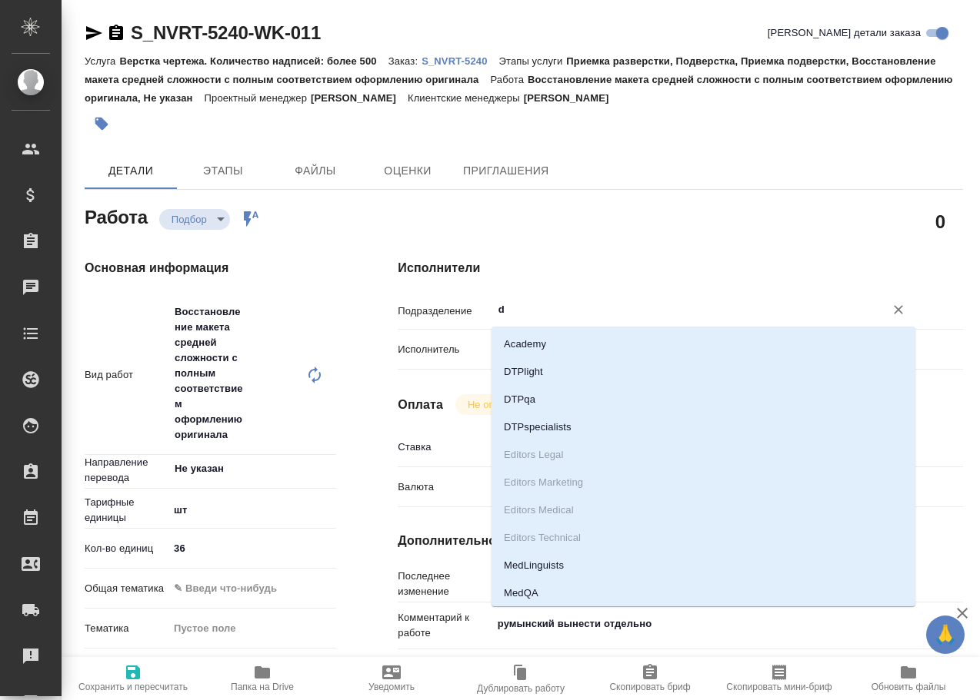
type input "dt"
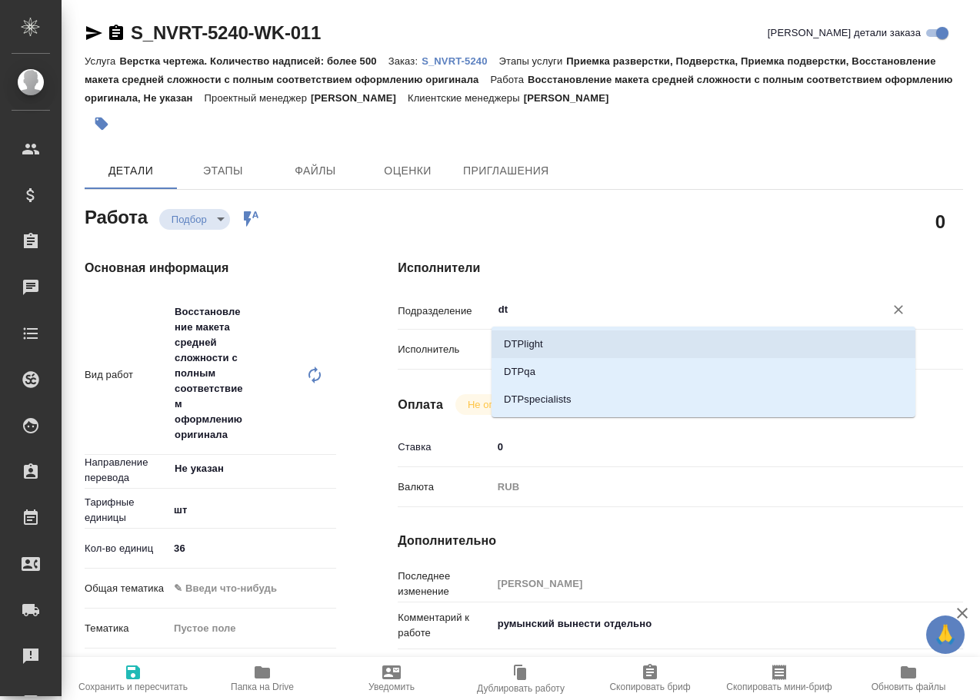
click at [590, 342] on li "DTPlight" at bounding box center [703, 345] width 424 height 28
type textarea "x"
type input "DTPlight"
type textarea "x"
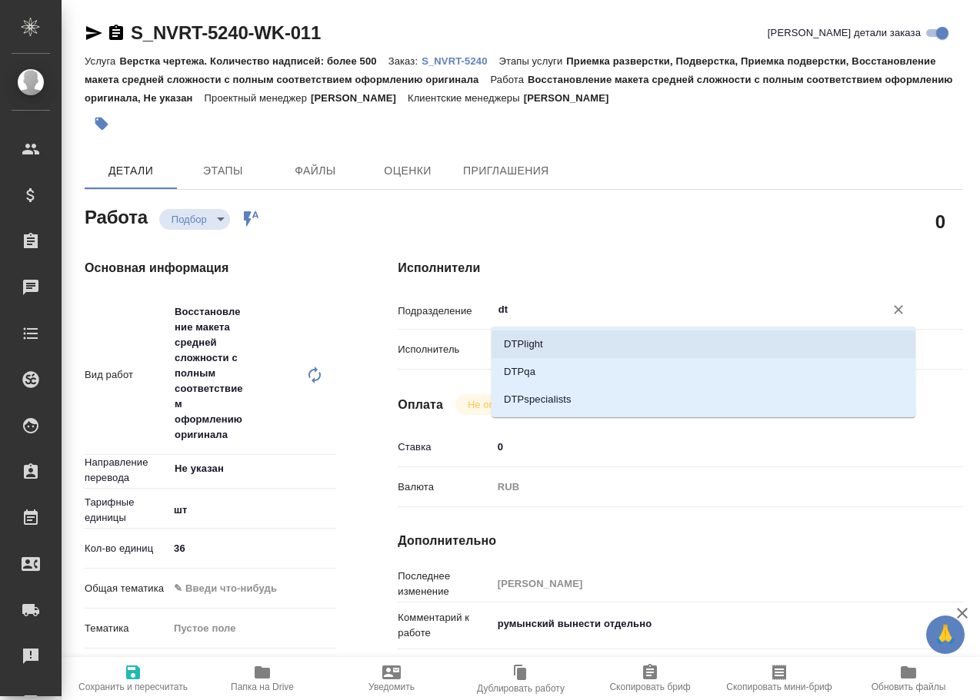
type textarea "x"
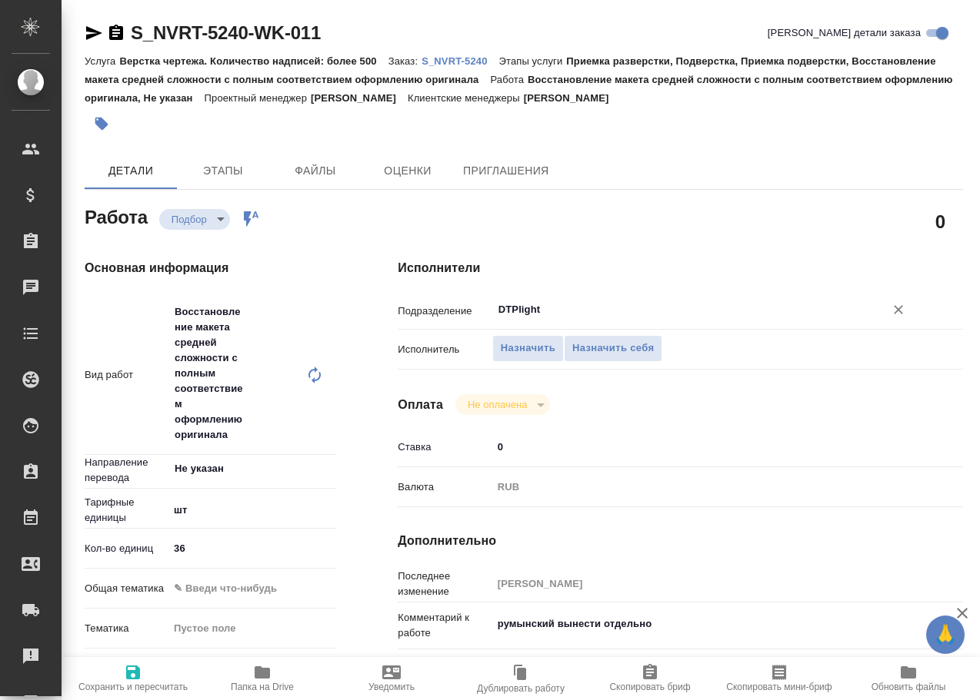
type input "DTPlight"
click at [134, 674] on icon "button" at bounding box center [133, 673] width 14 height 14
type textarea "x"
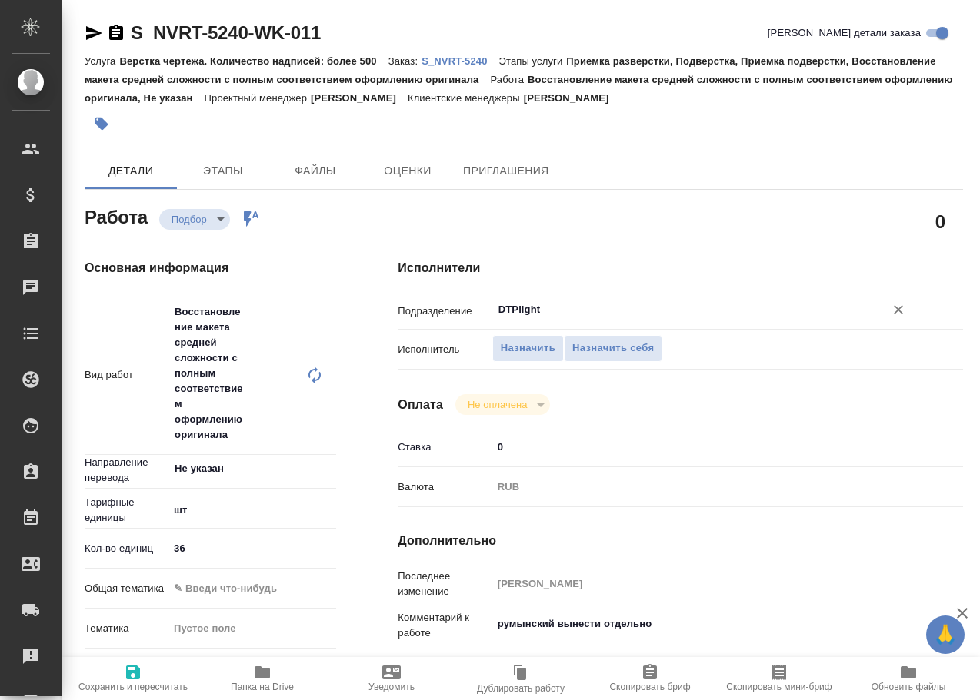
type textarea "x"
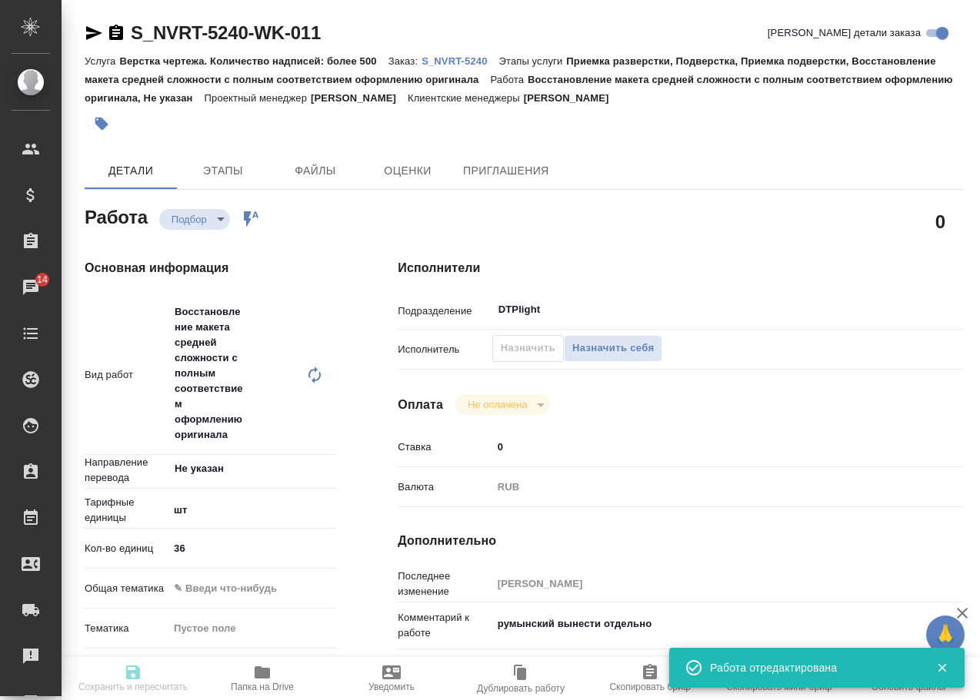
type input "recruiting"
type textarea "Восстановление макета средней сложности с полным соответствием оформлению ориги…"
type textarea "x"
type input "Не указан"
type input "5a8b1489cc6b4906c91bfdc1"
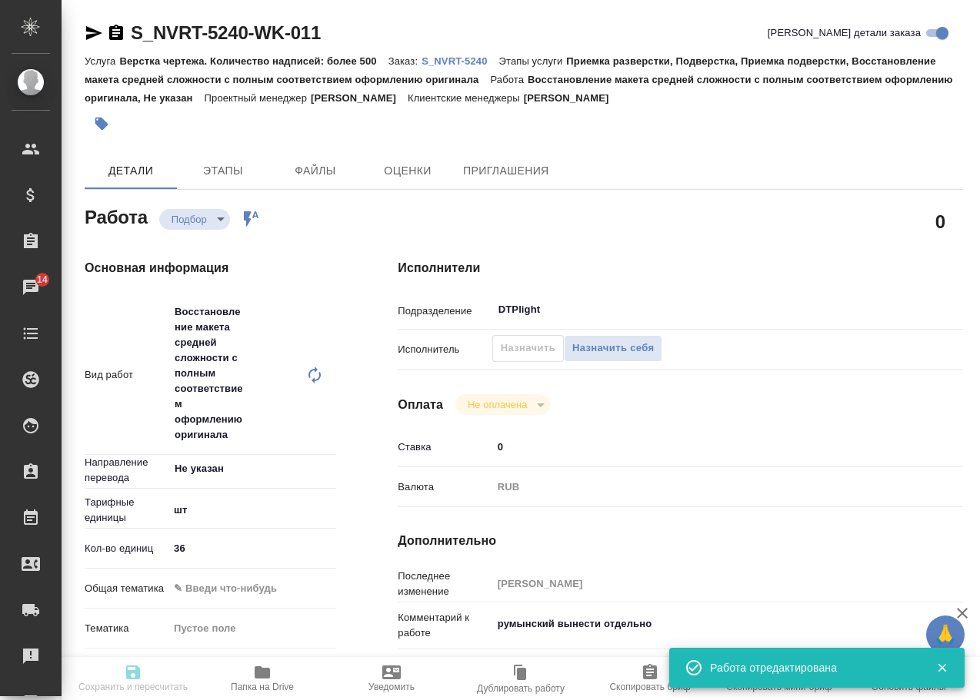
type input "36"
type input "02.10.2025 19:45"
type input "03.10.2025 19:00"
type input "23.10.2025 19:00"
type input "DTPlight"
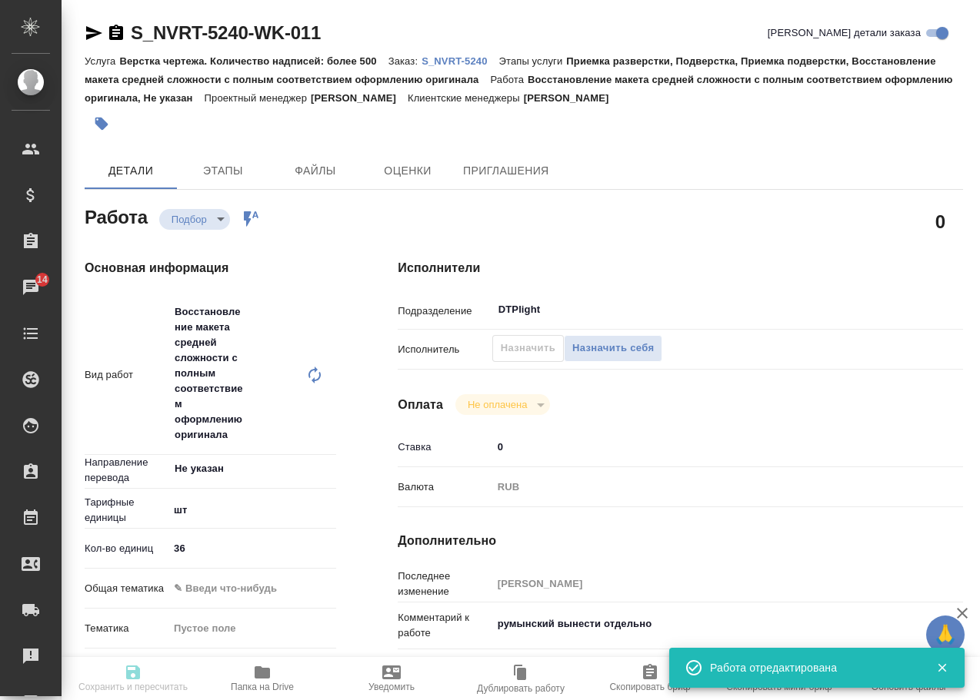
type input "notPayed"
type input "0"
type input "RUB"
type input "Грабко Мария"
type textarea "румынский вынести отдельно"
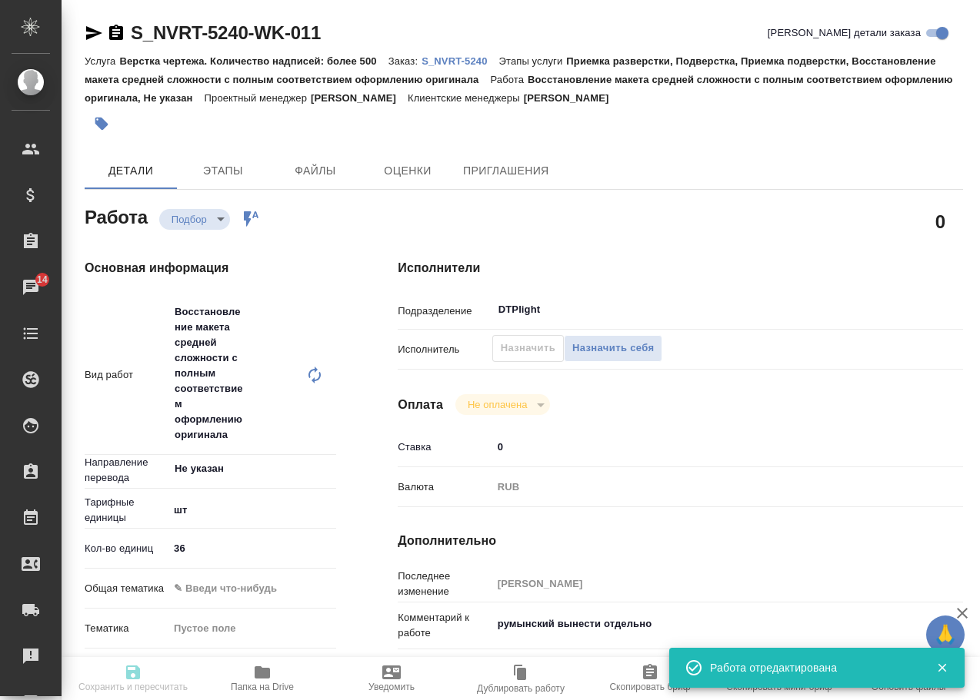
type textarea "x"
type textarea "/Clients/Novartos_Pharma/Orders/S_NVRT-5240/DTP/S_NVRT-5240-WK-011"
type textarea "x"
type input "S_NVRT-5240"
type input "Верстка чертежа. Количество надписей: более 500"
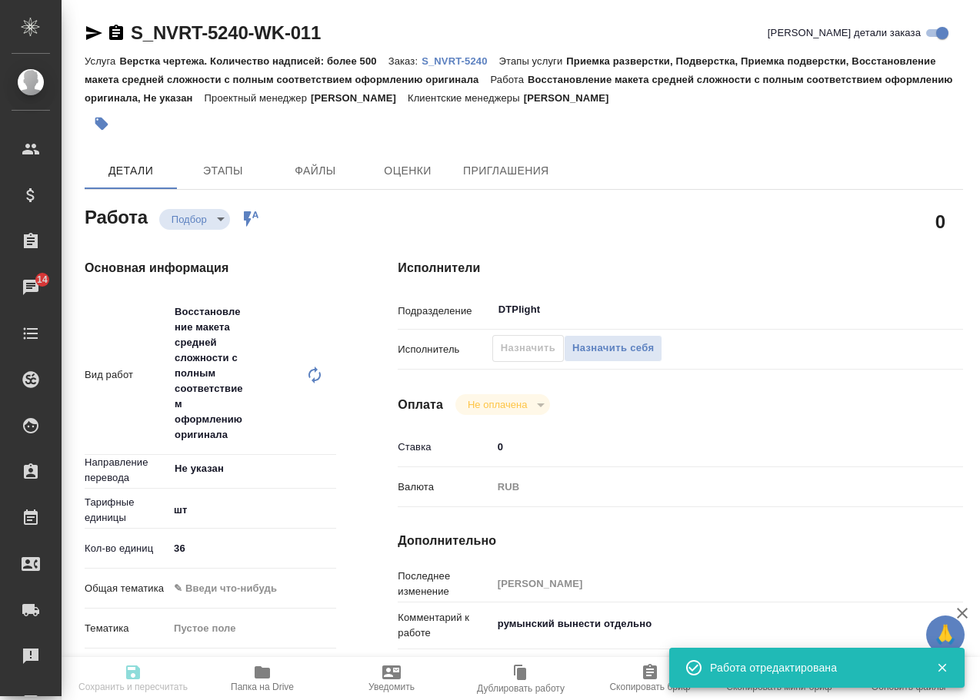
type input "Приемка разверстки, Подверстка, Приемка подверстки, Восстановление макета средн…"
type input "Кабаргина Анна"
type input "[PERSON_NAME]"
type input "/Clients/Novartos_Pharma/Orders/S_NVRT-5240"
type textarea "x"
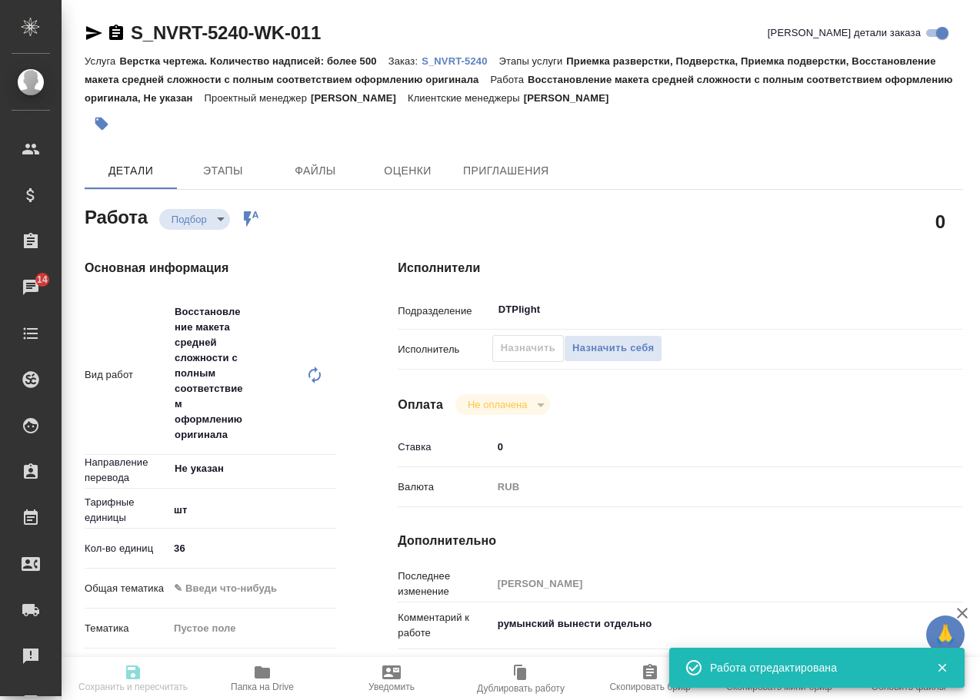
type textarea "Обращаюсь с просьбой принять в работу новый заказ (не срочный). Необходимые фай…"
type textarea "x"
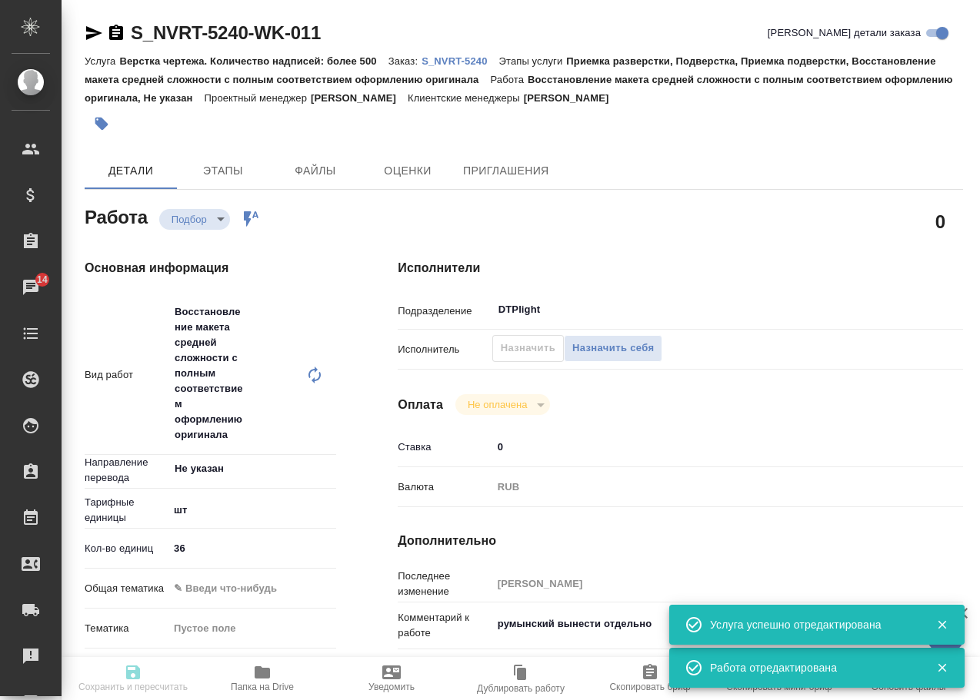
type textarea "x"
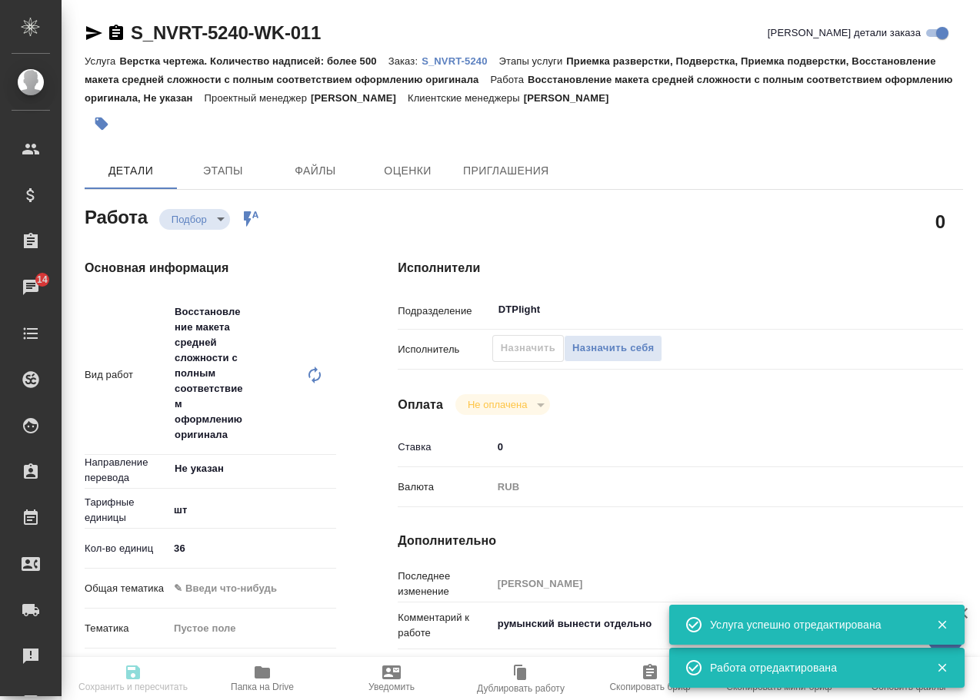
type textarea "x"
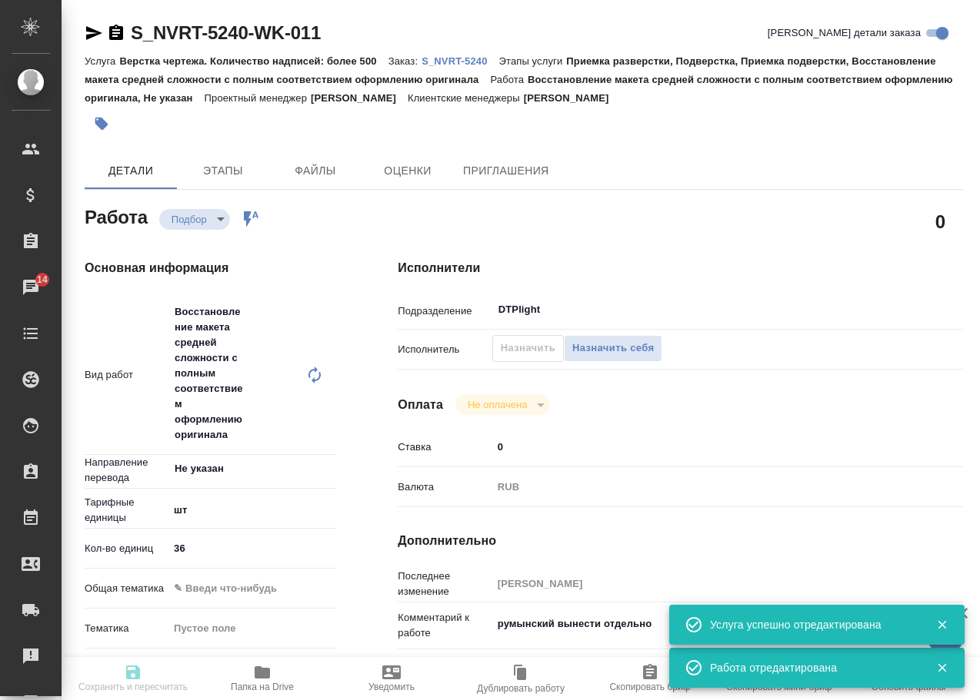
type textarea "x"
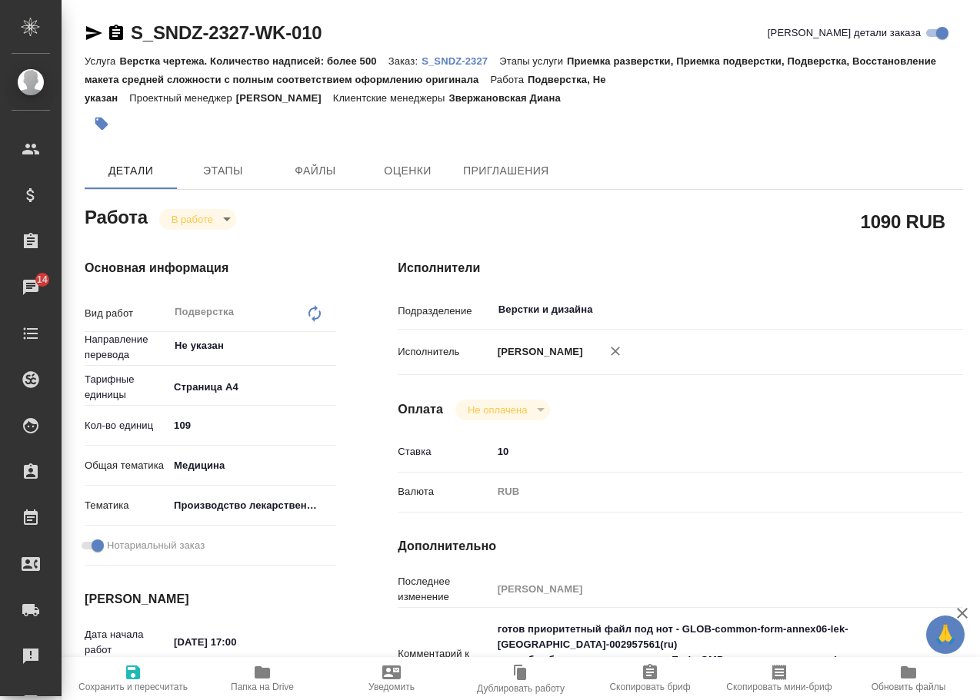
click at [474, 60] on p "S_SNDZ-2327" at bounding box center [460, 61] width 78 height 12
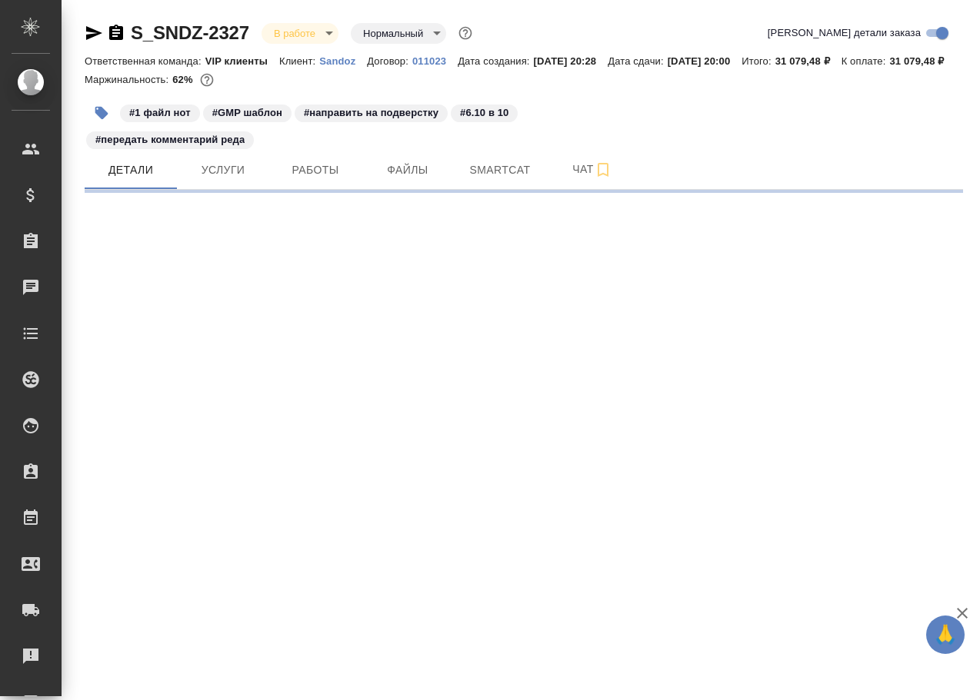
select select "RU"
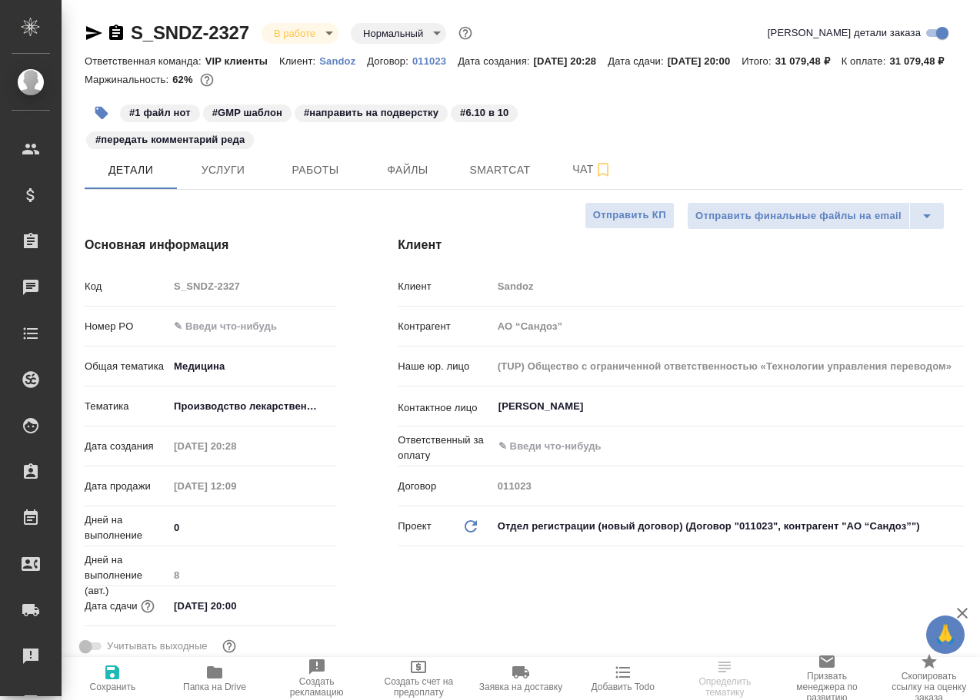
type textarea "x"
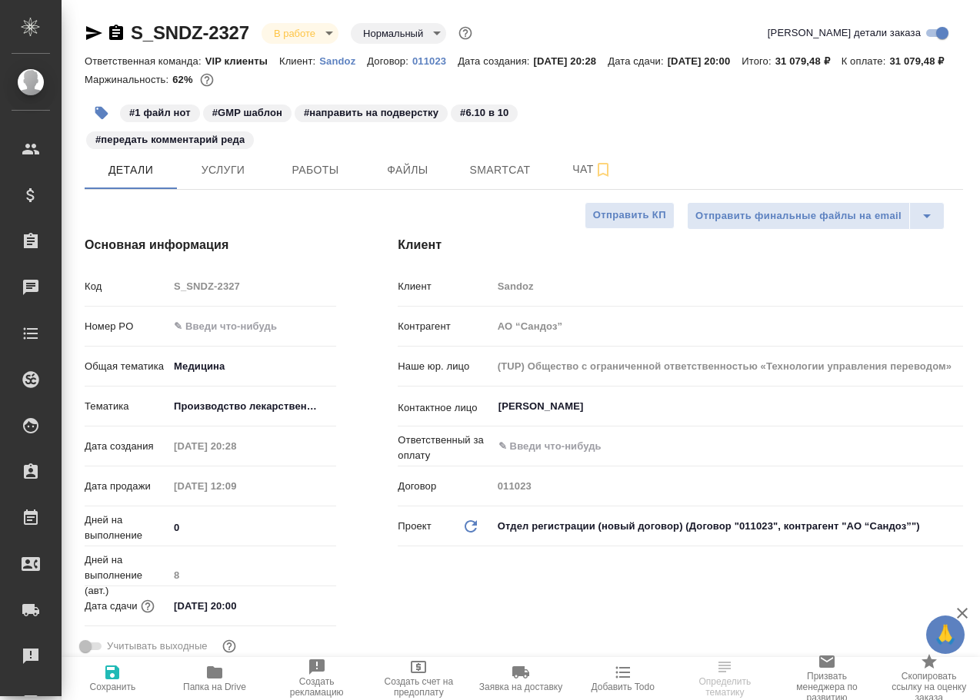
type textarea "x"
click at [584, 179] on span "Чат" at bounding box center [592, 169] width 74 height 19
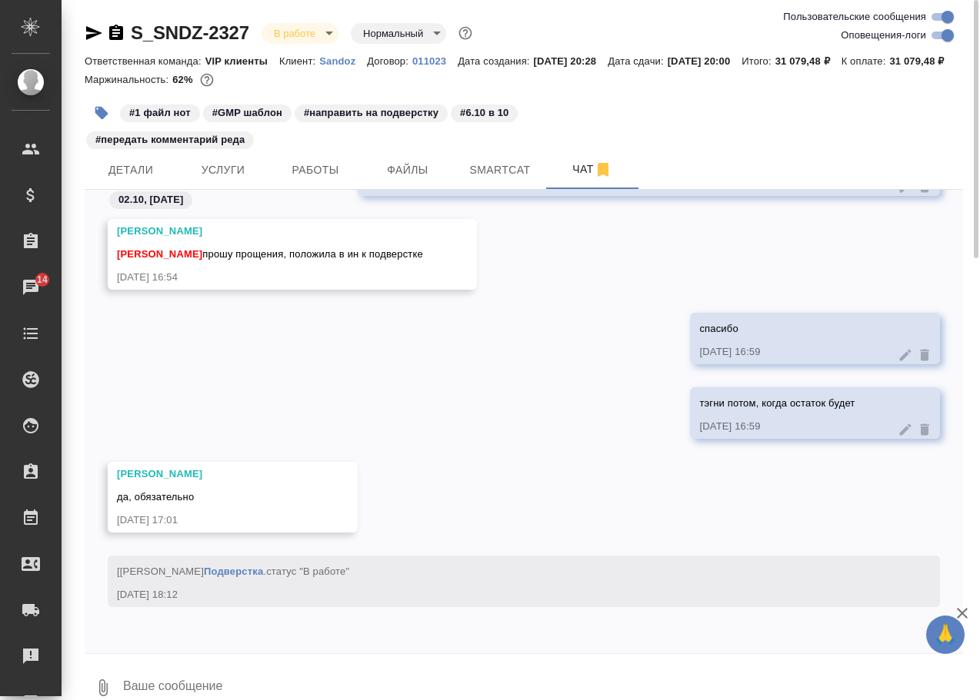
scroll to position [42, 0]
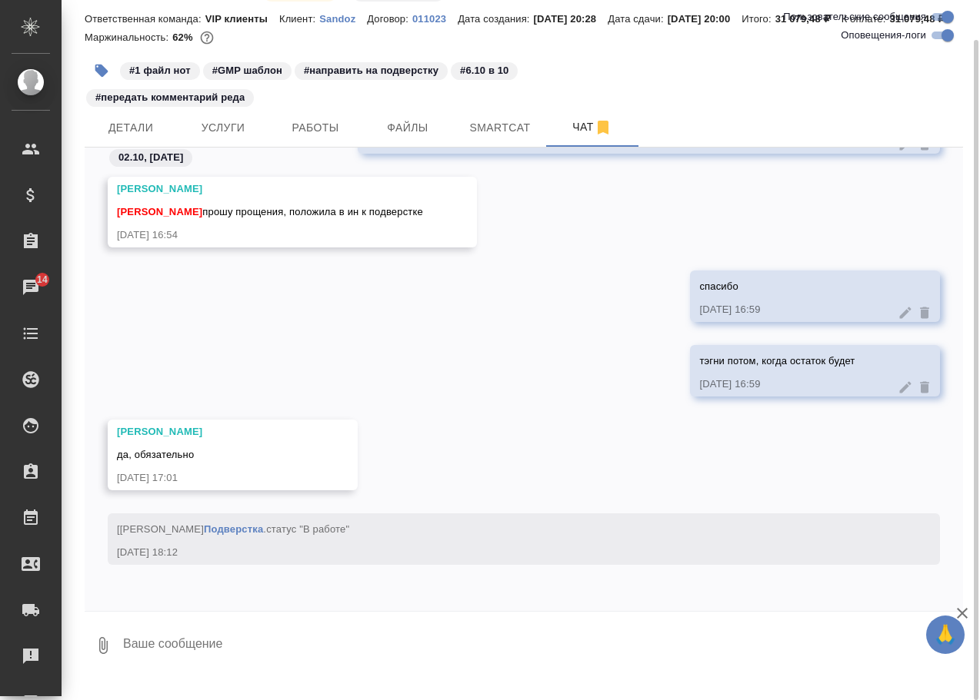
click at [192, 660] on textarea at bounding box center [541, 646] width 841 height 52
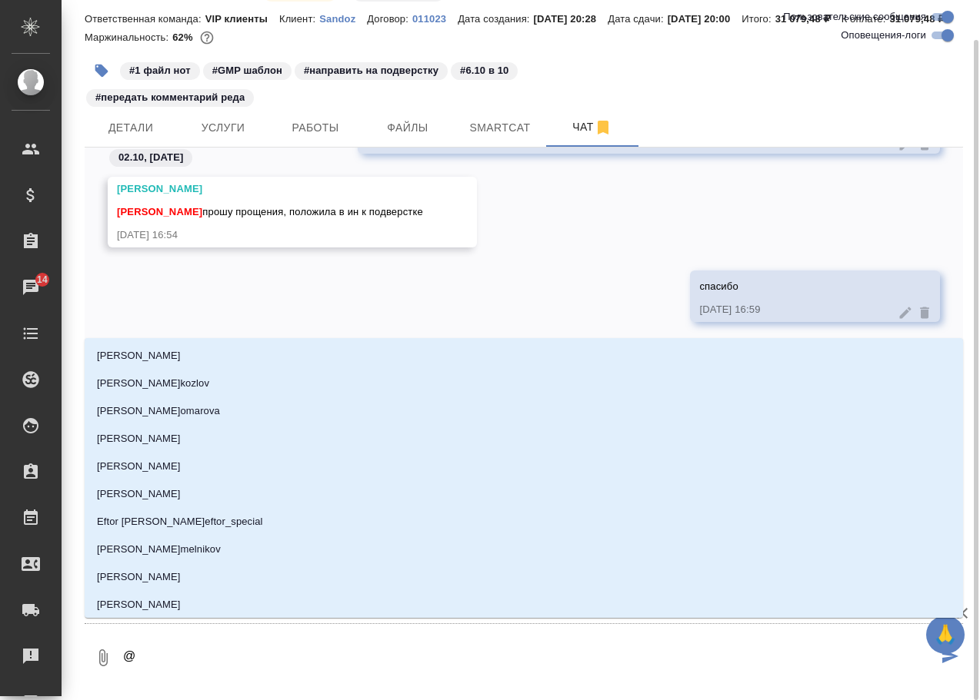
type textarea "@г"
type input "г"
type textarea "@го"
type input "го"
type textarea "@гор"
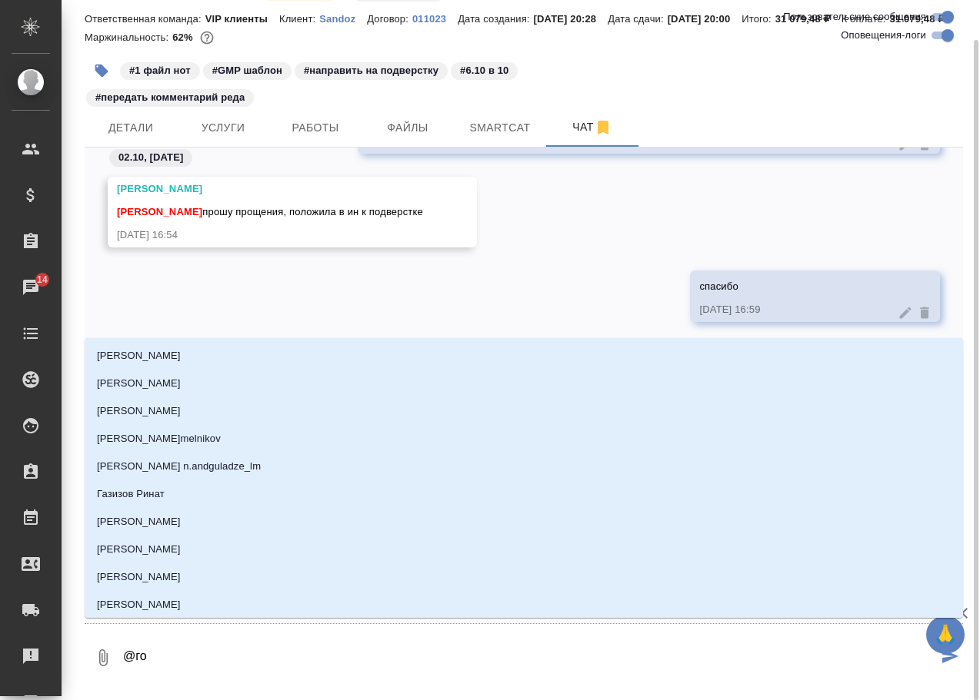
type input "гор"
type textarea "@горш"
type input "горш"
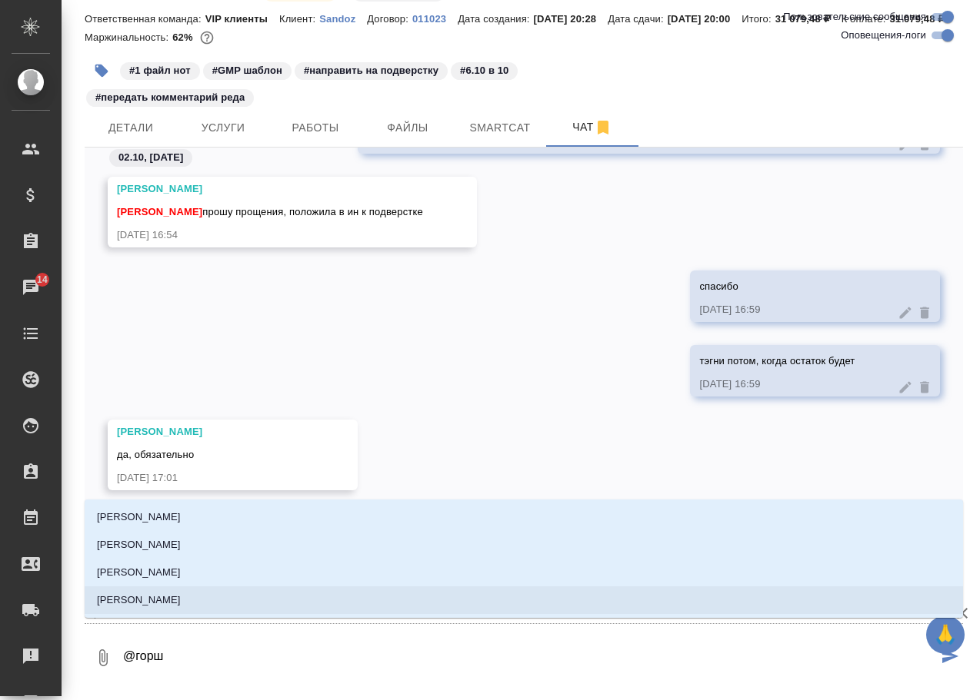
click at [221, 595] on li "Горшкова Валентина" at bounding box center [524, 601] width 878 height 28
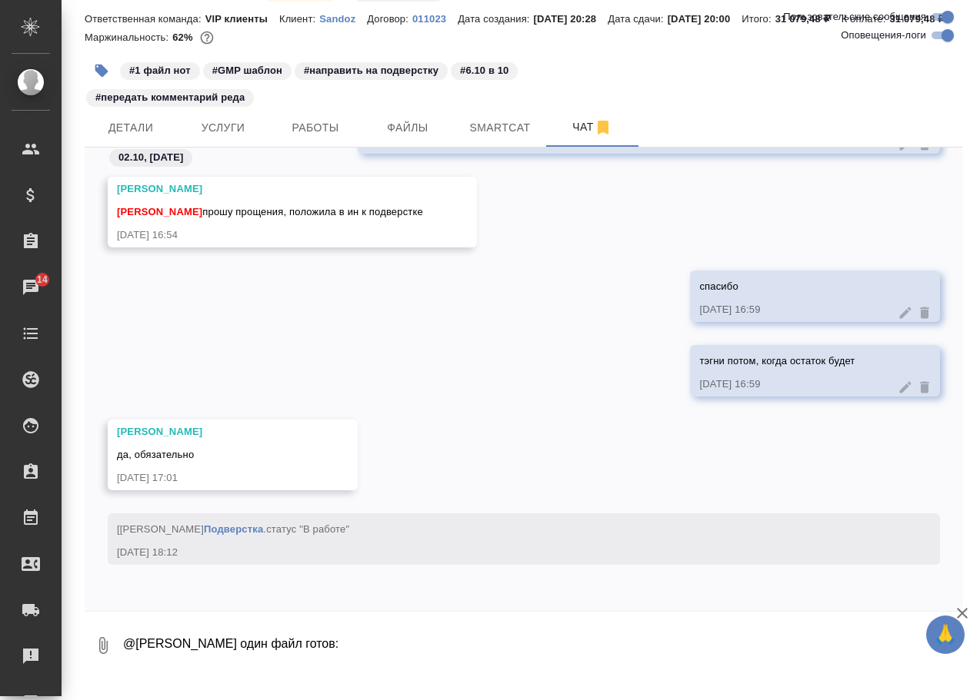
paste textarea "https://drive.awatera.com/apps/files/files/10510011?dir=/Shares/Sandoz/Orders/S…"
type textarea "@Горшкова Валентина один файл готов: https://drive.awatera.com/apps/files/files…"
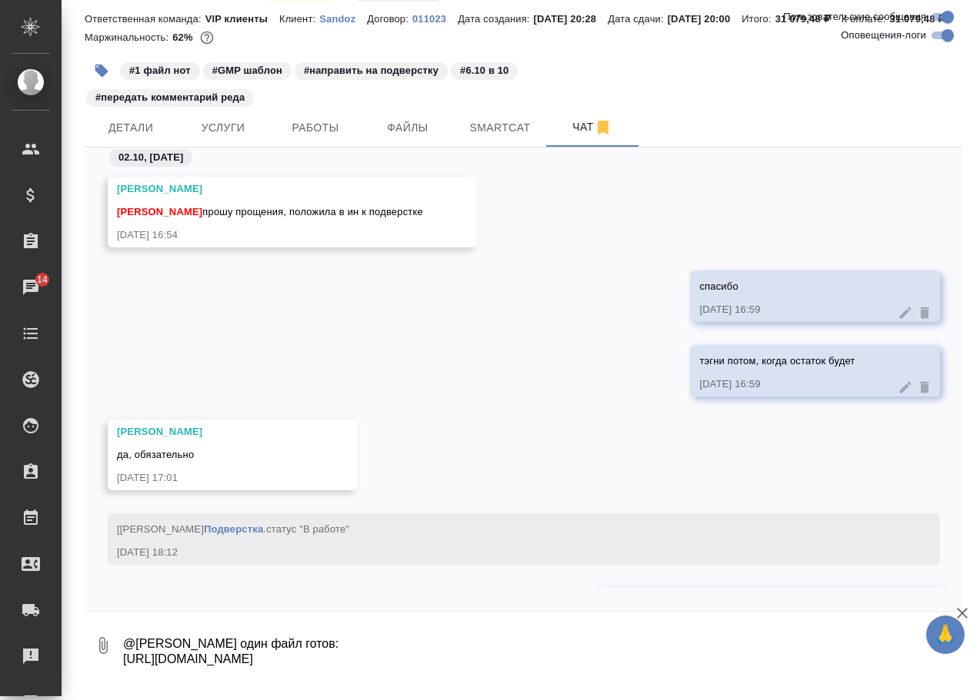
scroll to position [33760, 0]
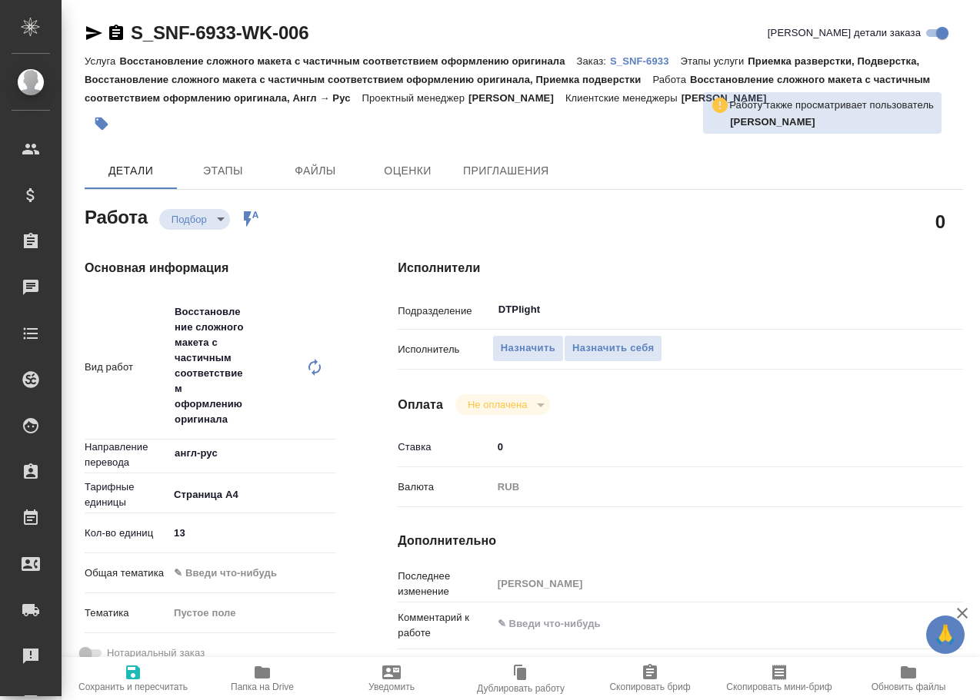
type textarea "x"
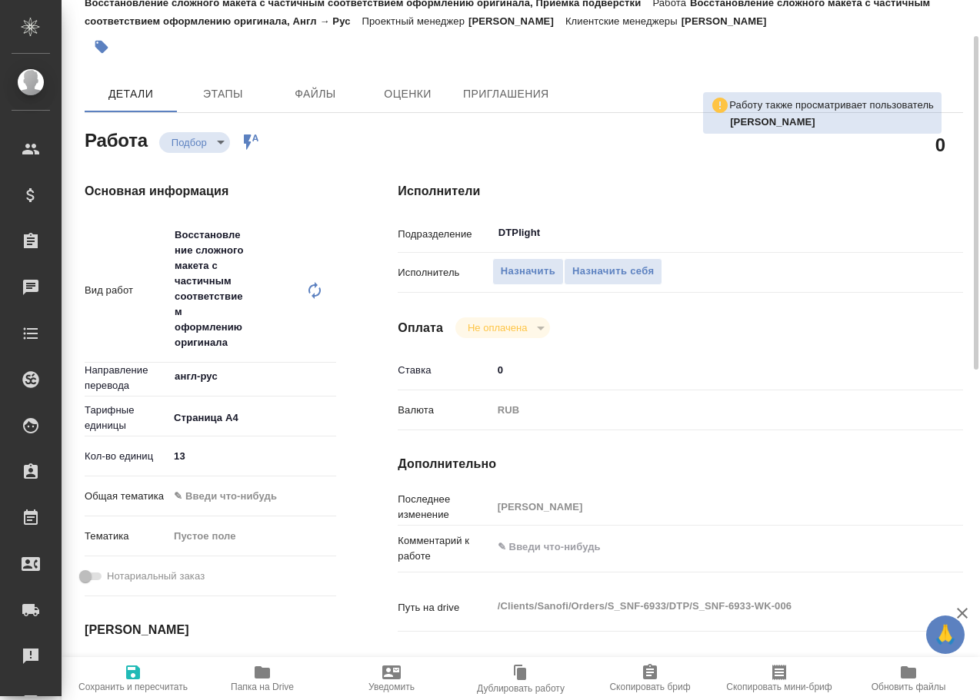
type textarea "x"
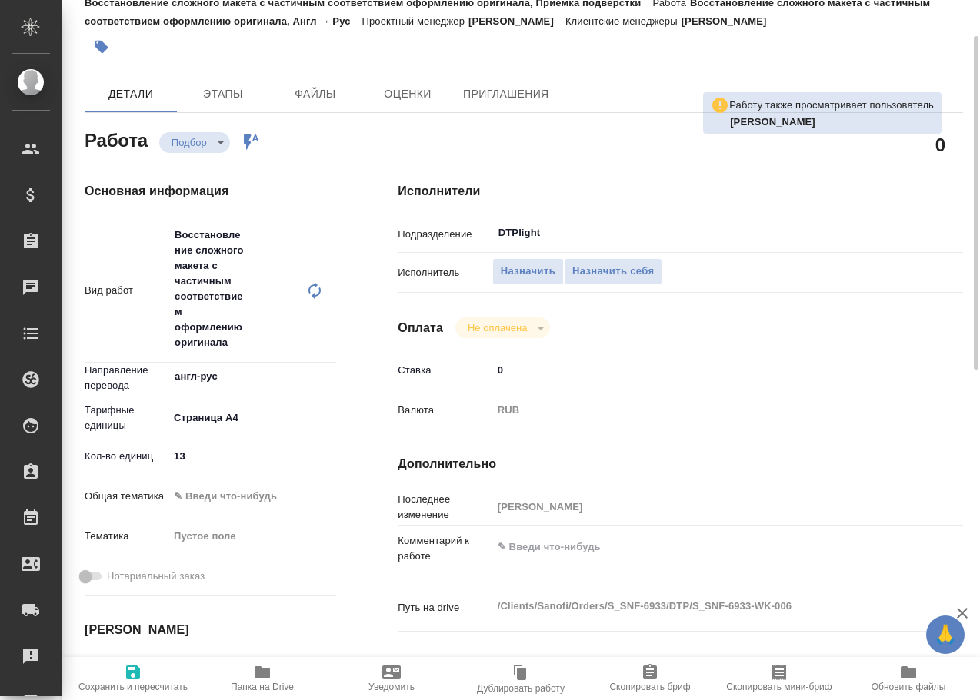
scroll to position [231, 0]
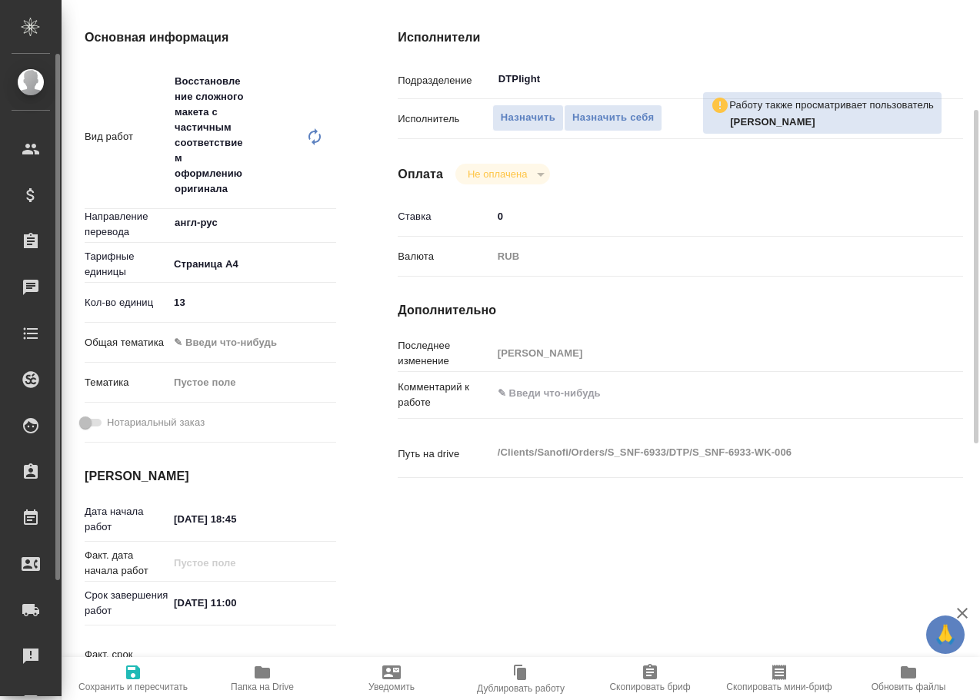
type textarea "x"
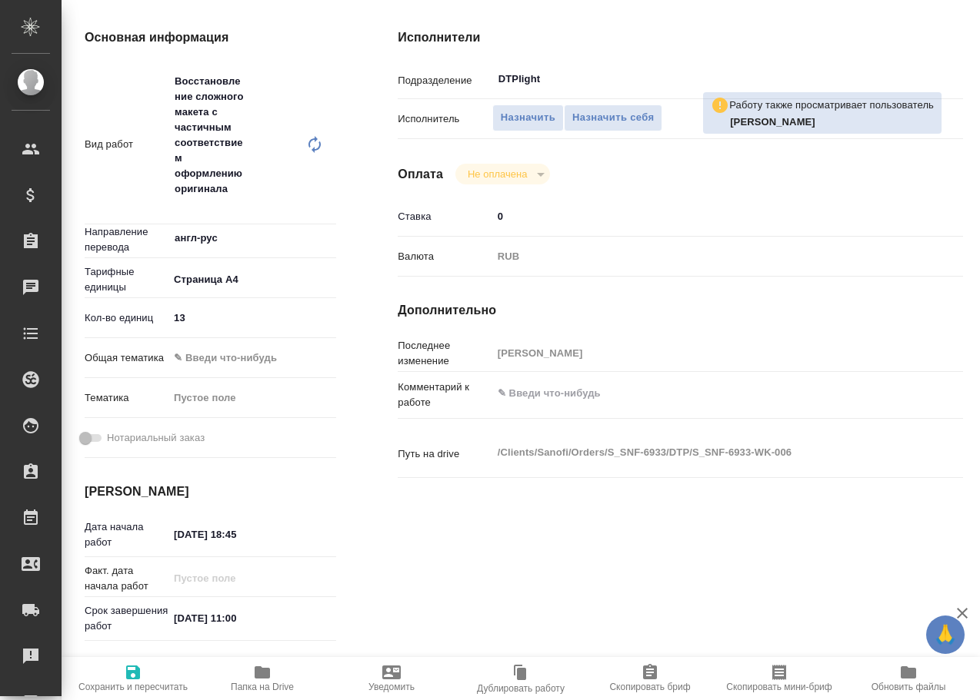
type textarea "x"
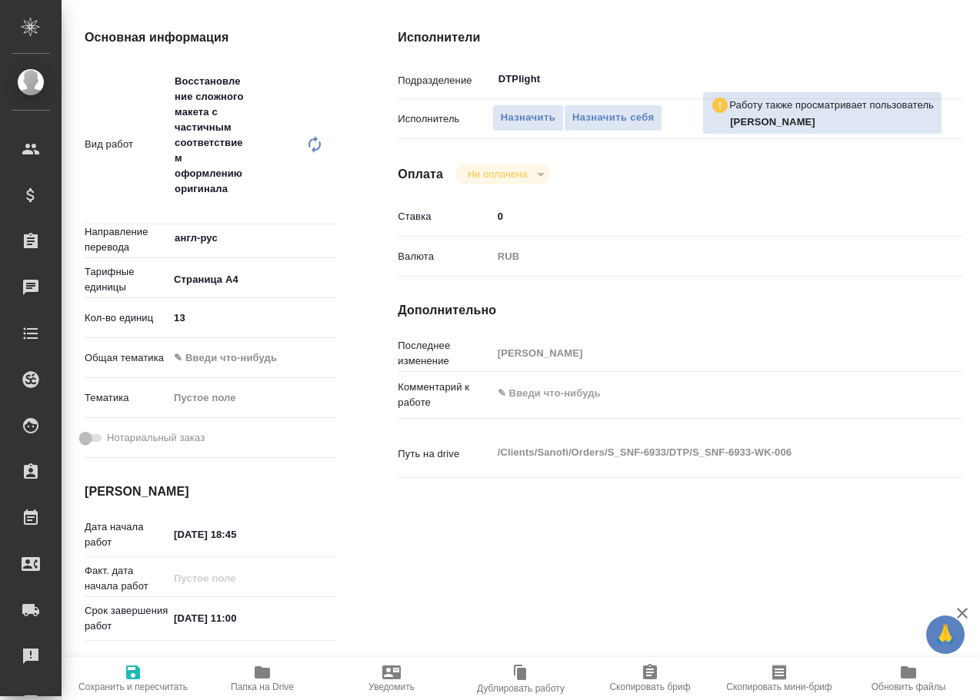
type textarea "x"
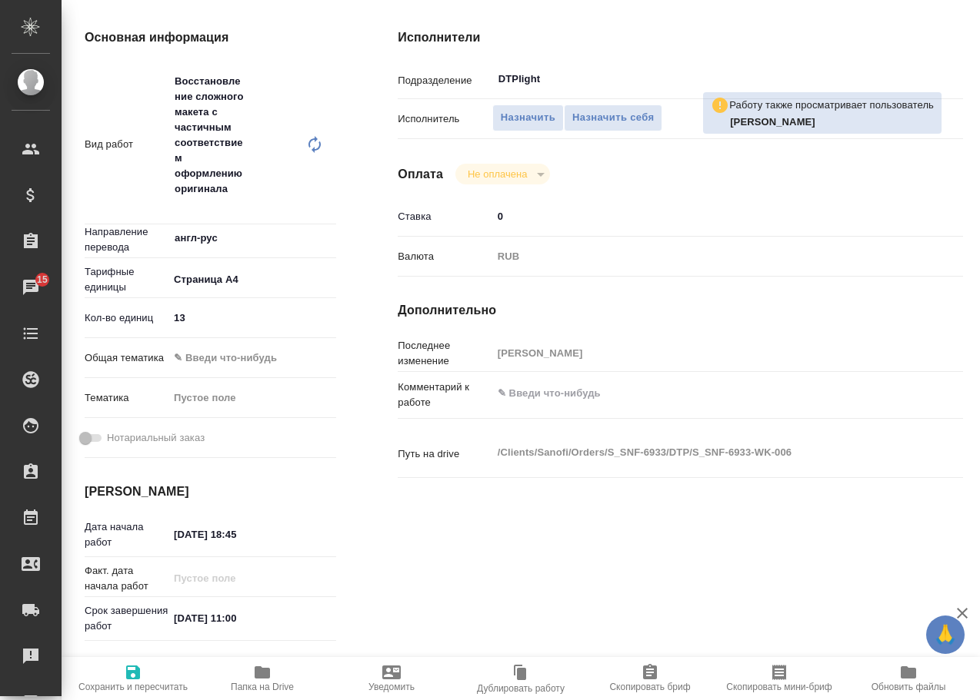
type textarea "x"
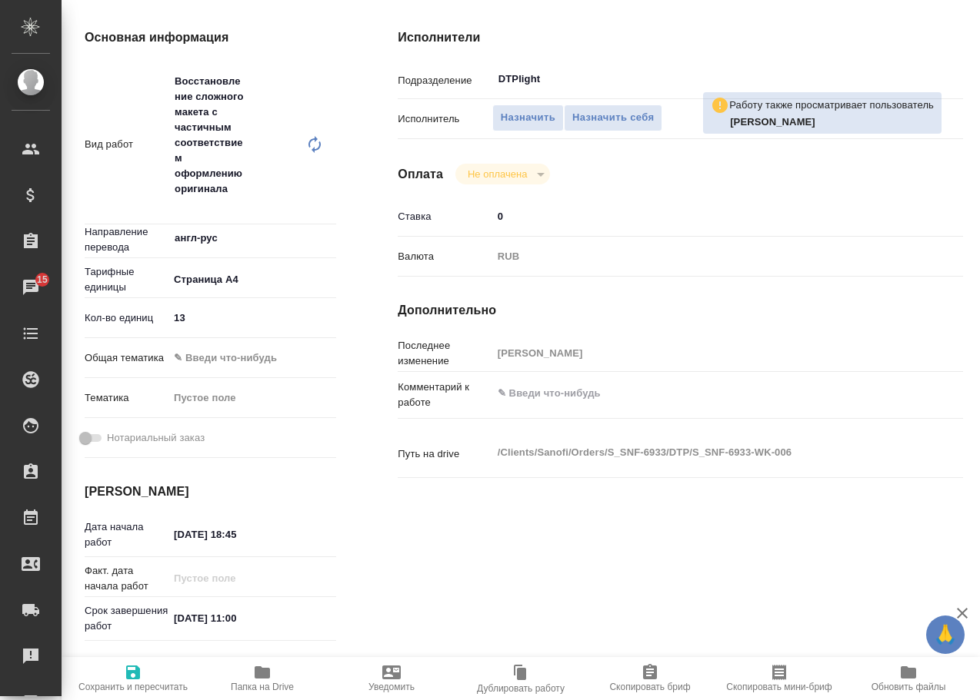
type textarea "x"
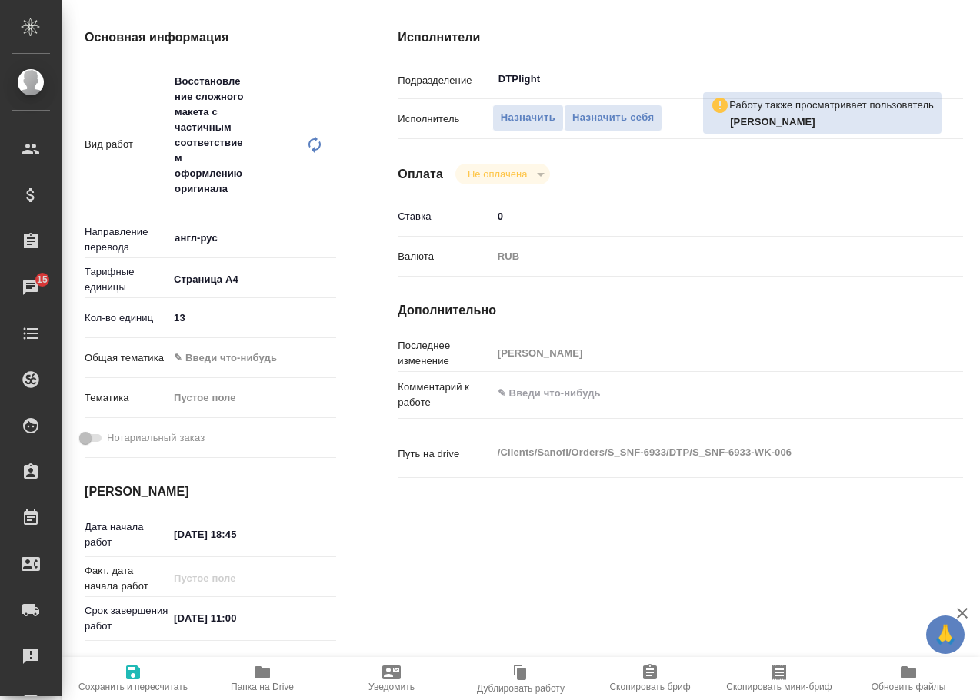
click at [263, 671] on icon "button" at bounding box center [262, 673] width 15 height 12
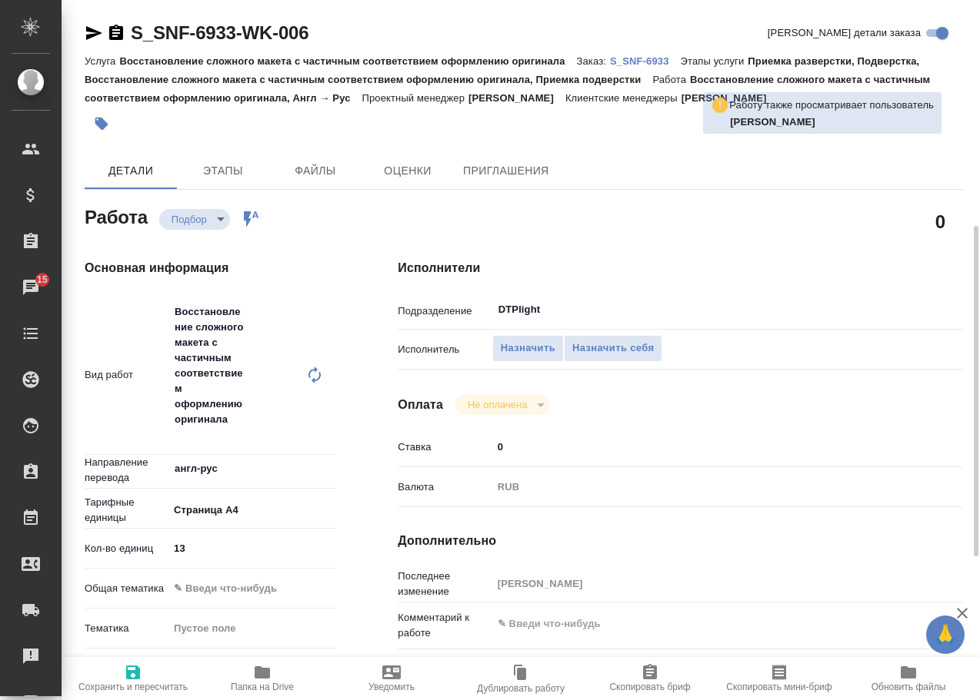
scroll to position [0, 0]
drag, startPoint x: 345, startPoint y: 31, endPoint x: 106, endPoint y: 31, distance: 239.1
type textarea "x"
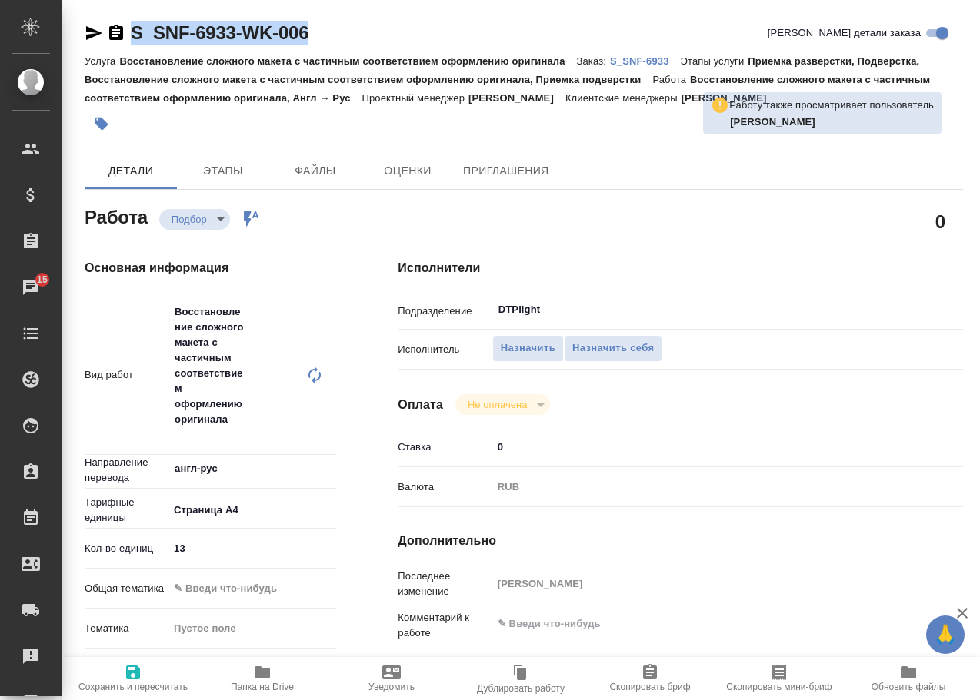
type textarea "x"
copy link "S_SNF-6933-WK-006"
type textarea "x"
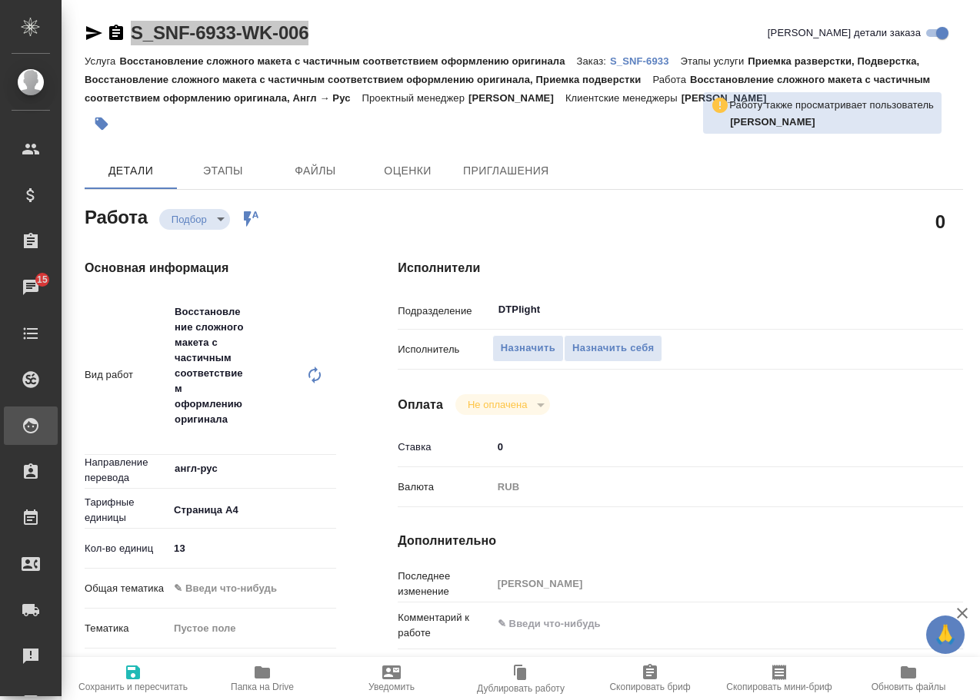
type textarea "x"
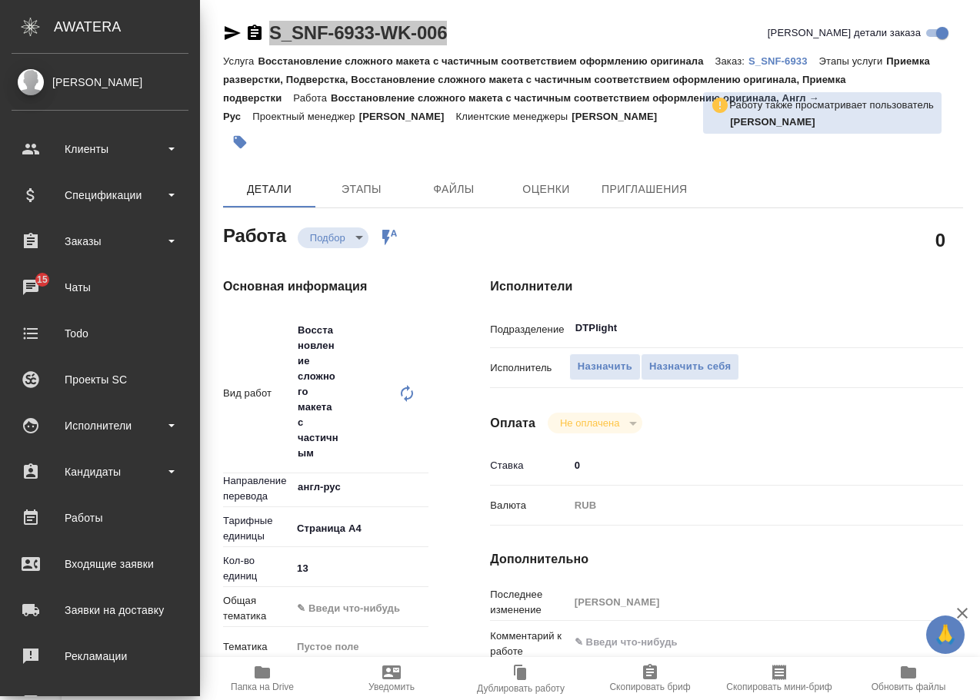
type textarea "x"
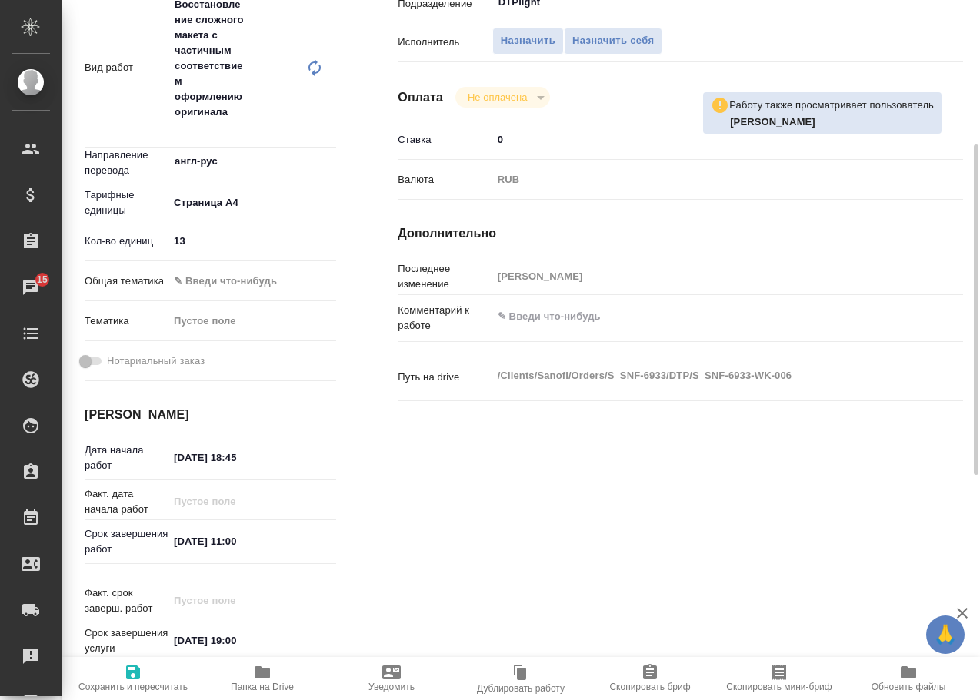
scroll to position [384, 0]
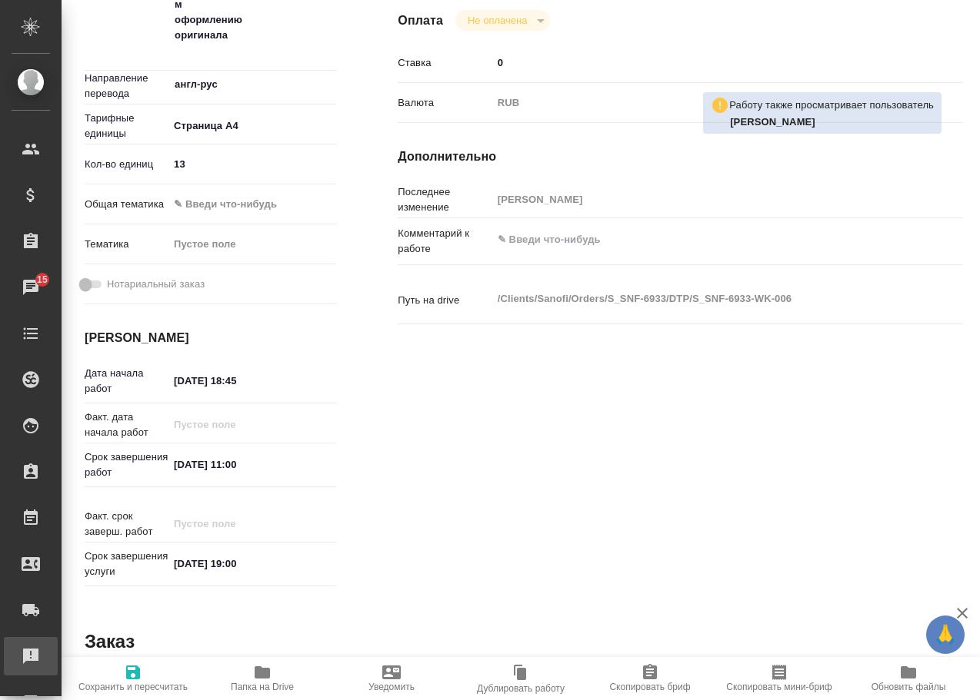
type textarea "x"
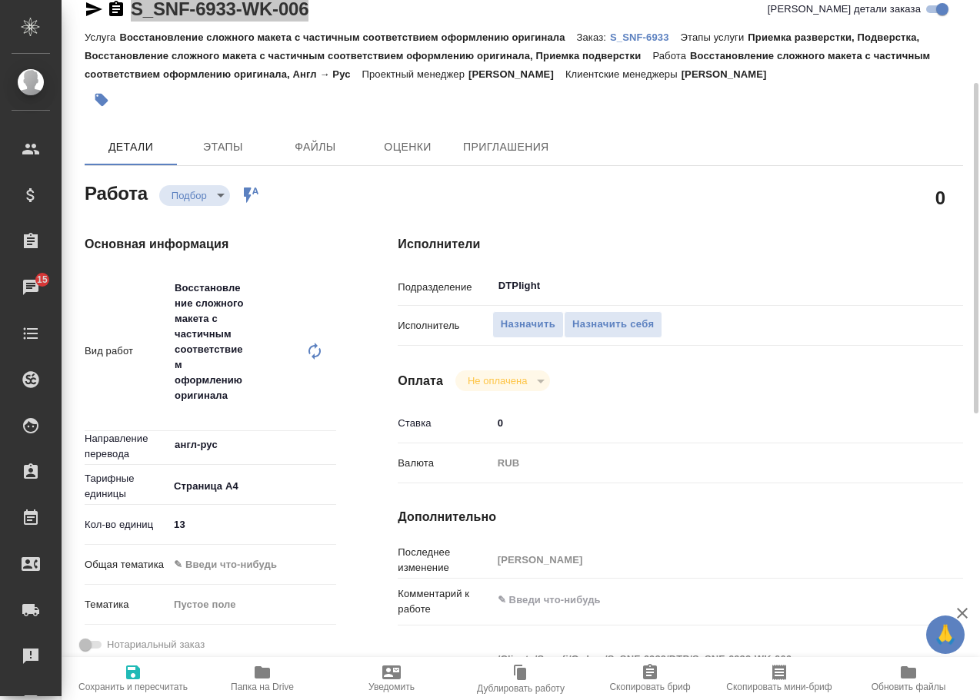
scroll to position [0, 0]
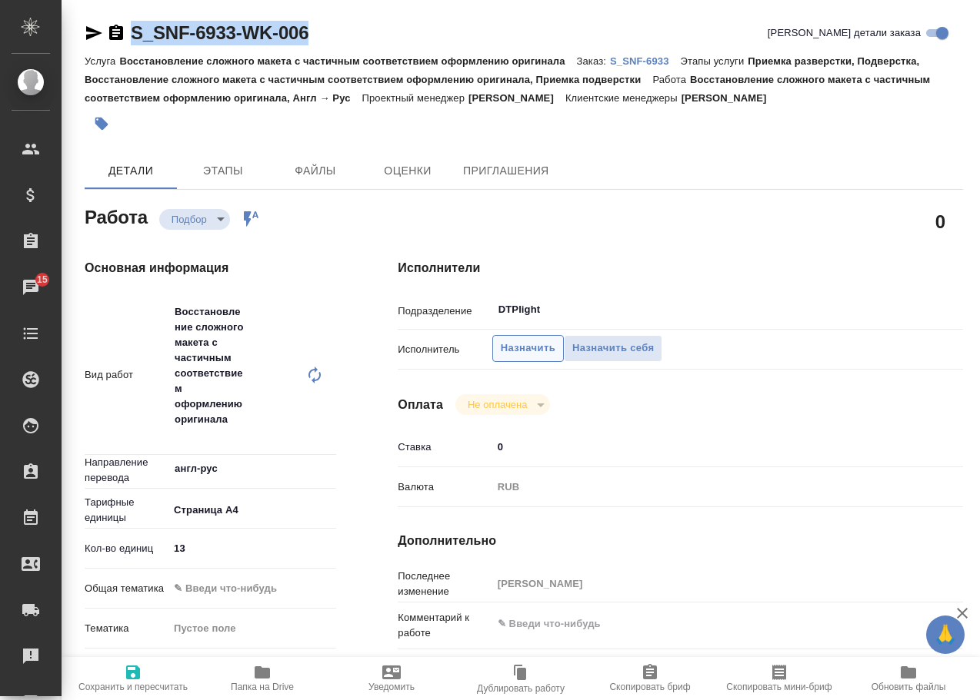
click at [514, 344] on span "Назначить" at bounding box center [528, 349] width 55 height 18
type textarea "x"
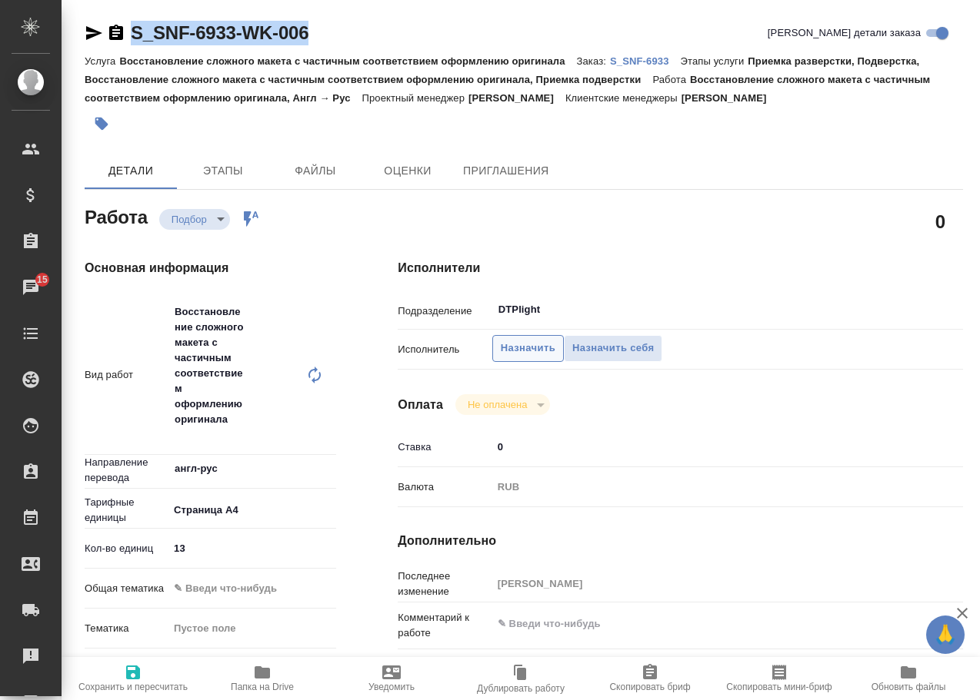
type textarea "x"
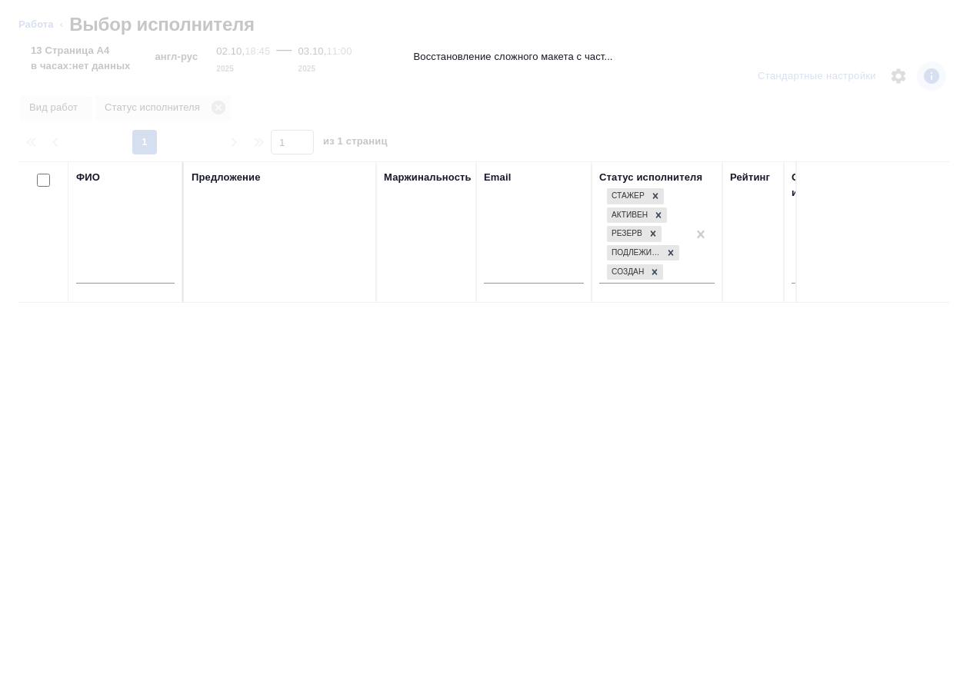
click at [134, 274] on input "text" at bounding box center [125, 274] width 98 height 19
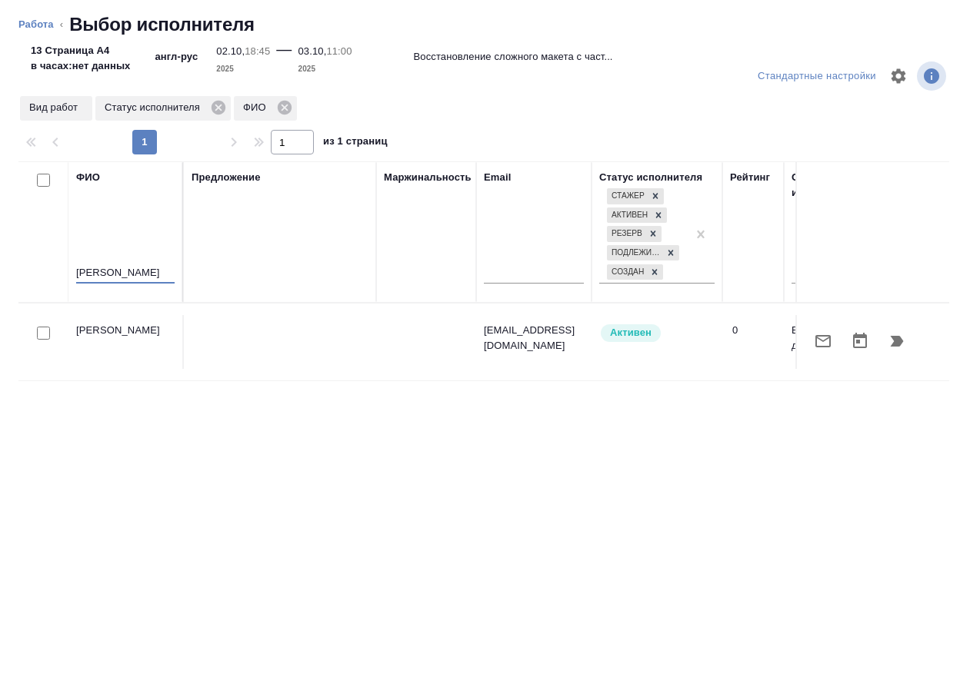
type input "обухова"
click at [900, 344] on icon "button" at bounding box center [896, 341] width 13 height 11
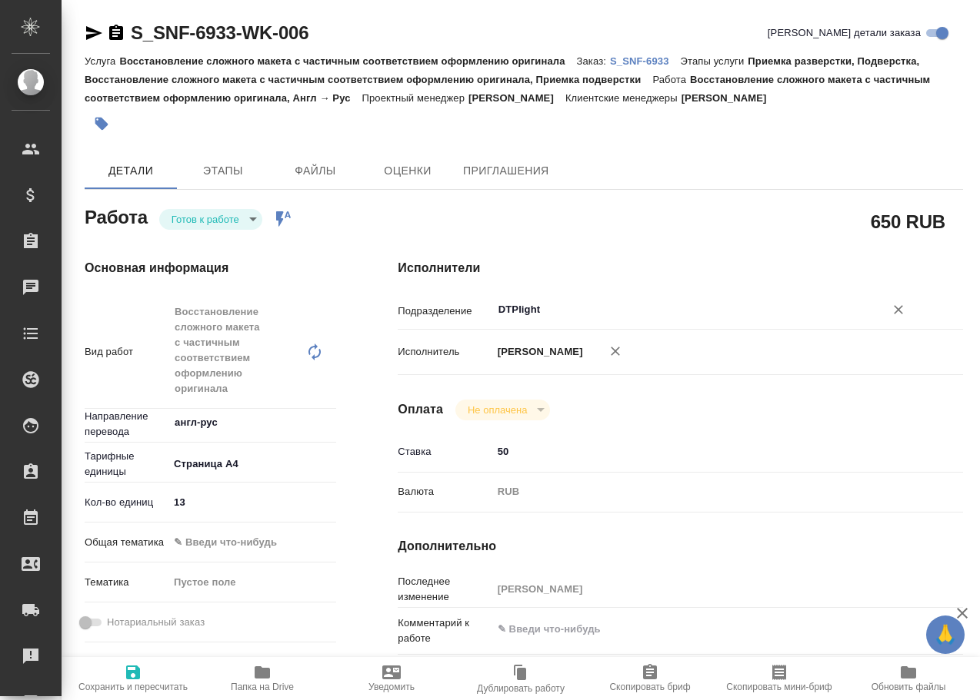
click at [608, 314] on input "DTPlight" at bounding box center [678, 310] width 363 height 18
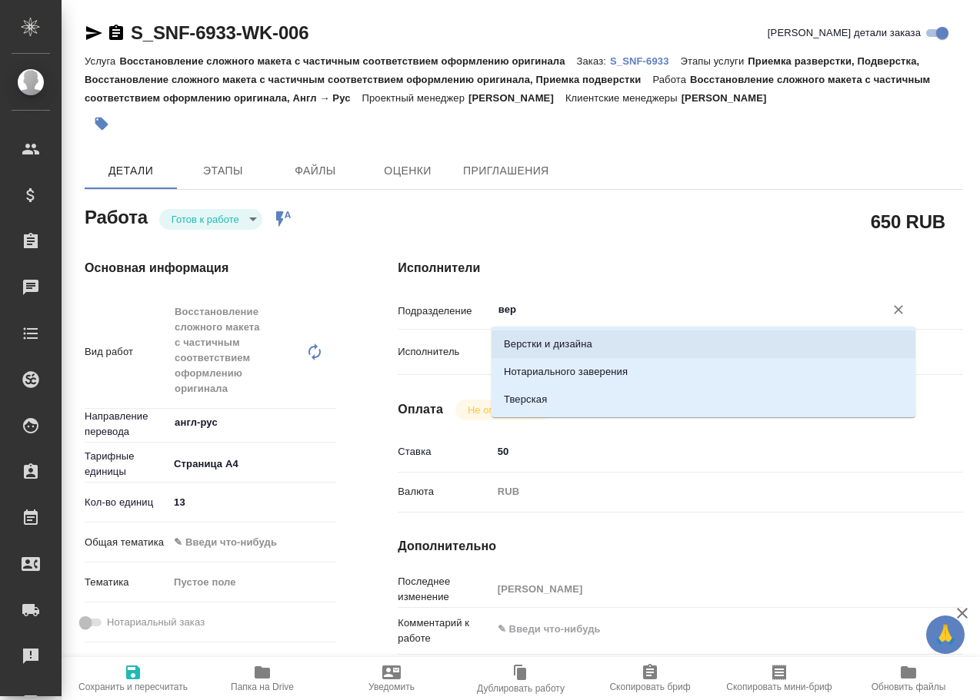
click at [593, 343] on li "Верстки и дизайна" at bounding box center [703, 345] width 424 height 28
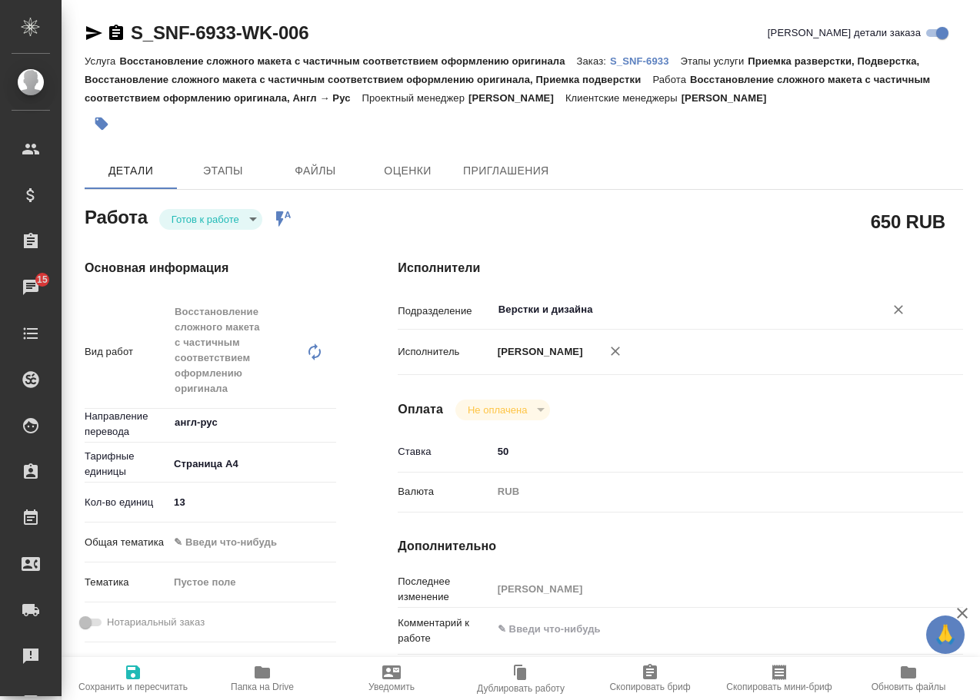
type input "Верстки и дизайна"
drag, startPoint x: 523, startPoint y: 449, endPoint x: 477, endPoint y: 440, distance: 47.0
click at [477, 441] on div "Ставка 50" at bounding box center [680, 452] width 565 height 27
type input "30"
click at [132, 664] on icon "button" at bounding box center [133, 673] width 18 height 18
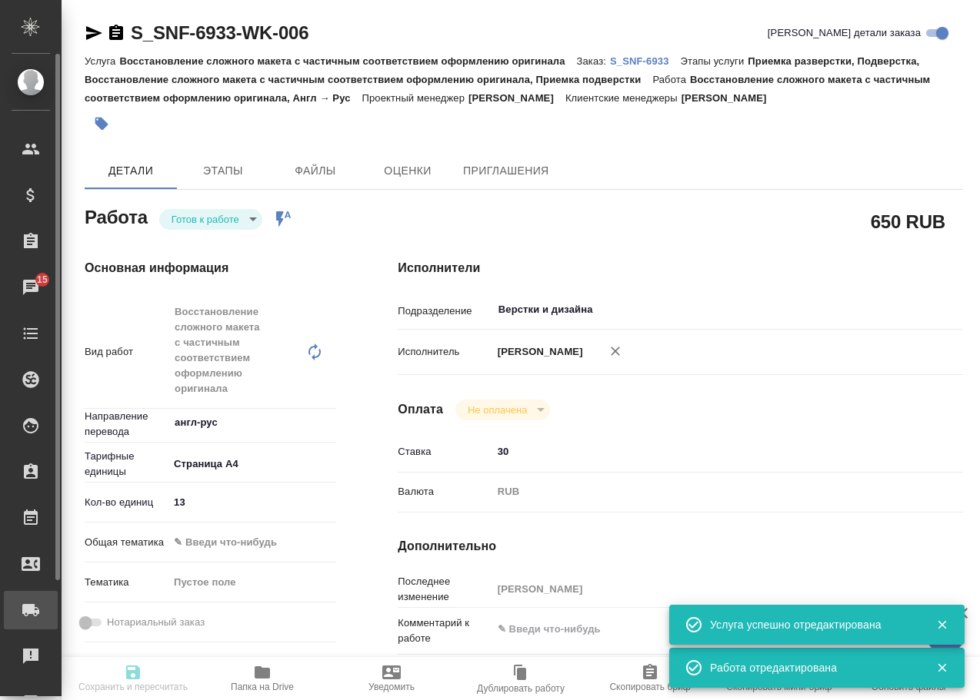
type input "readyForWork"
type input "англ-рус"
type input "5f036ec4e16dec2d6b59c8ff"
type input "13"
type input "02.10.2025 18:45"
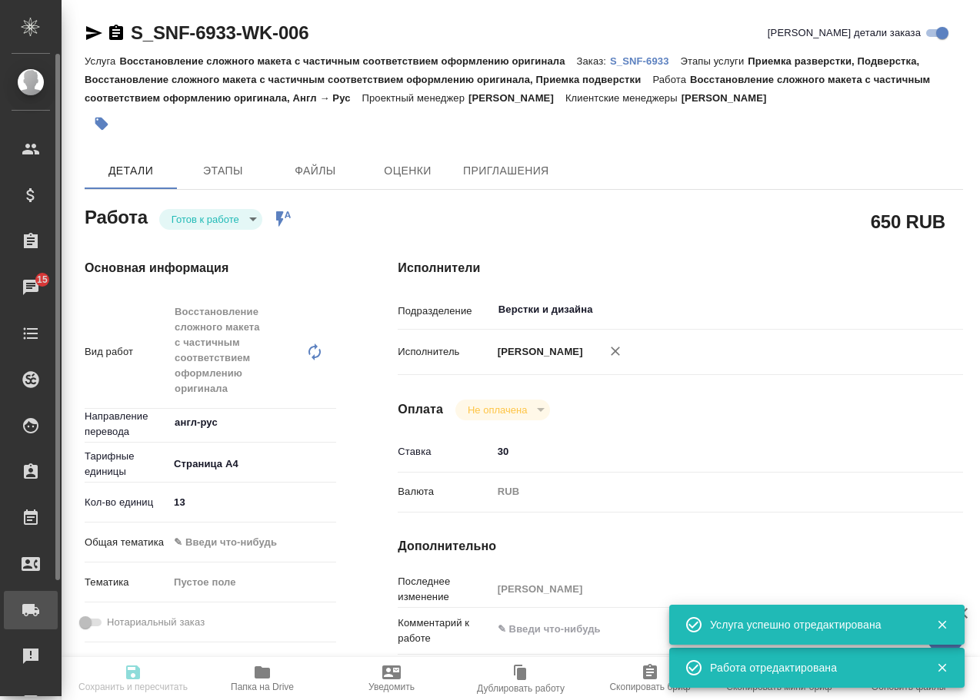
type input "03.10.2025 11:00"
type input "20.10.2025 19:00"
type input "Верстки и дизайна"
type input "notPayed"
type input "30"
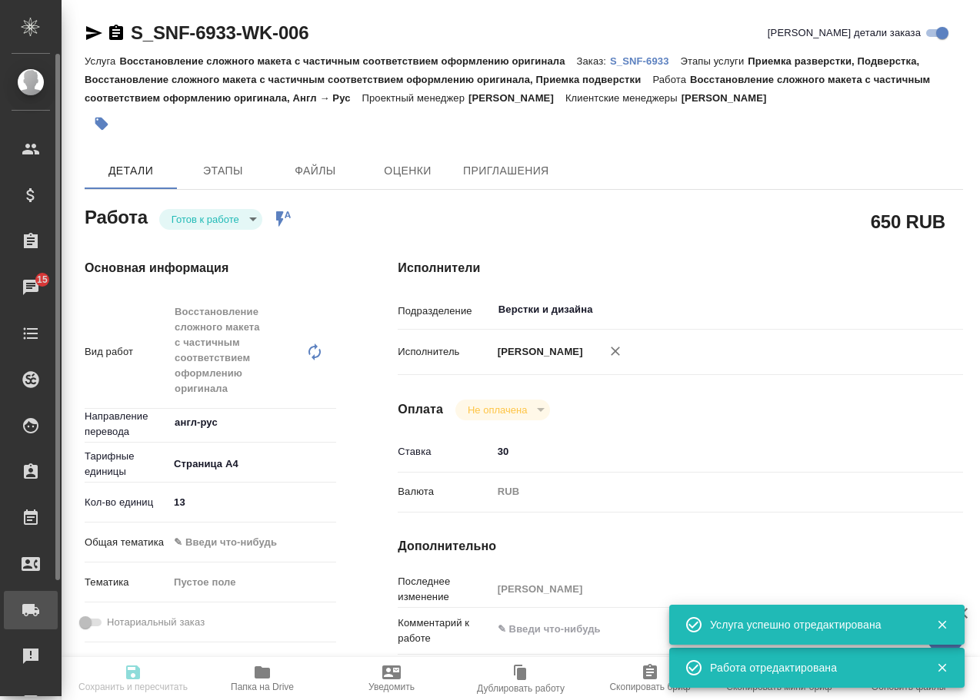
type input "RUB"
type input "[PERSON_NAME]"
type input "S_SNF-6933"
type input "E005884032"
type input "Восстановление сложного макета с частичным соответствием оформлению оригинала"
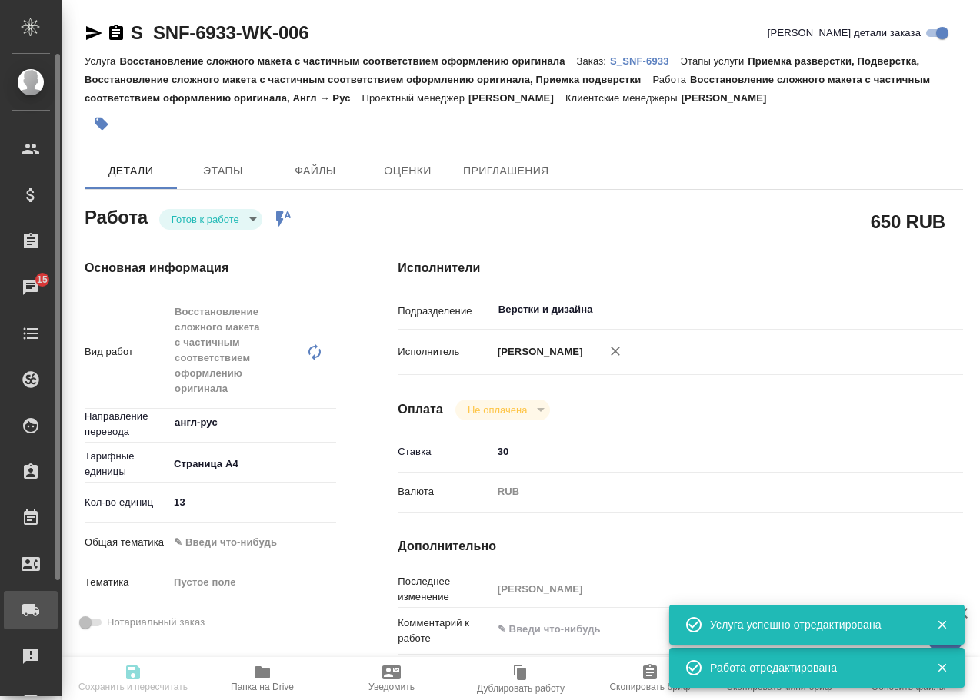
type input "Приемка разверстки, Подверстка, Восстановление сложного макета с частичным соот…"
type input "Сайдашева Диляра"
type input "[PERSON_NAME]"
type input "/Clients/Sanofi/Orders/S_SNF-6933"
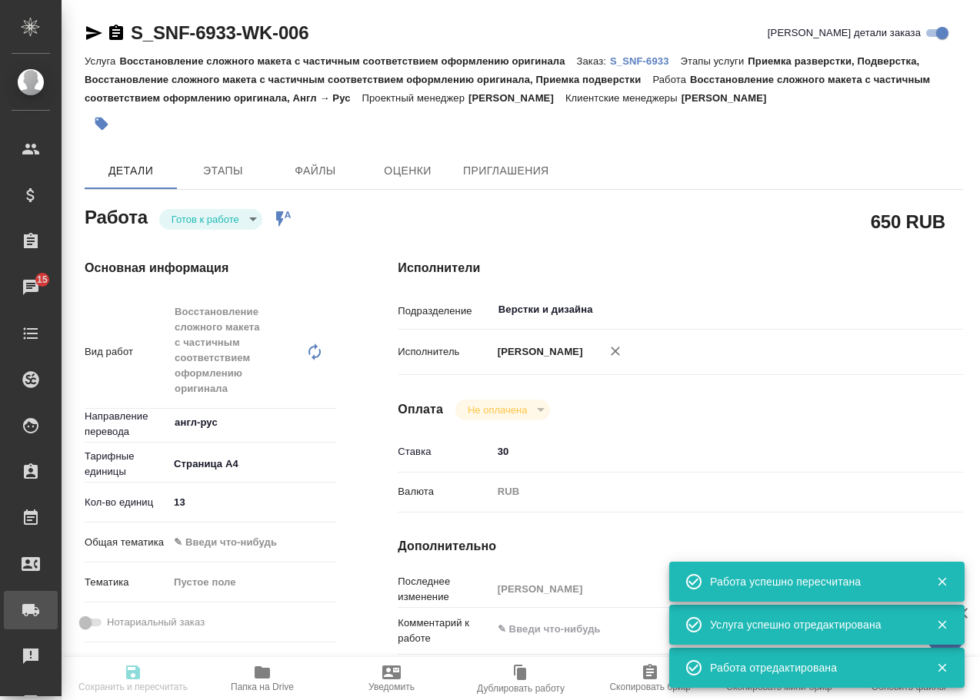
type input "readyForWork"
type input "англ-рус"
type input "5f036ec4e16dec2d6b59c8ff"
type input "13"
type input "02.10.2025 18:45"
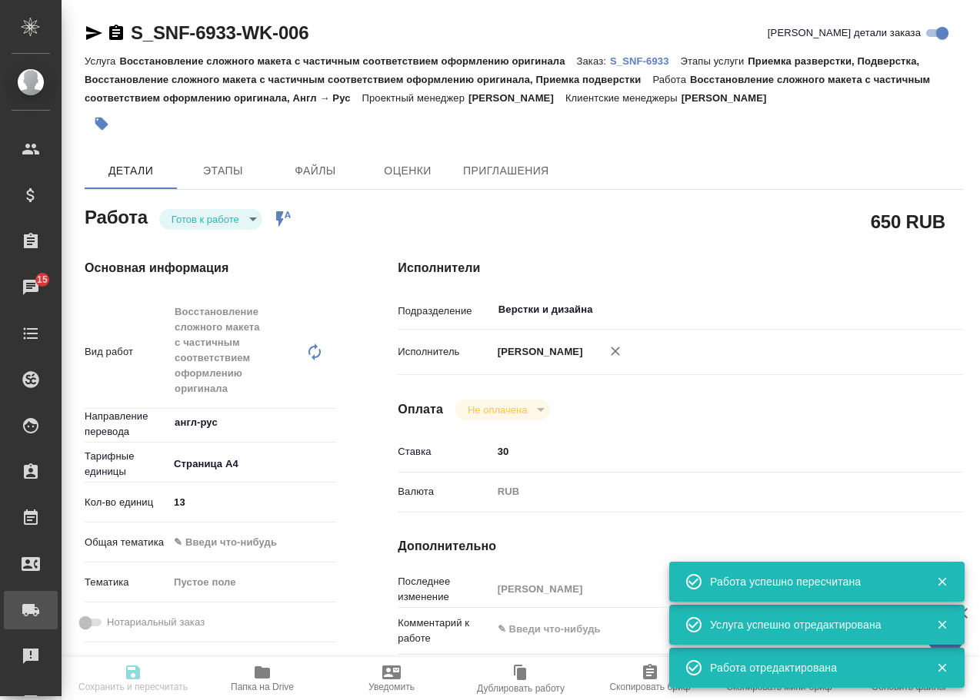
type input "03.10.2025 11:00"
type input "20.10.2025 19:00"
type input "Верстки и дизайна"
type input "notPayed"
type input "30"
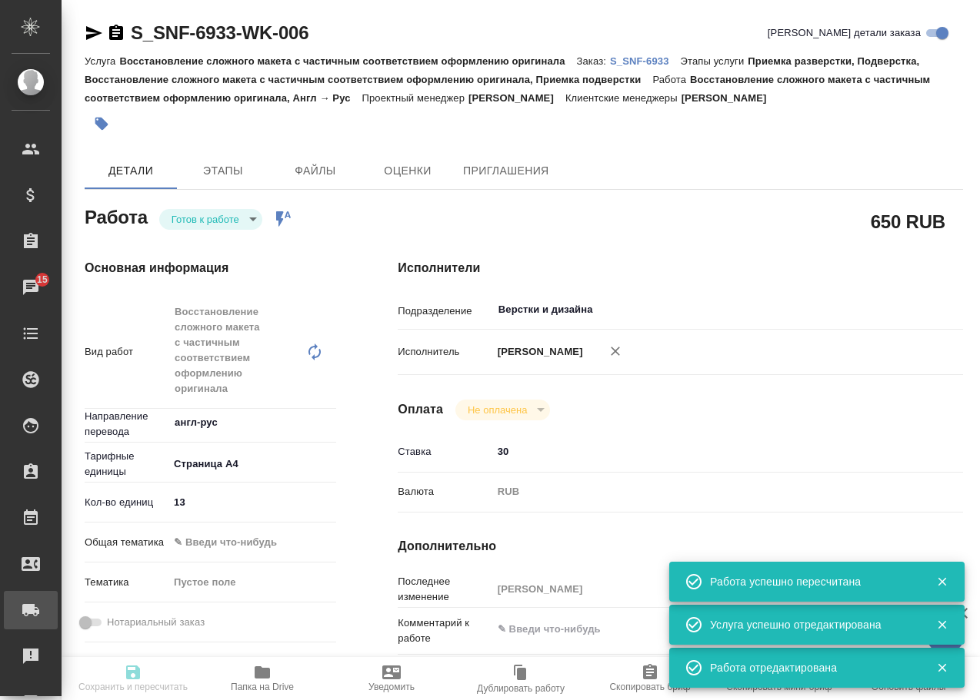
type input "RUB"
type input "[PERSON_NAME]"
type input "S_SNF-6933"
type input "E005884032"
type input "Восстановление сложного макета с частичным соответствием оформлению оригинала"
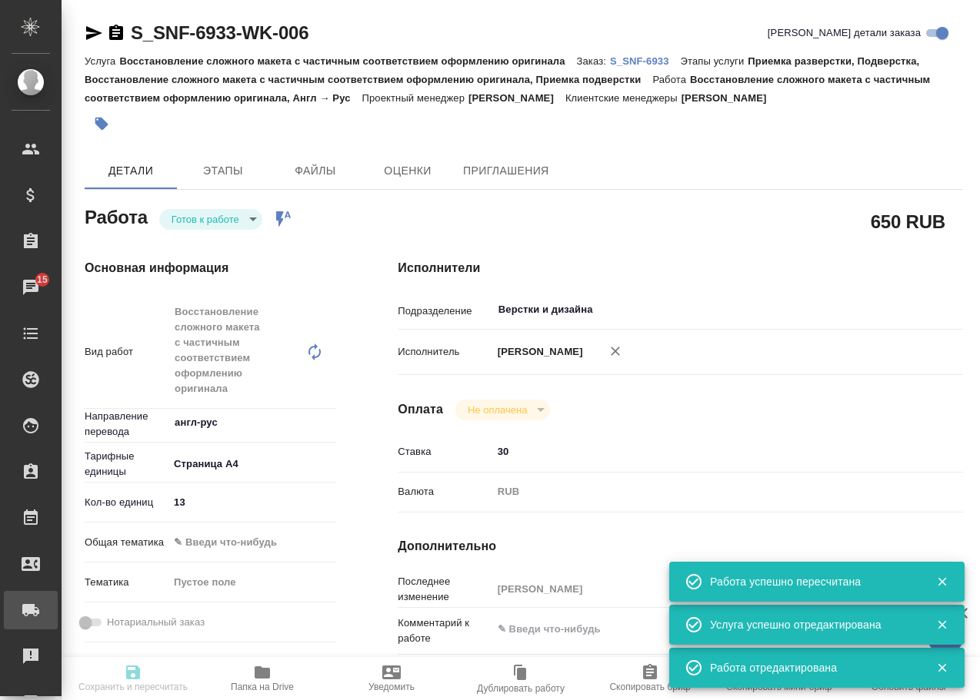
type input "Приемка разверстки, Подверстка, Восстановление сложного макета с частичным соот…"
type input "Сайдашева Диляра"
type input "[PERSON_NAME]"
type input "/Clients/Sanofi/Orders/S_SNF-6933"
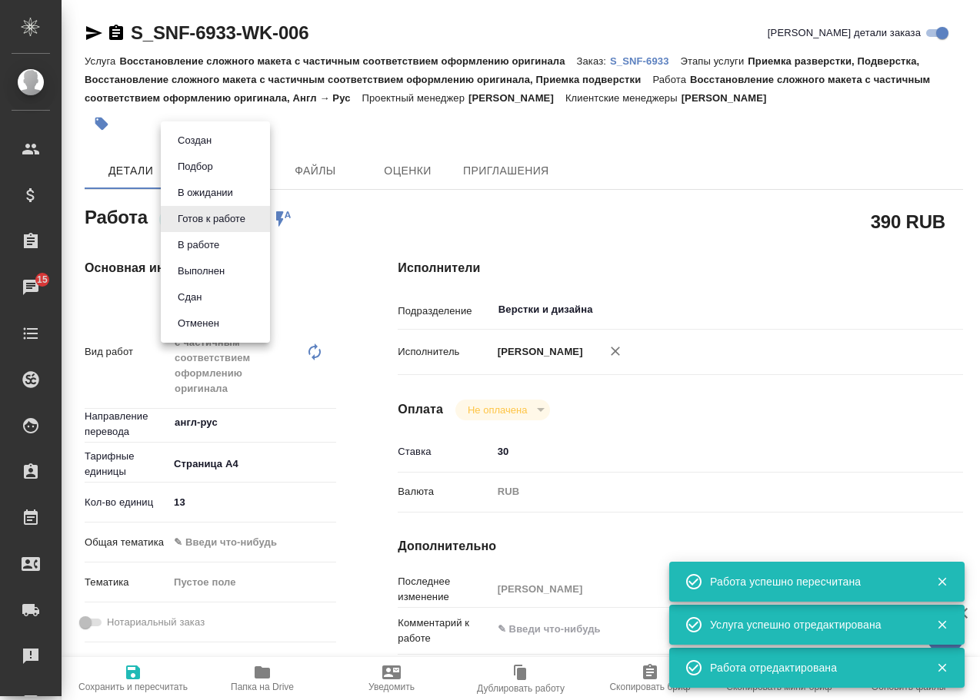
click at [246, 219] on body "🙏 .cls-1 fill:#fff; AWATERA Arsenyeva Vera Клиенты Спецификации Заказы 15 Чаты …" at bounding box center [490, 350] width 980 height 700
click at [210, 249] on button "В работе" at bounding box center [198, 245] width 51 height 17
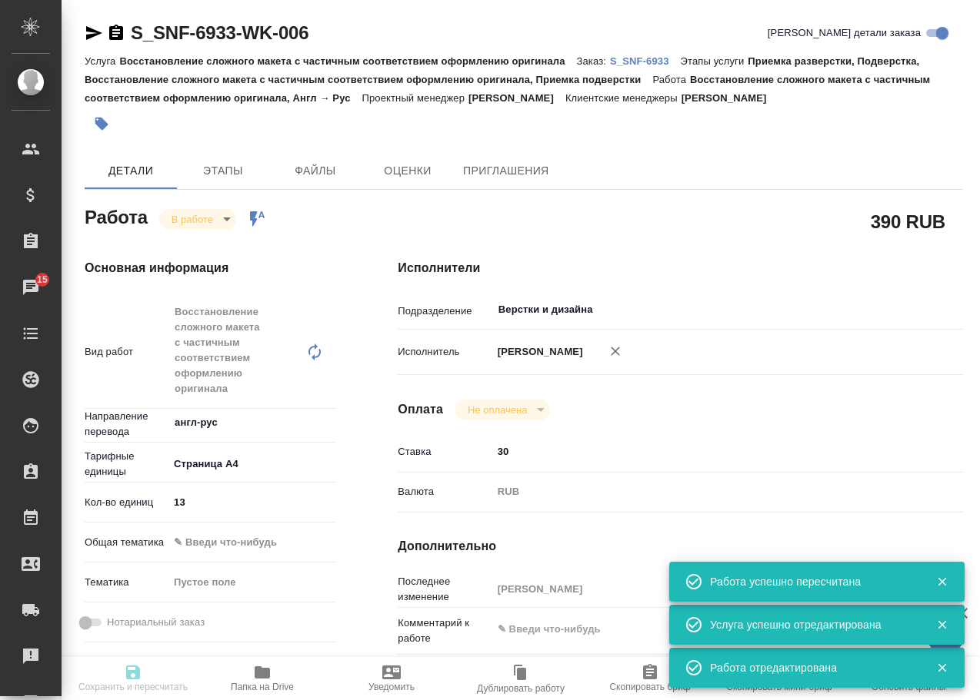
type textarea "x"
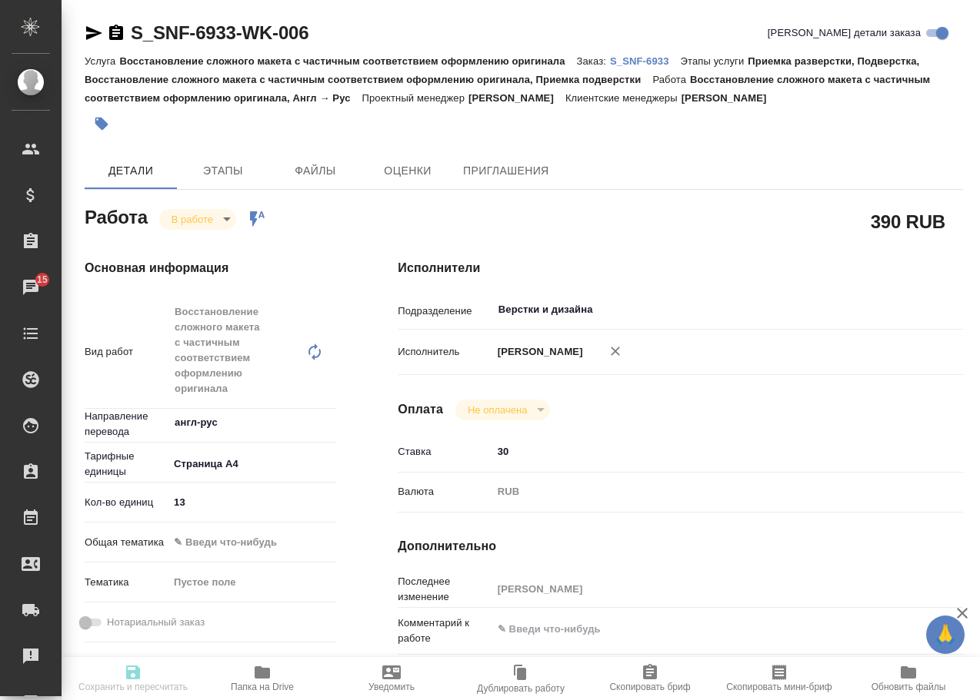
type textarea "x"
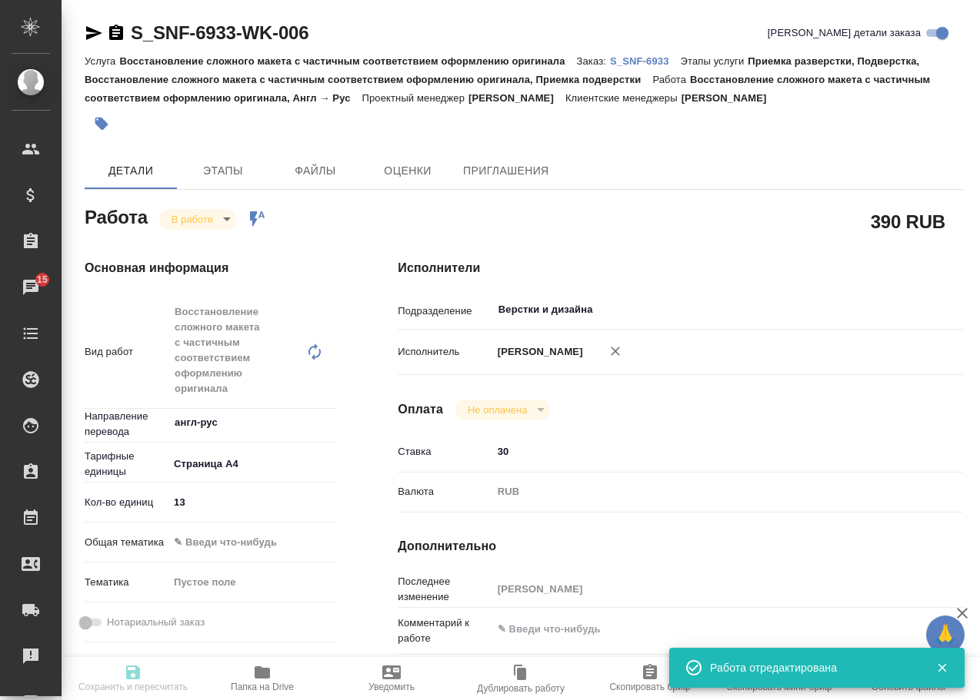
type textarea "x"
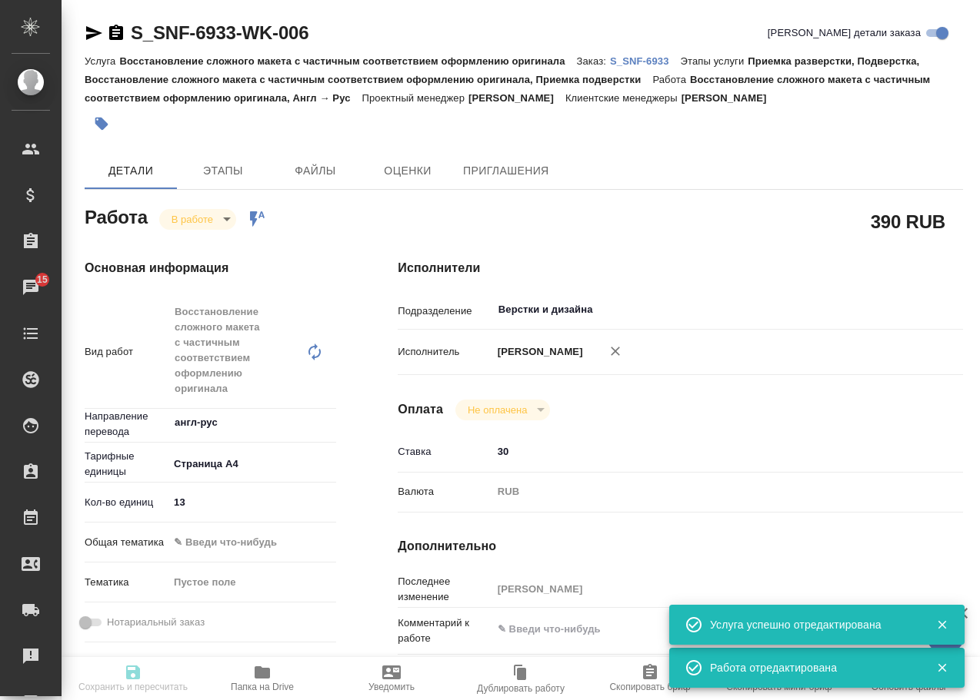
type input "inProgress"
type textarea "Восстановление сложного макета с частичным соответствием оформлению оригинала"
type textarea "x"
type input "англ-рус"
type input "5f036ec4e16dec2d6b59c8ff"
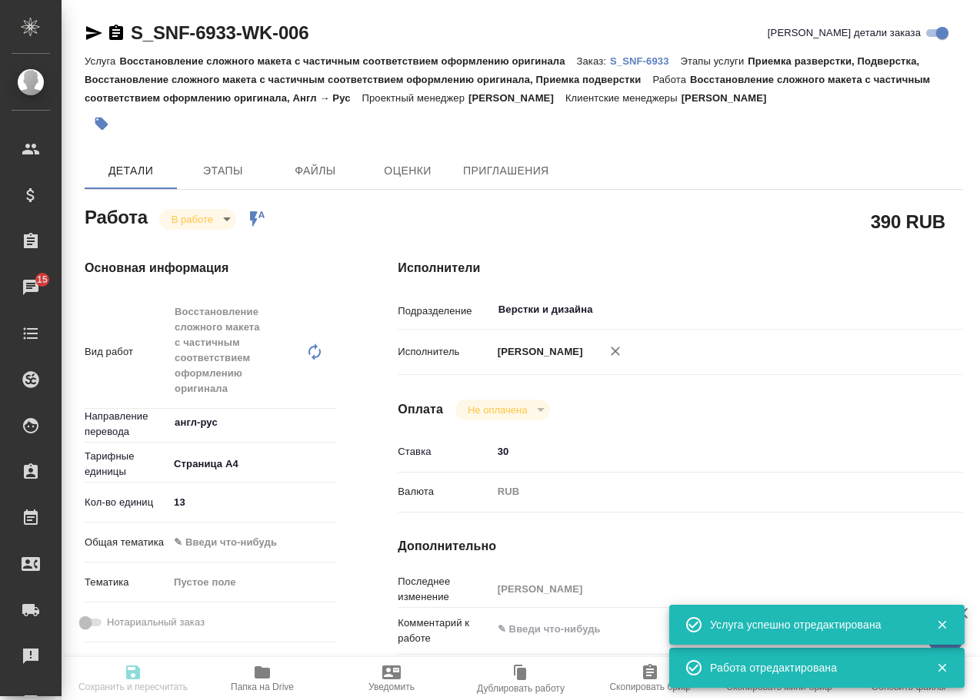
type input "13"
type input "02.10.2025 18:45"
type input "02.10.2025 20:37"
type input "03.10.2025 11:00"
type input "20.10.2025 19:00"
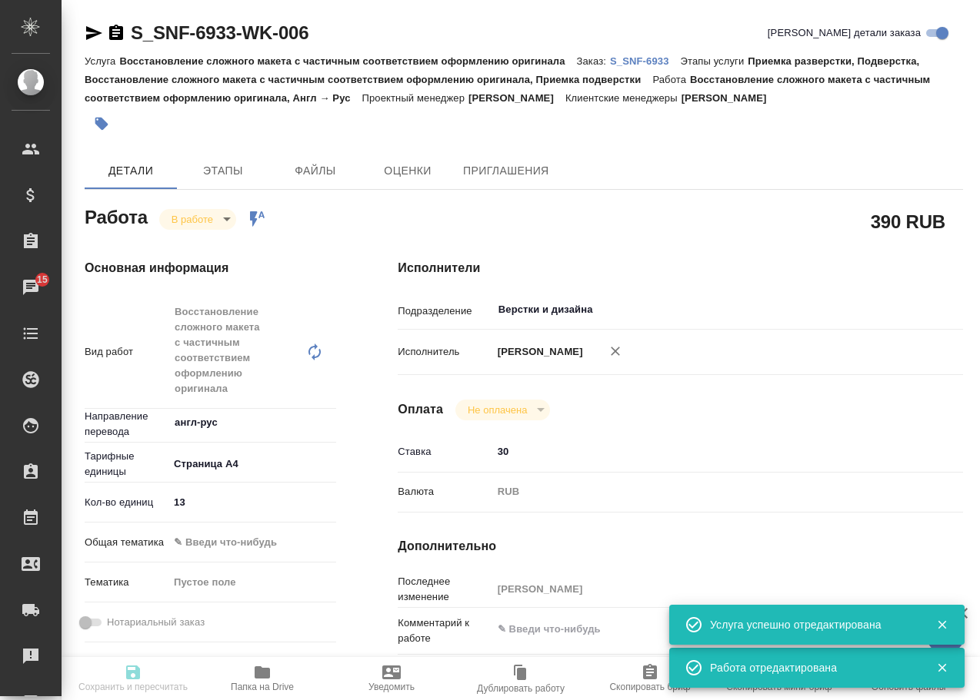
type input "Верстки и дизайна"
type input "notPayed"
type input "30"
type input "RUB"
type input "[PERSON_NAME]"
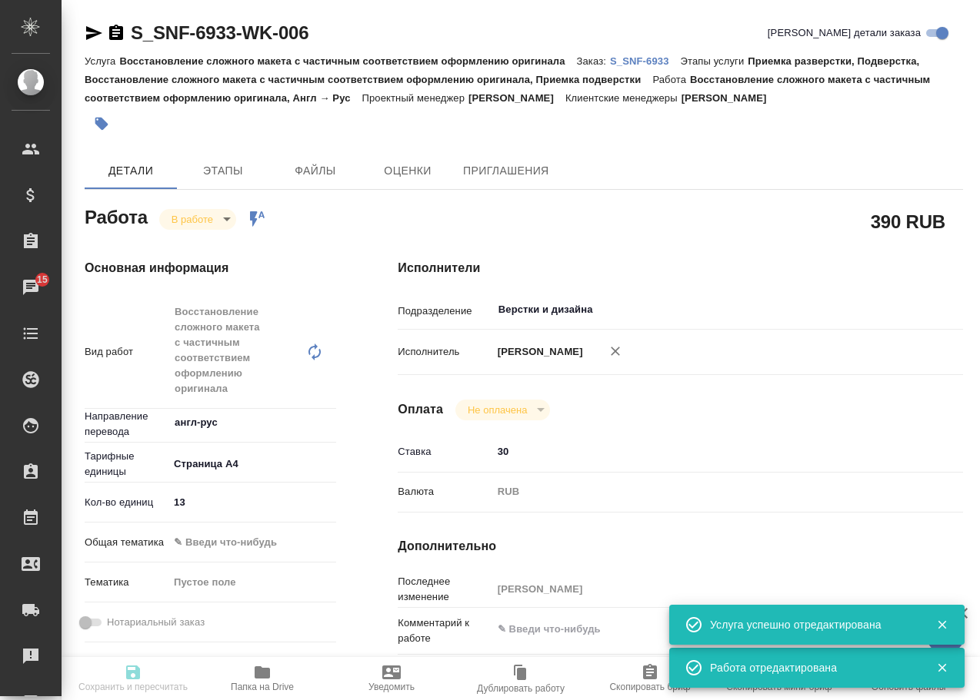
type textarea "x"
type textarea "/Clients/Sanofi/Orders/S_SNF-6933/DTP/S_SNF-6933-WK-006"
type textarea "x"
type input "S_SNF-6933"
type input "E005884032"
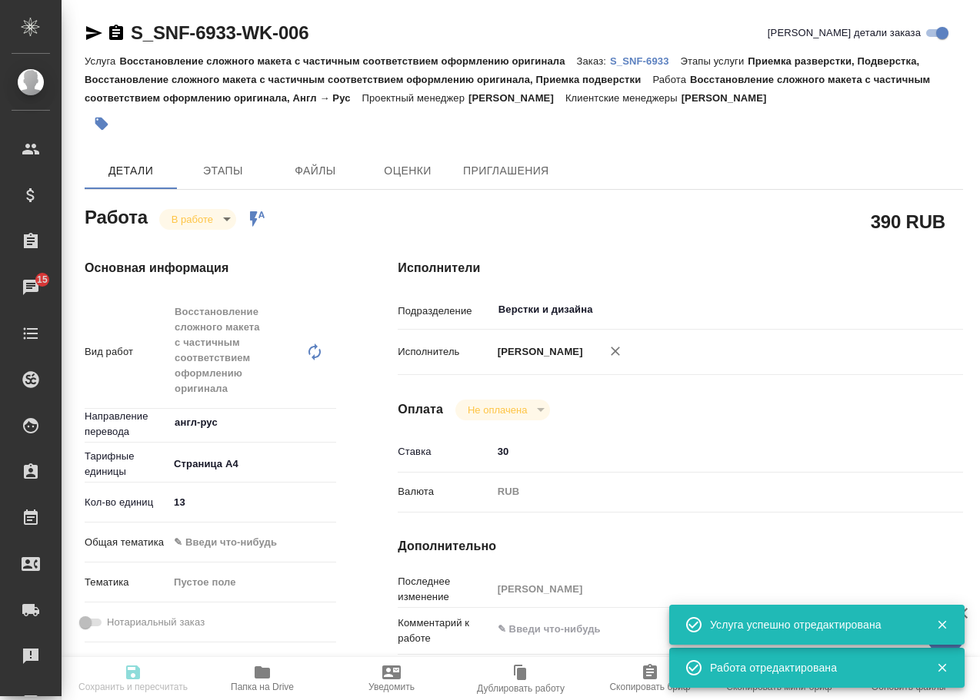
type input "Восстановление сложного макета с частичным соответствием оформлению оригинала"
type input "Приемка разверстки, Подверстка, Восстановление сложного макета с частичным соот…"
type input "Сайдашева Диляра"
type input "[PERSON_NAME]"
type input "/Clients/Sanofi/Orders/S_SNF-6933"
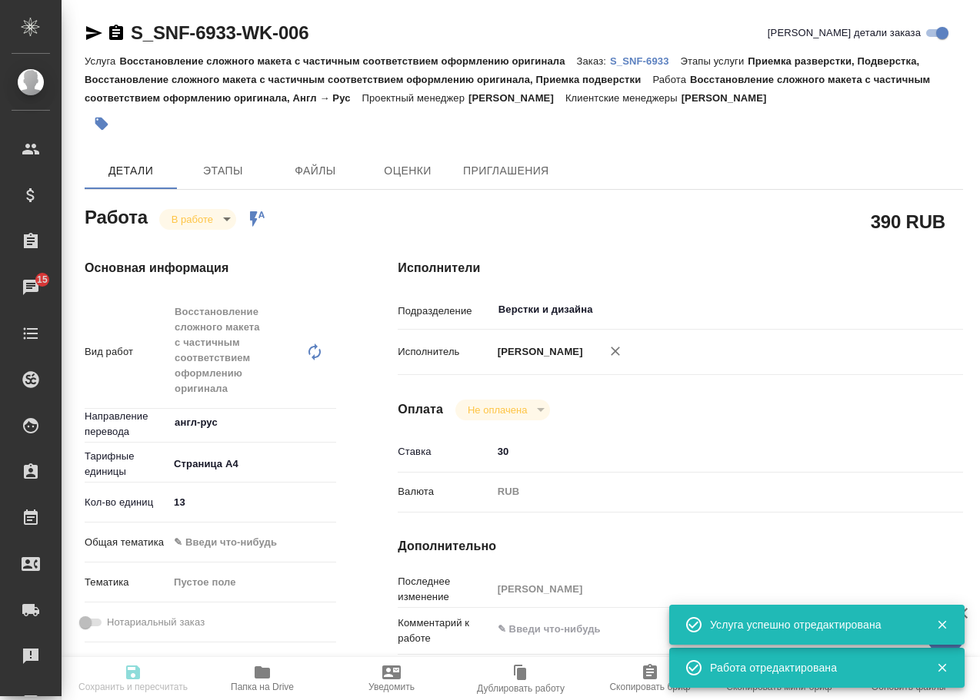
type textarea "x"
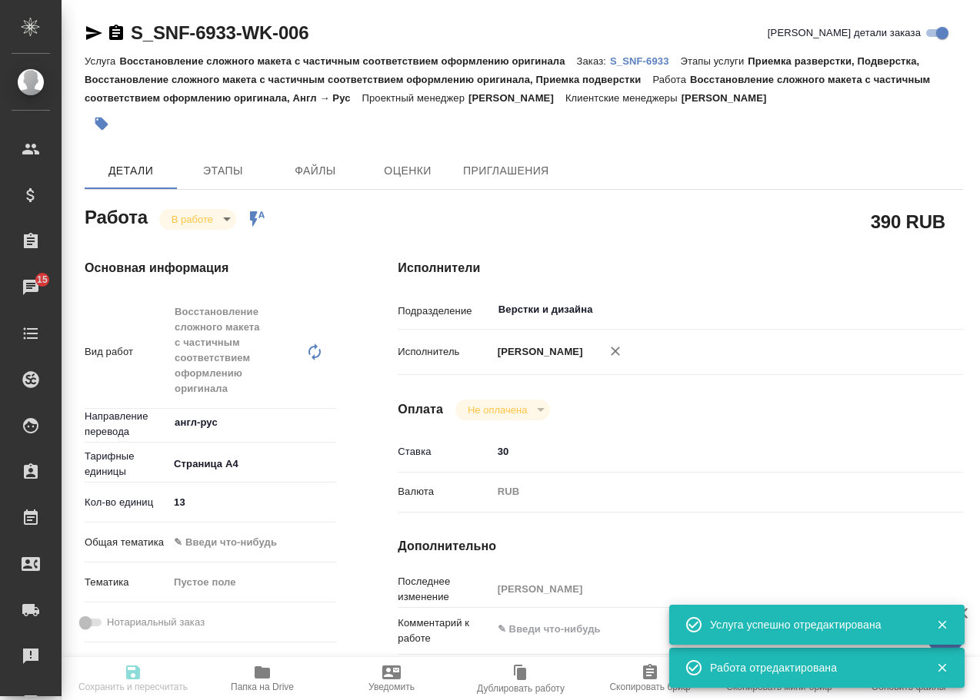
type textarea "x"
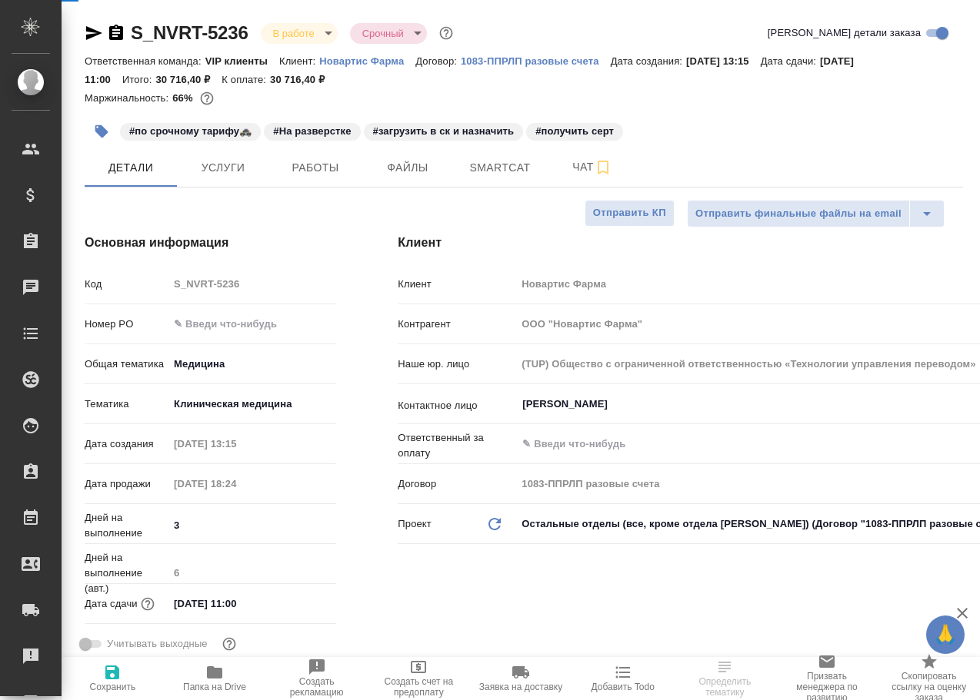
select select "RU"
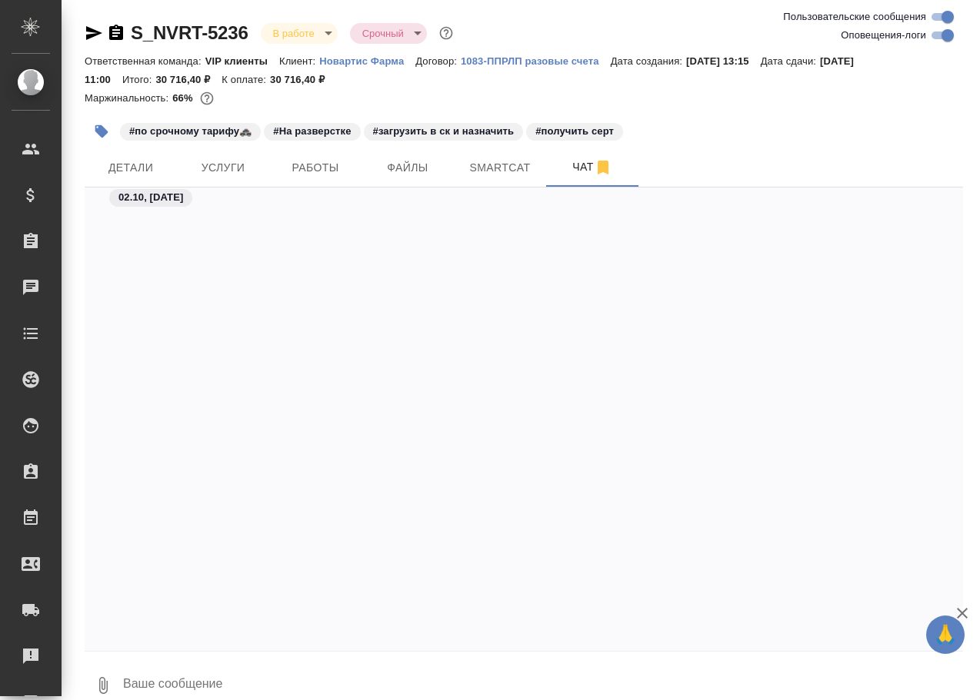
scroll to position [57425, 0]
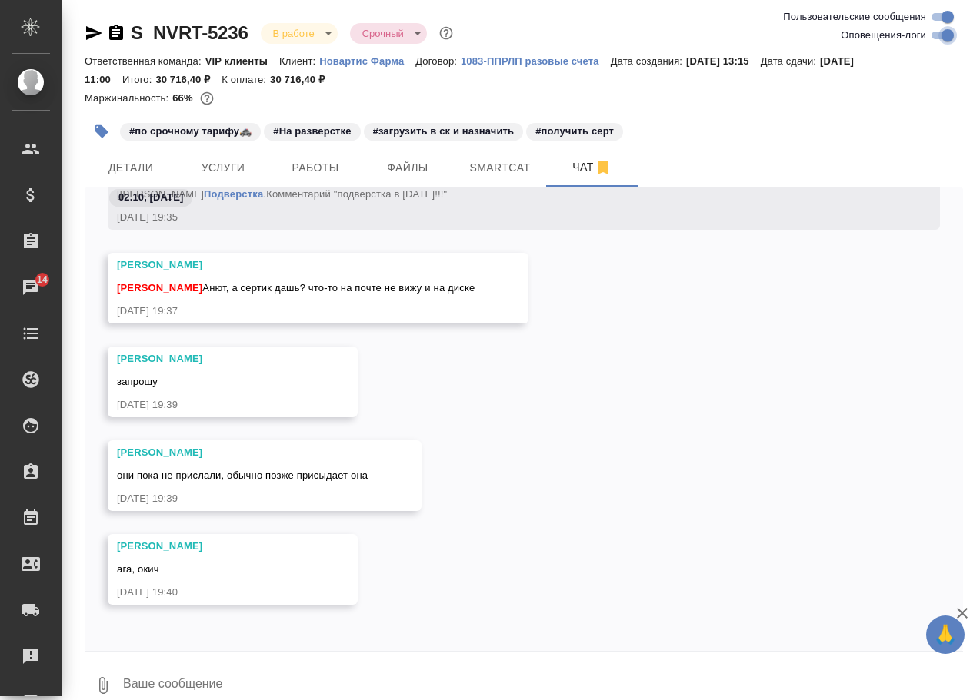
click at [933, 37] on input "Оповещения-логи" at bounding box center [947, 35] width 55 height 18
checkbox input "false"
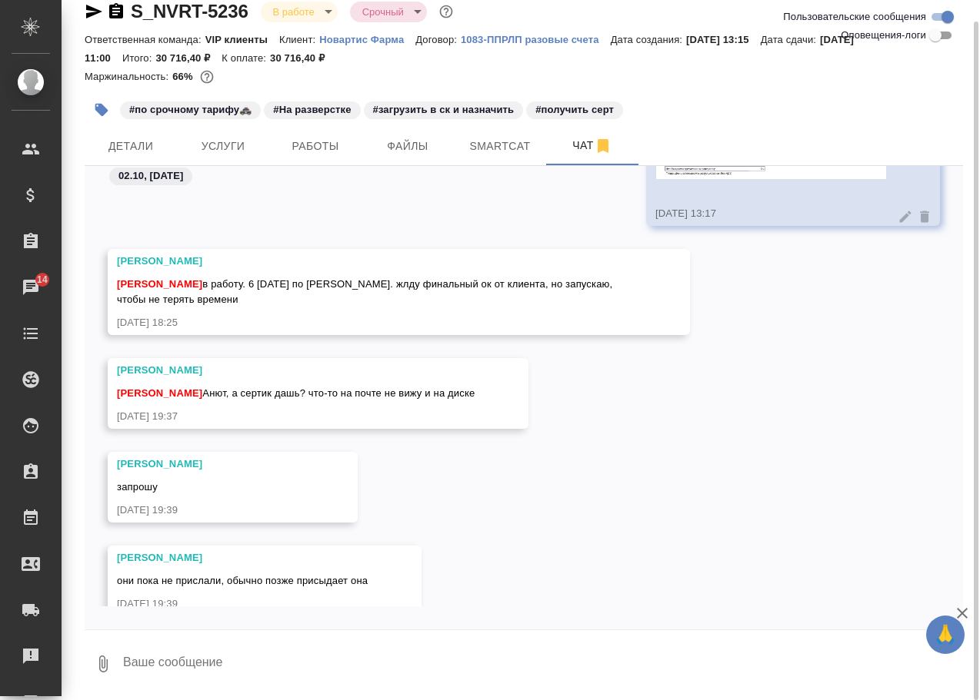
scroll to position [257, 0]
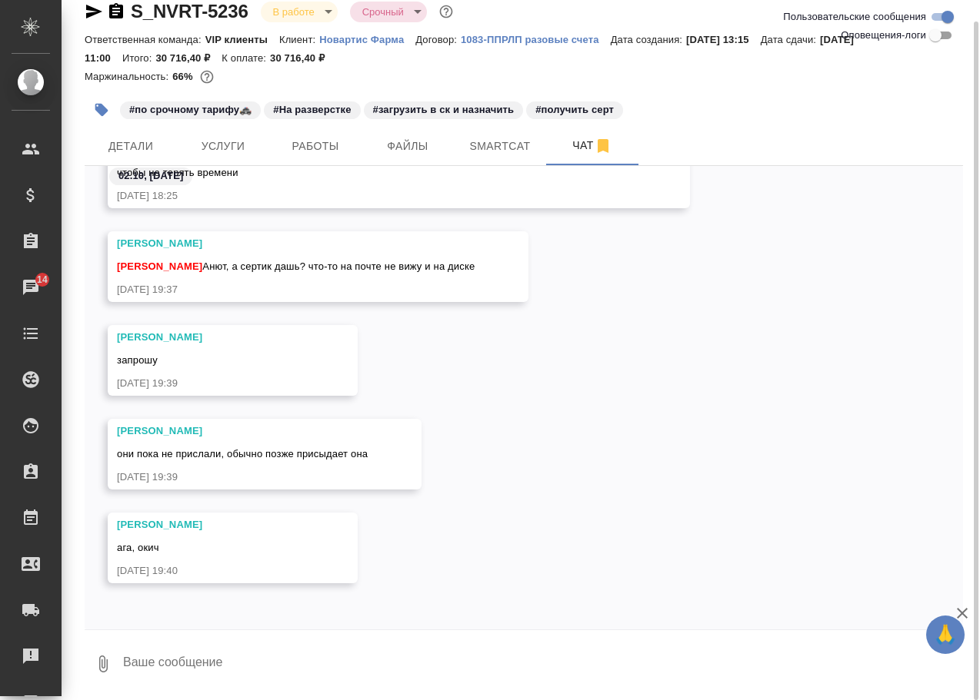
click at [236, 660] on textarea at bounding box center [541, 664] width 841 height 52
click at [131, 144] on span "Детали" at bounding box center [131, 146] width 74 height 19
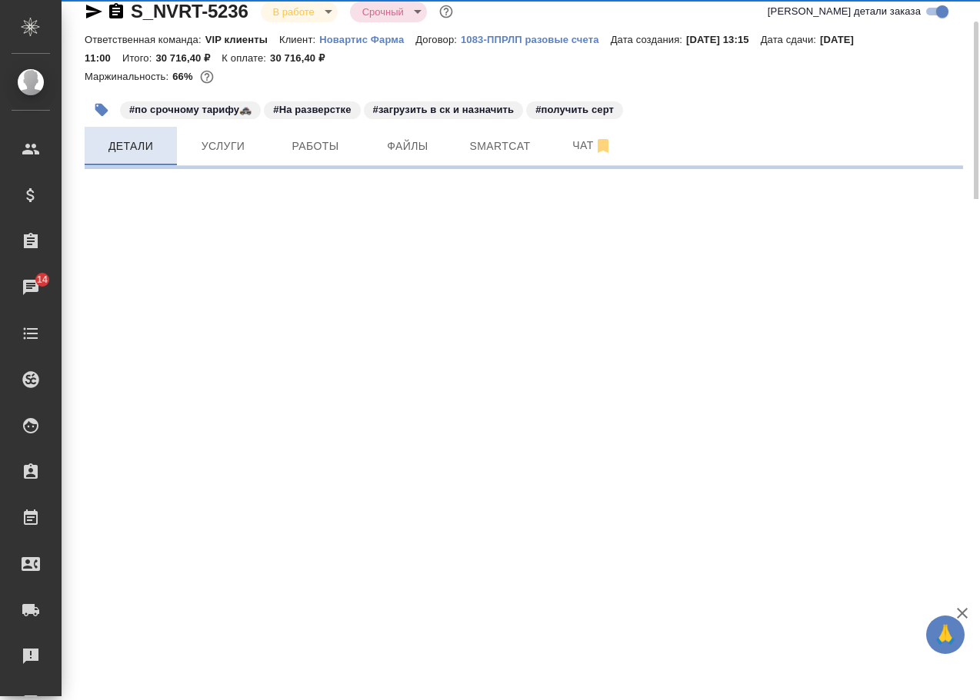
select select "RU"
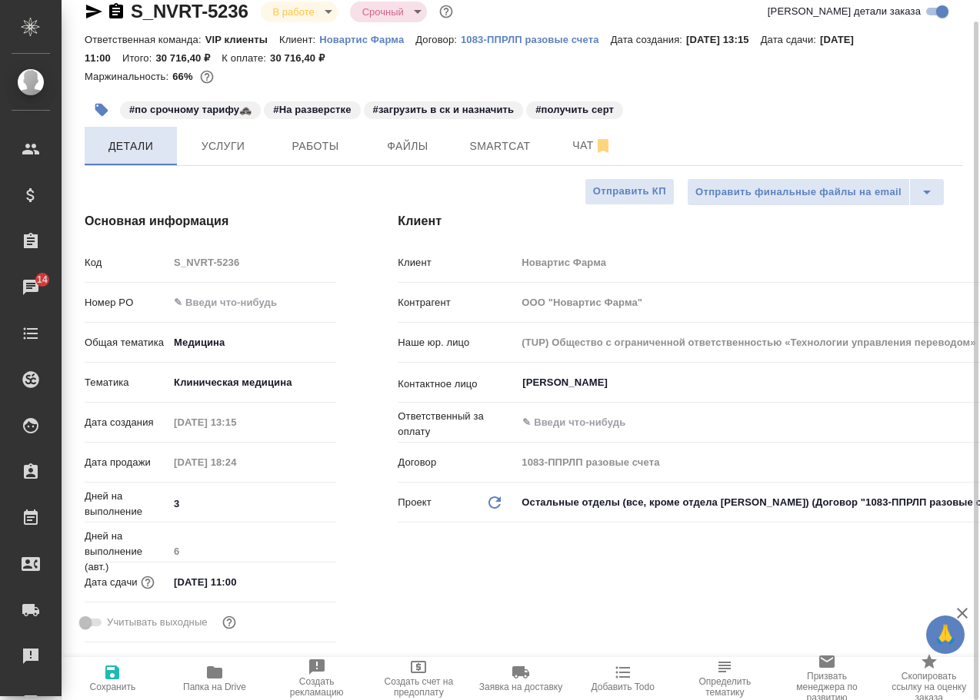
type textarea "x"
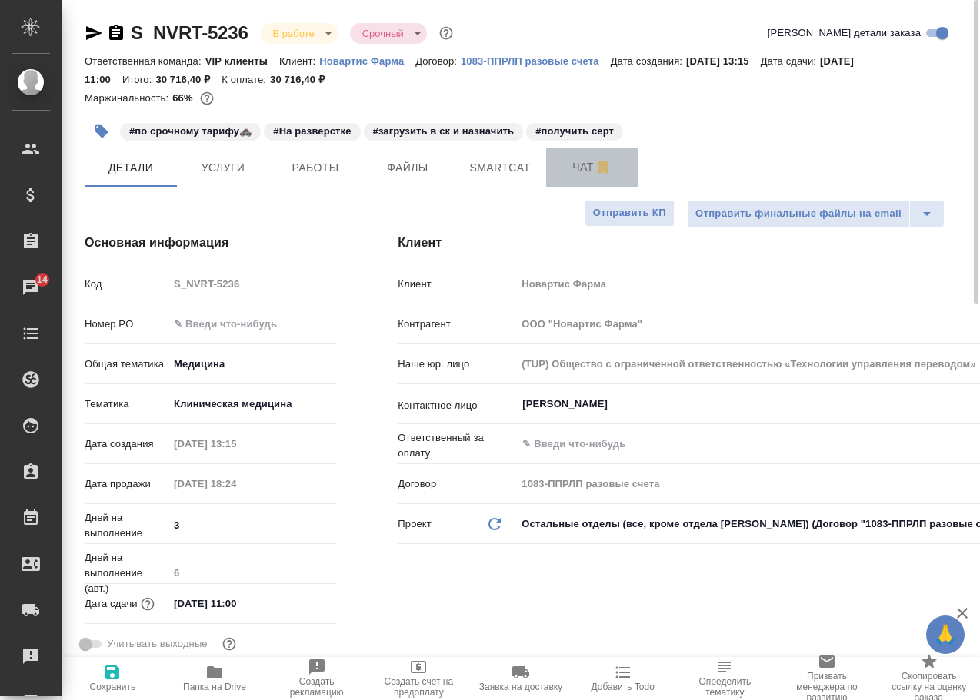
click at [579, 157] on button "Чат" at bounding box center [592, 167] width 92 height 38
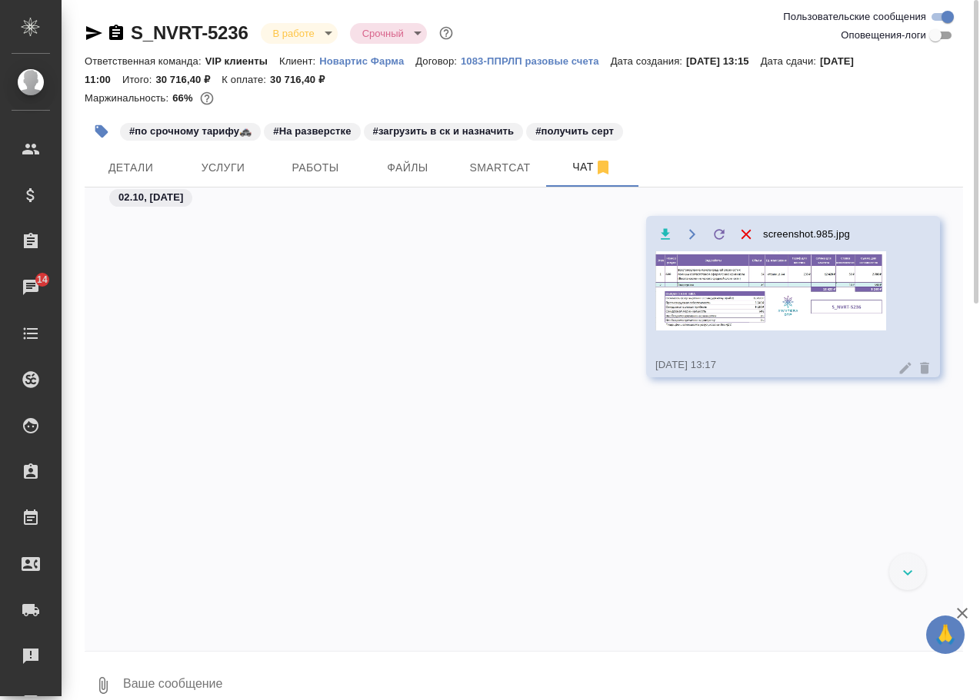
scroll to position [257, 0]
click at [214, 670] on textarea at bounding box center [541, 686] width 841 height 52
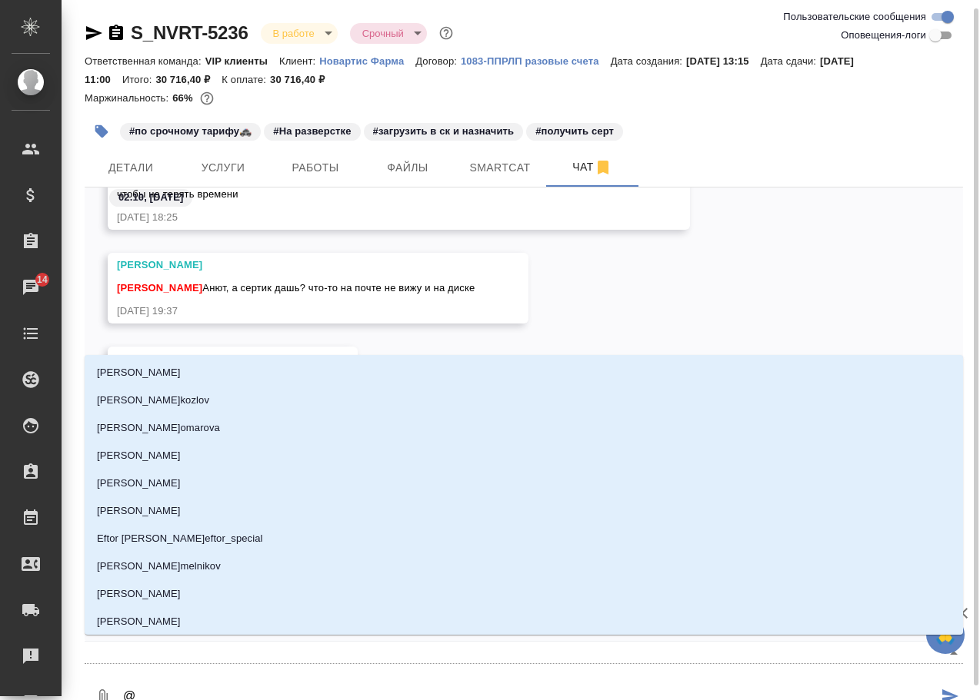
scroll to position [5, 0]
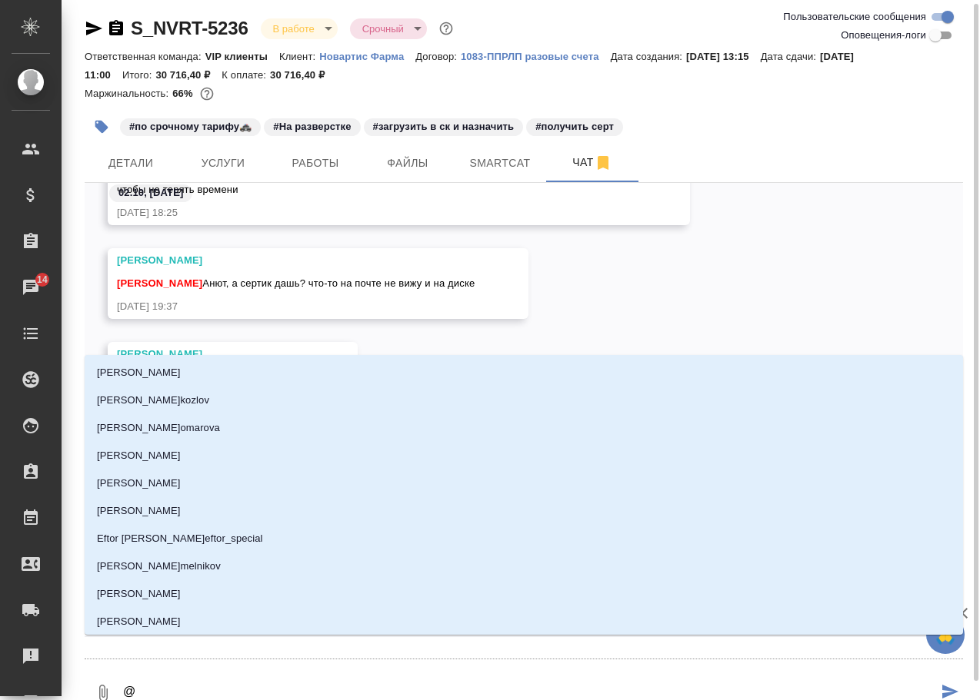
type textarea "@г"
type input "г"
type textarea "@гр"
type input "гр"
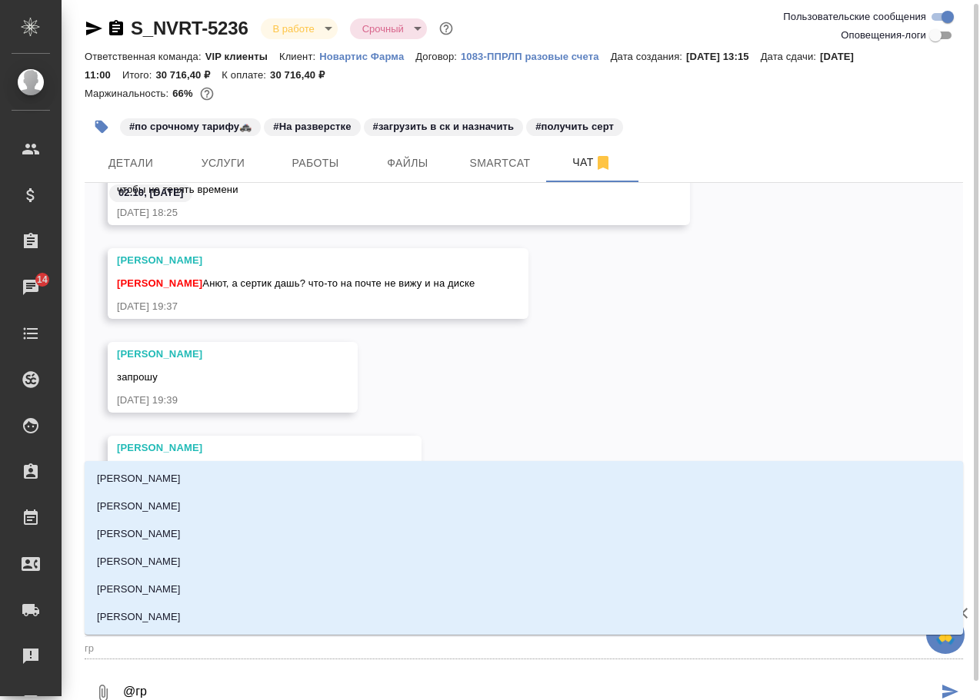
type textarea "@гра"
type input "гра"
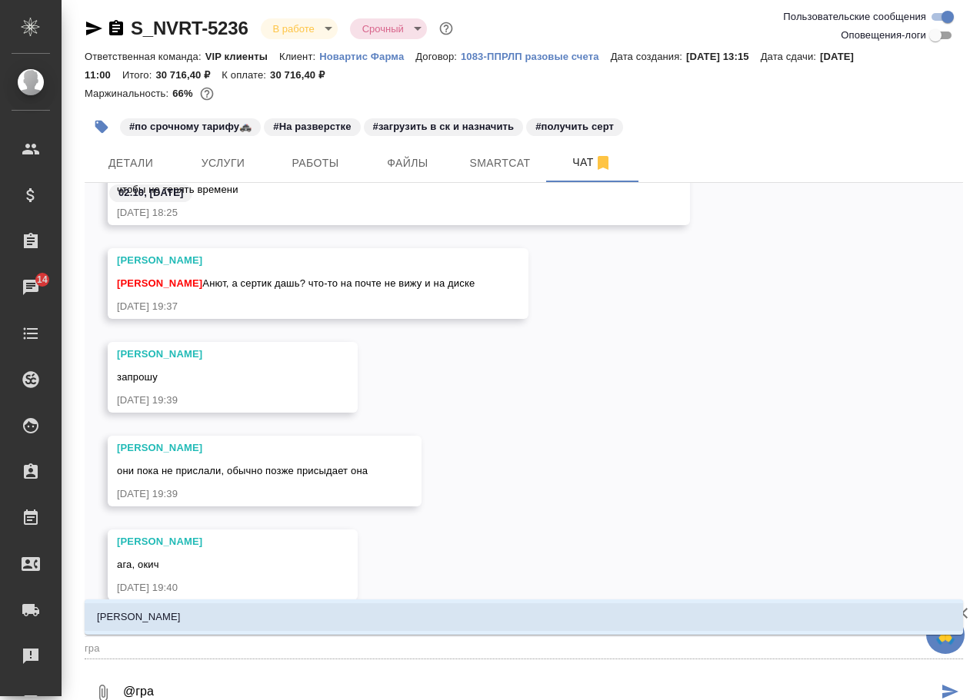
click at [233, 614] on li "[PERSON_NAME]" at bounding box center [524, 618] width 878 height 28
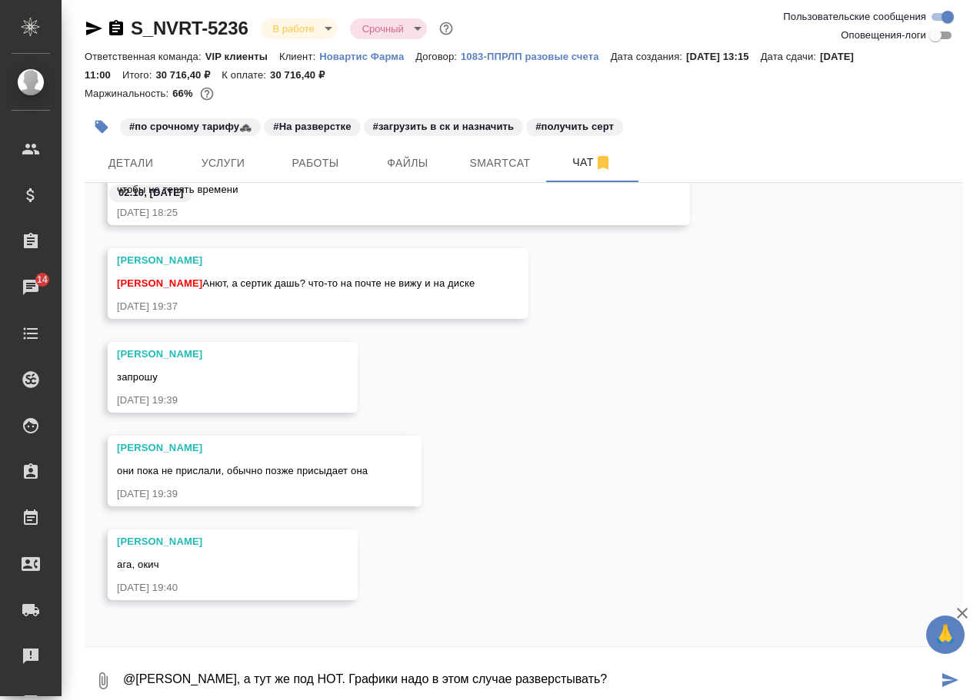
type textarea "@[PERSON_NAME], а тут же под НОТ. Графики надо в этом случае разверстывать?"
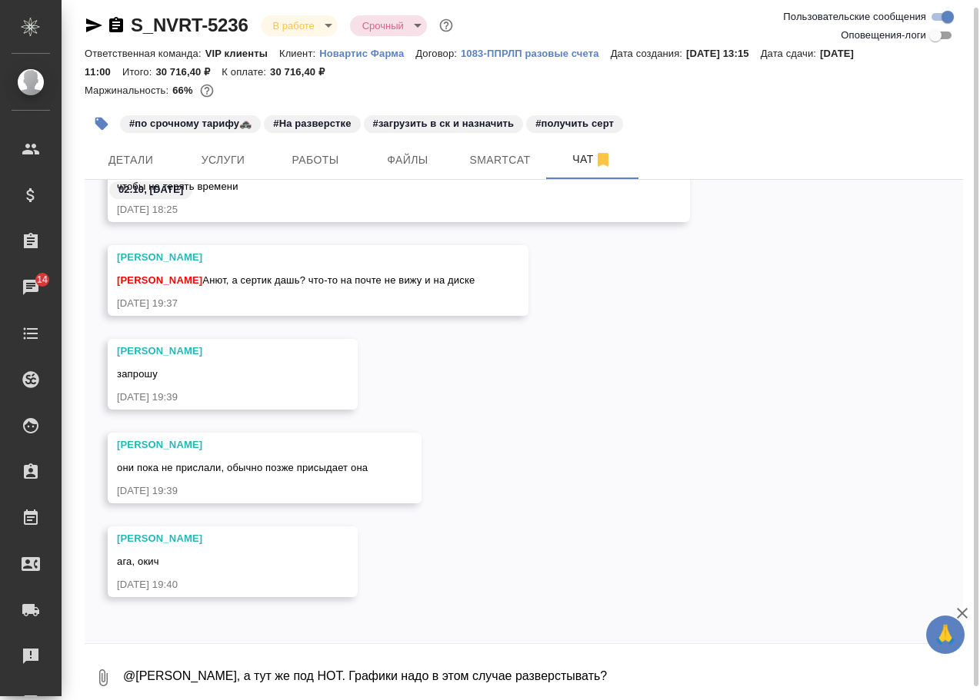
scroll to position [331, 0]
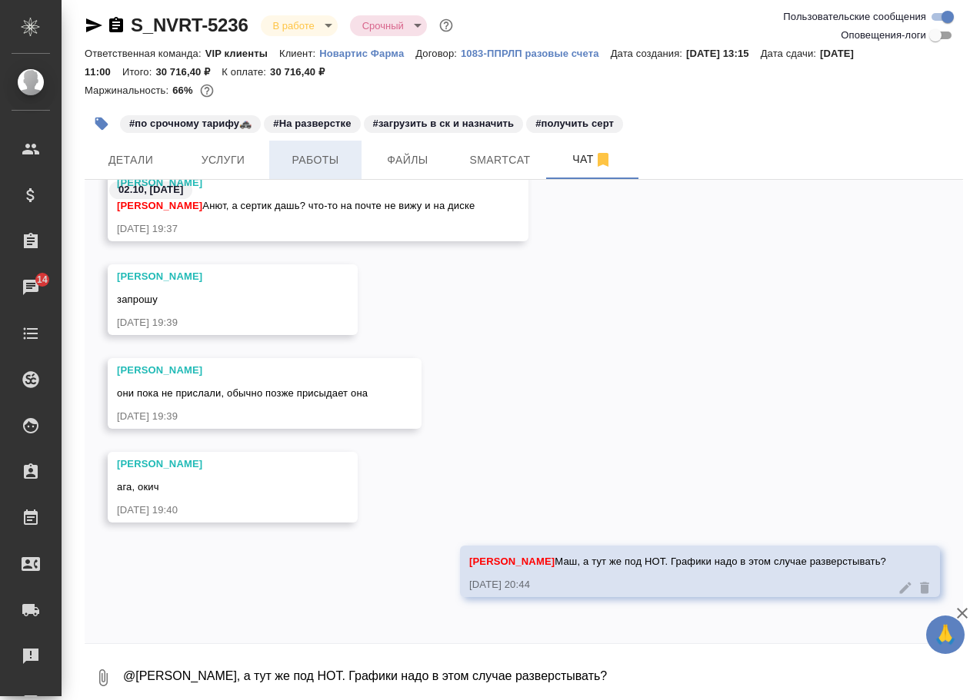
click at [311, 163] on span "Работы" at bounding box center [315, 160] width 74 height 19
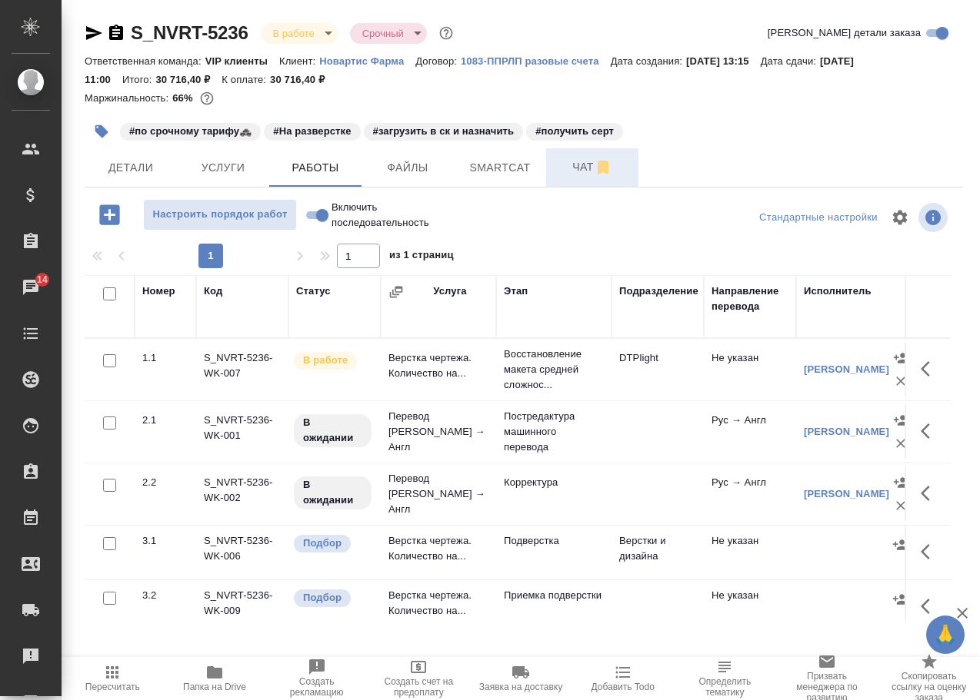
click at [573, 168] on span "Чат" at bounding box center [592, 167] width 74 height 19
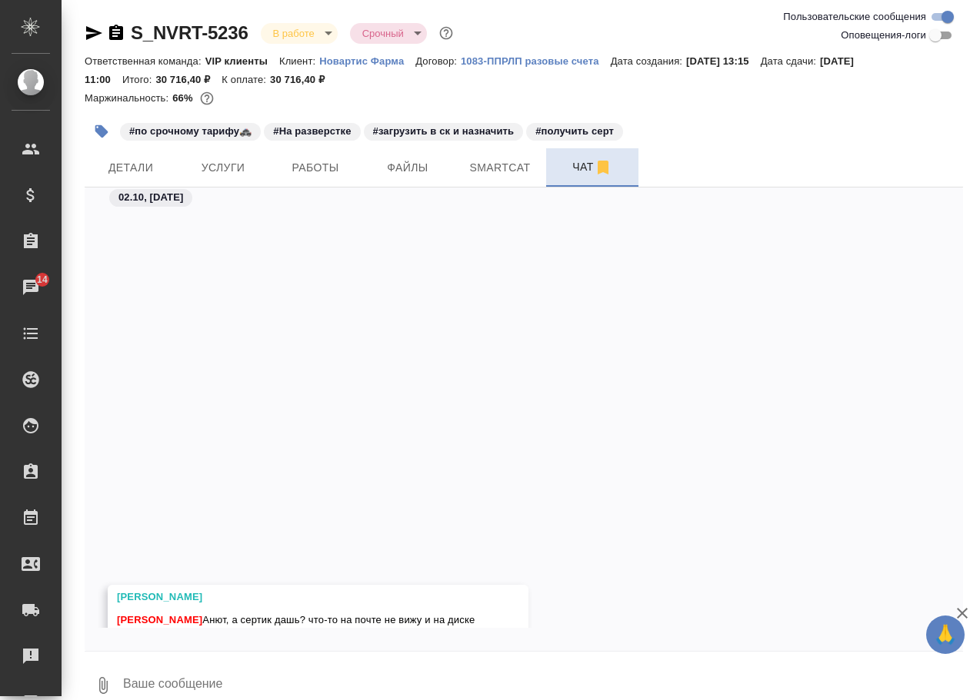
scroll to position [407, 0]
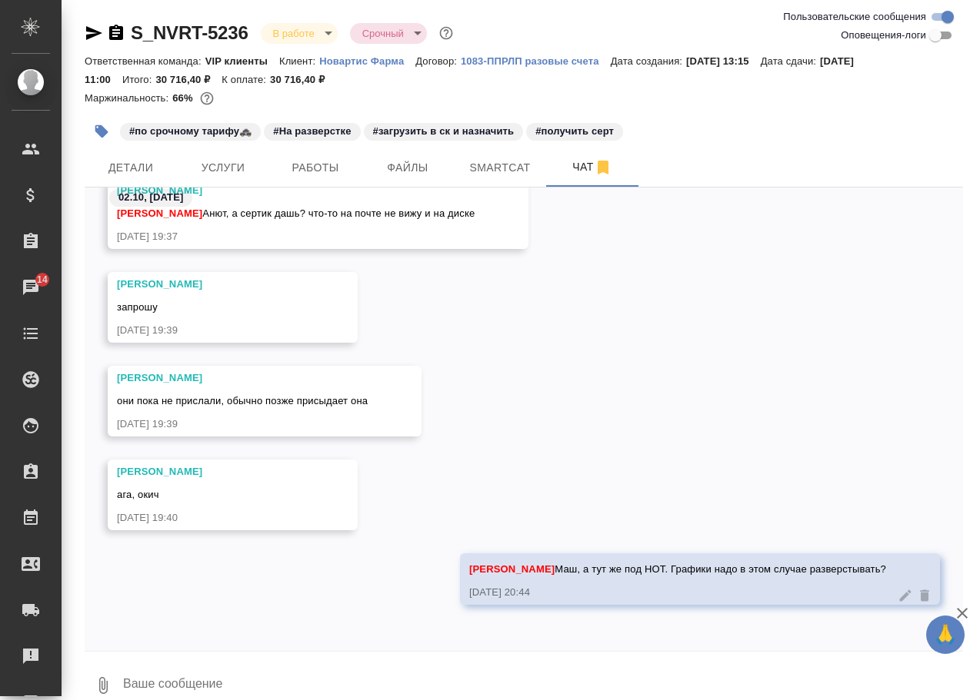
click at [91, 27] on icon "button" at bounding box center [94, 33] width 18 height 18
